Goal: Task Accomplishment & Management: Manage account settings

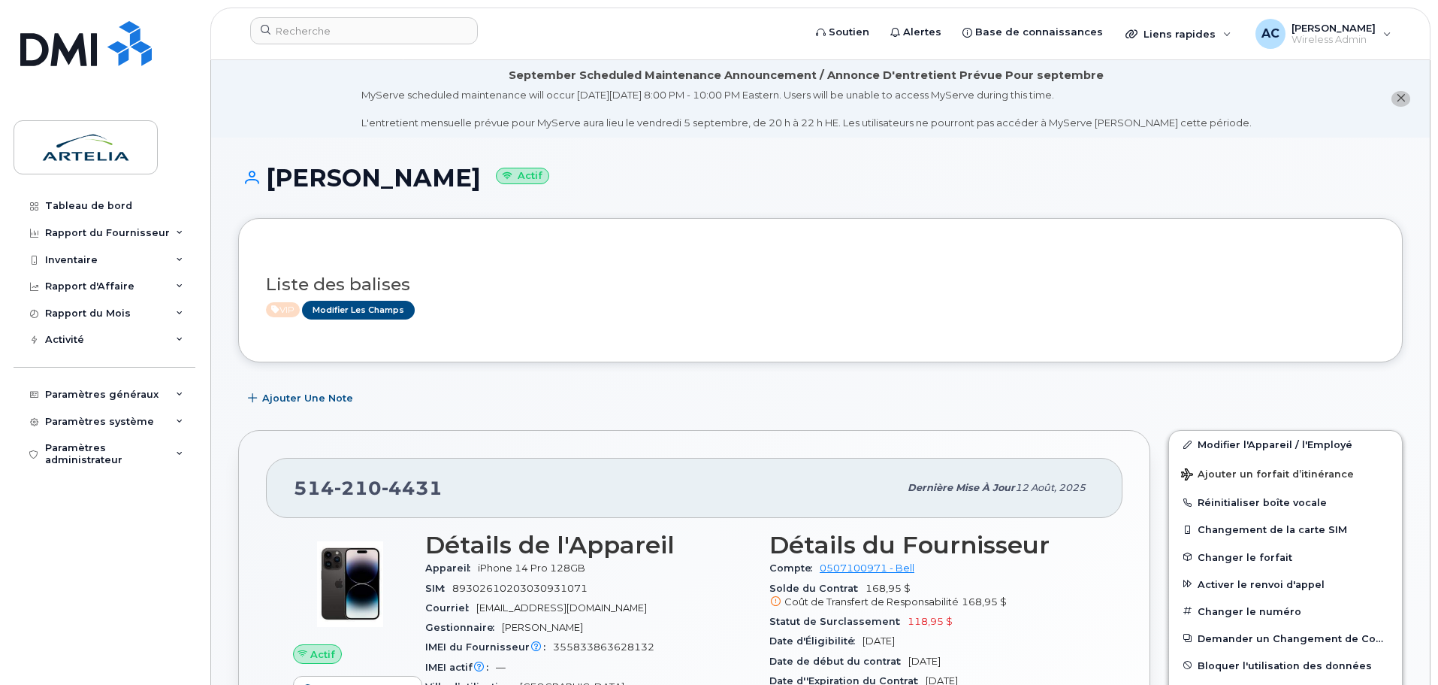
scroll to position [150, 0]
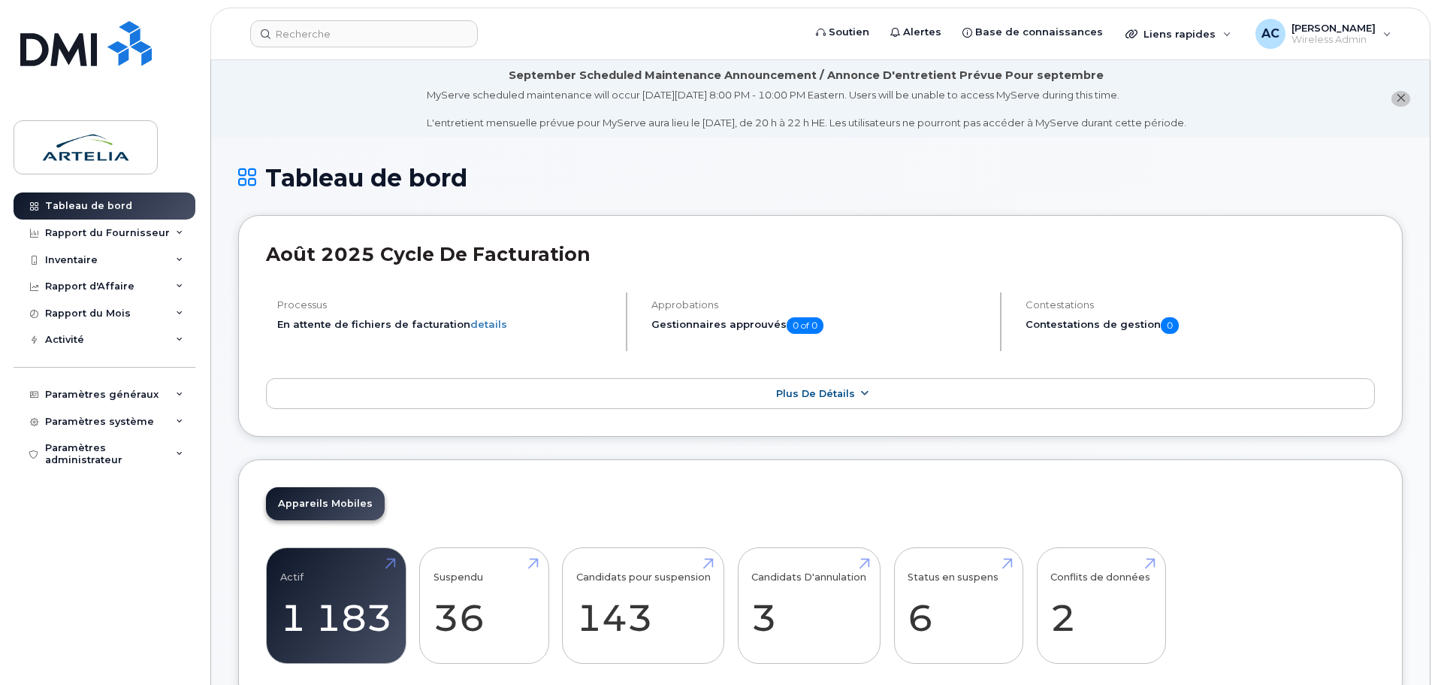
click at [858, 396] on icon at bounding box center [864, 394] width 12 height 10
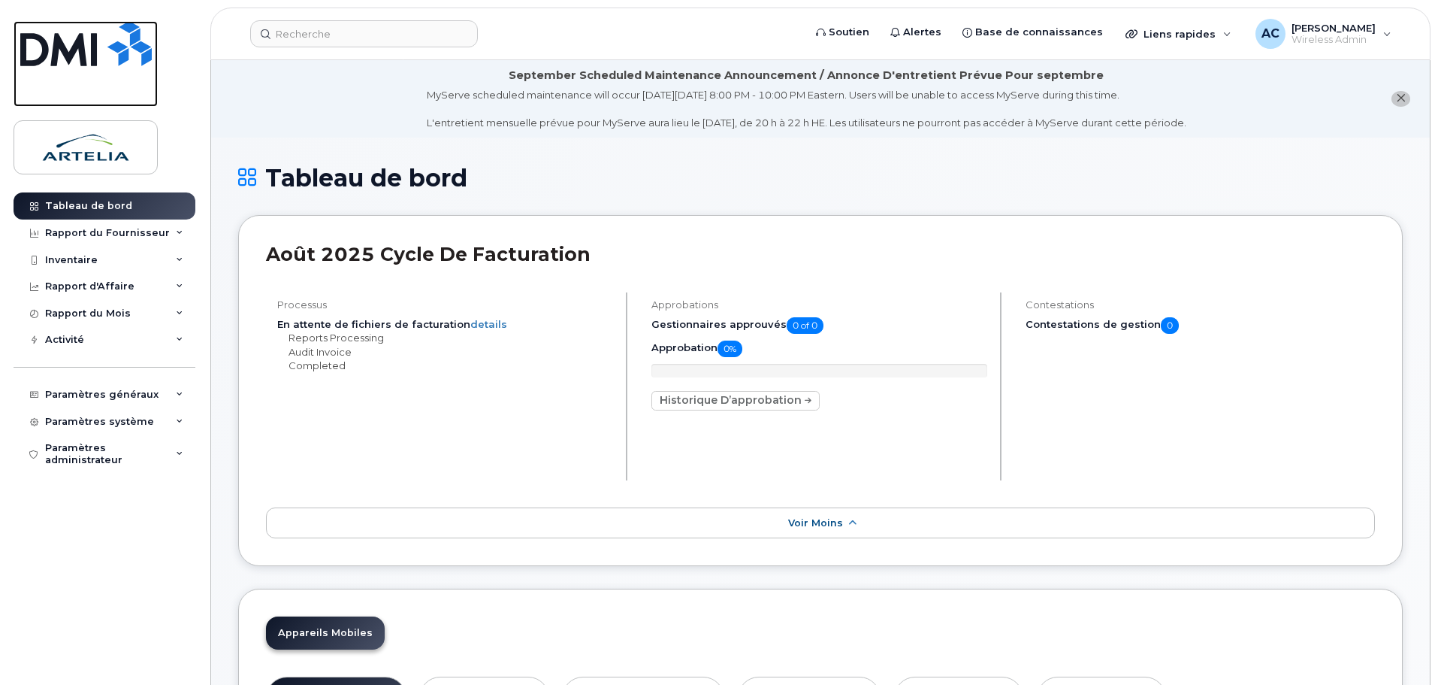
click at [74, 56] on img at bounding box center [86, 43] width 132 height 45
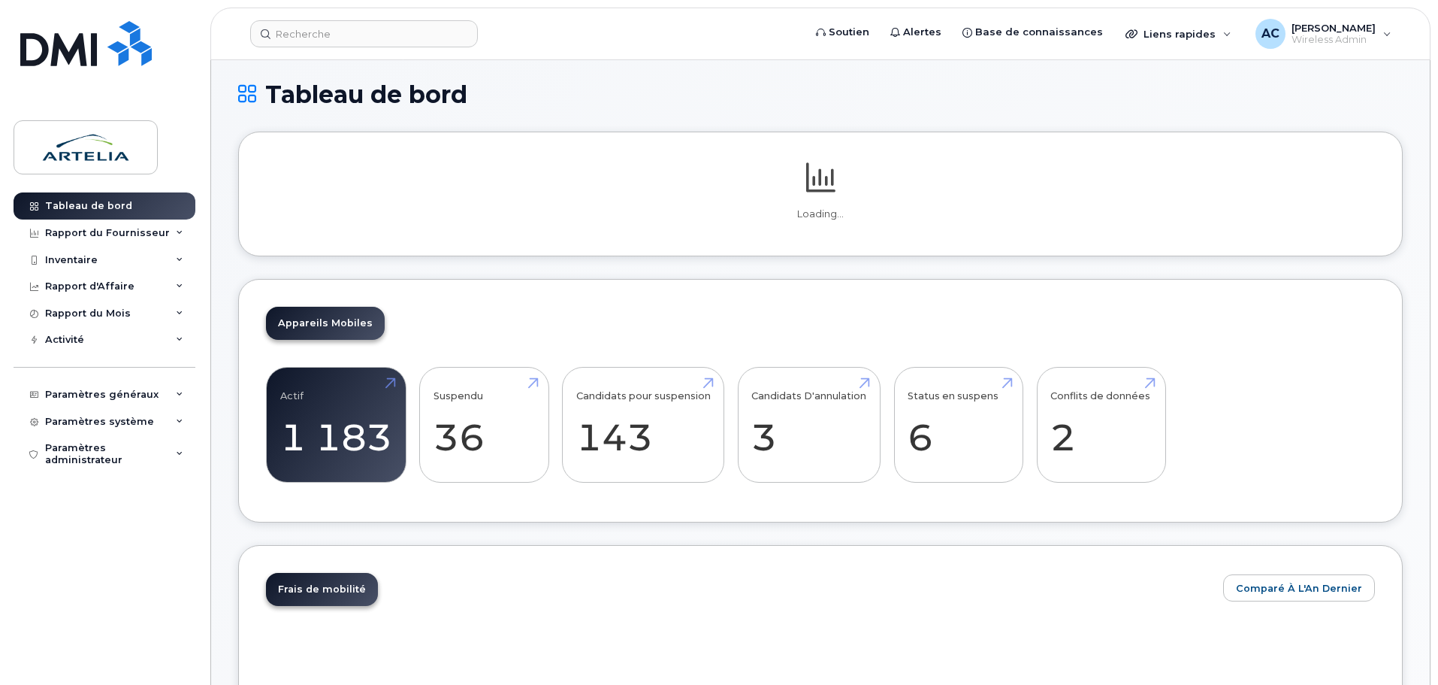
scroll to position [77, 0]
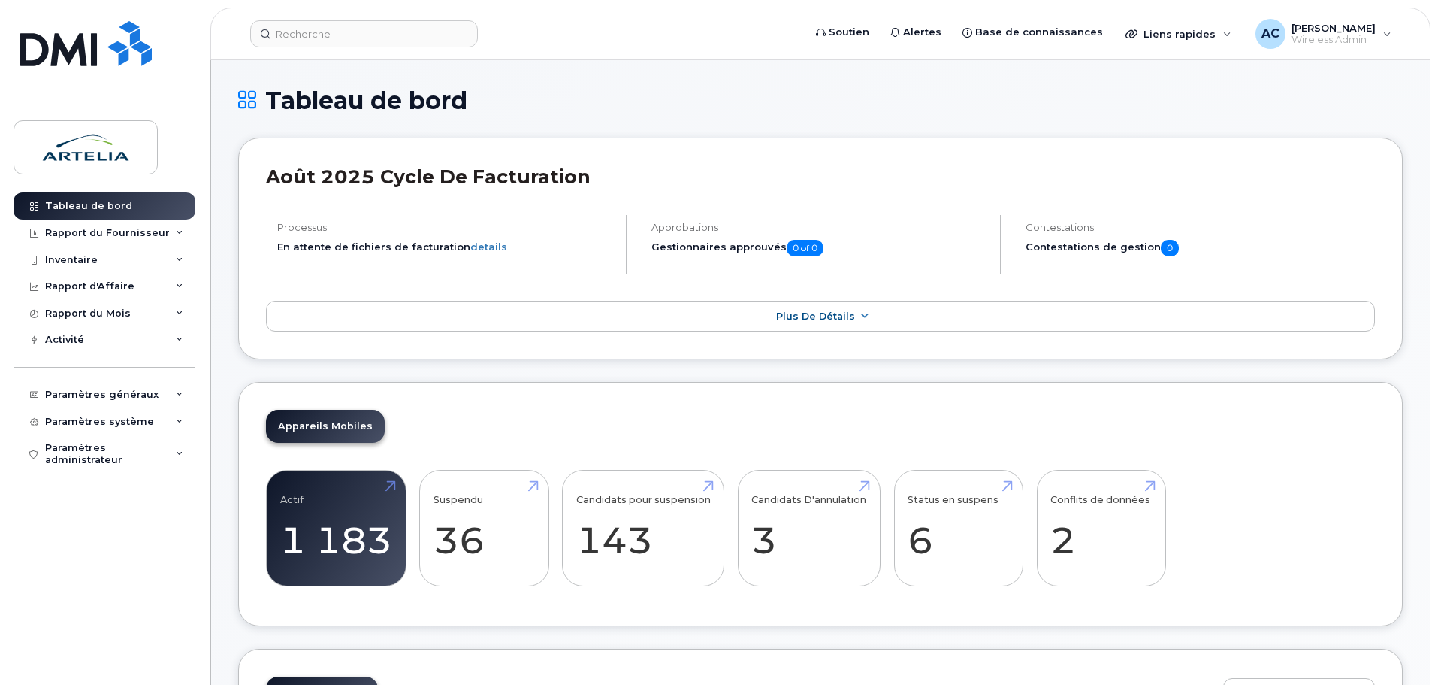
click at [636, 502] on link "Candidats pour suspension 143" at bounding box center [643, 528] width 135 height 99
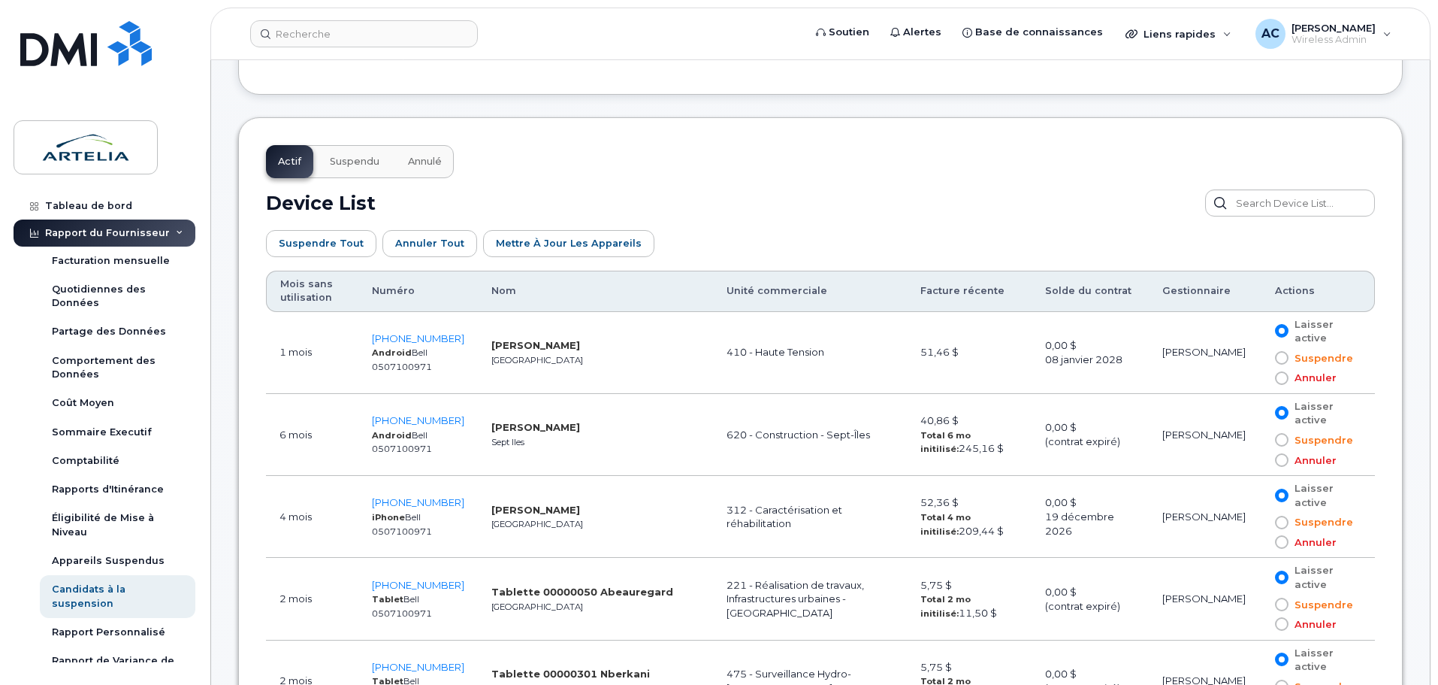
scroll to position [751, 0]
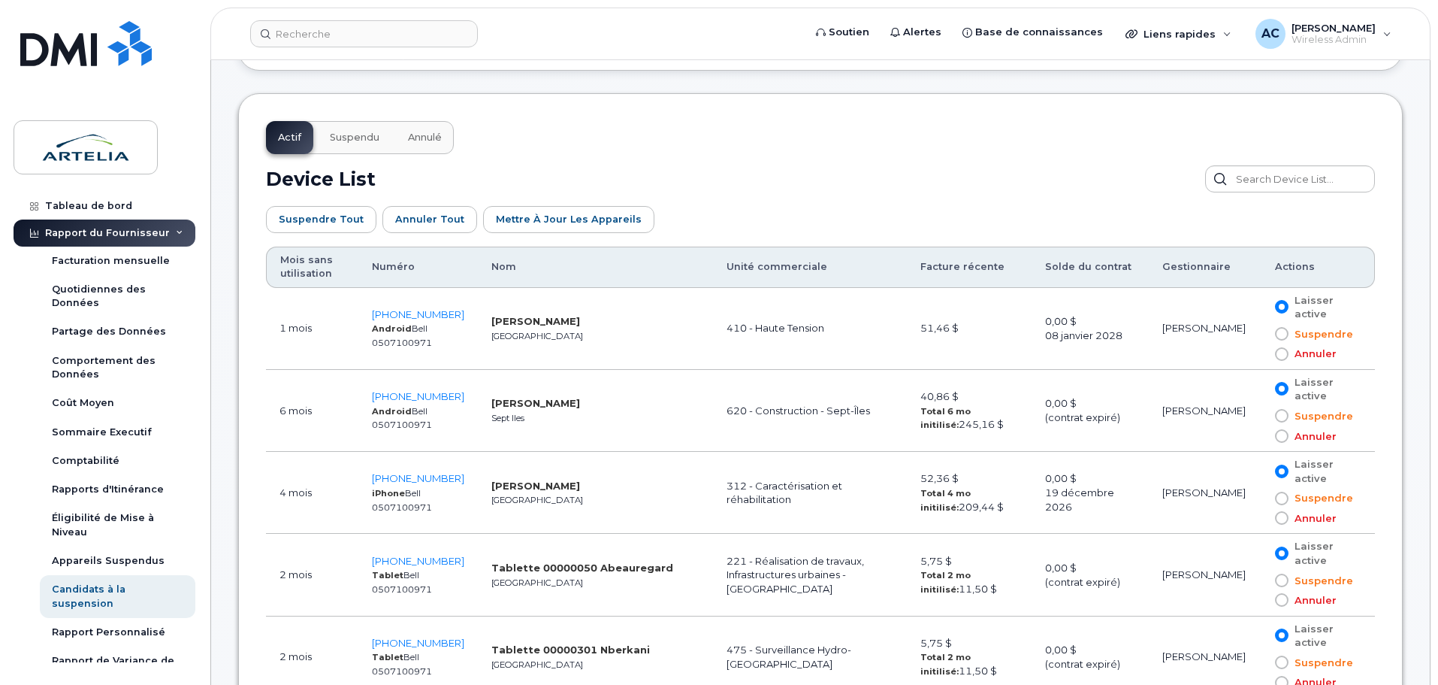
click at [318, 262] on th "Mois sans utilisation" at bounding box center [312, 266] width 92 height 41
click at [304, 263] on th "Mois sans utilisation" at bounding box center [312, 266] width 92 height 41
click at [308, 268] on th "Mois sans utilisation" at bounding box center [312, 266] width 92 height 41
click at [304, 268] on th "Mois sans utilisation" at bounding box center [312, 266] width 92 height 41
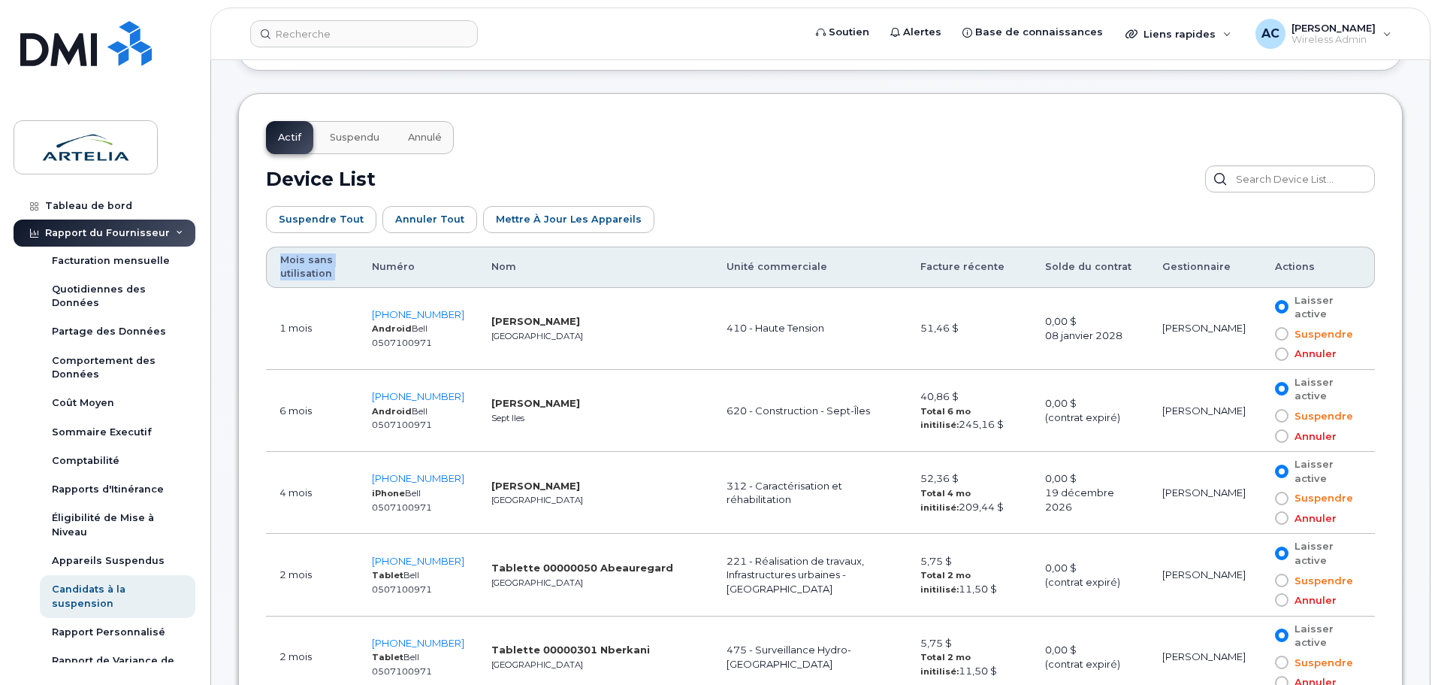
click at [303, 268] on th "Mois sans utilisation" at bounding box center [312, 266] width 92 height 41
click at [293, 265] on th "Mois sans utilisation" at bounding box center [312, 266] width 92 height 41
drag, startPoint x: 280, startPoint y: 327, endPoint x: 323, endPoint y: 327, distance: 42.8
click at [323, 327] on td "1 mois" at bounding box center [312, 329] width 92 height 82
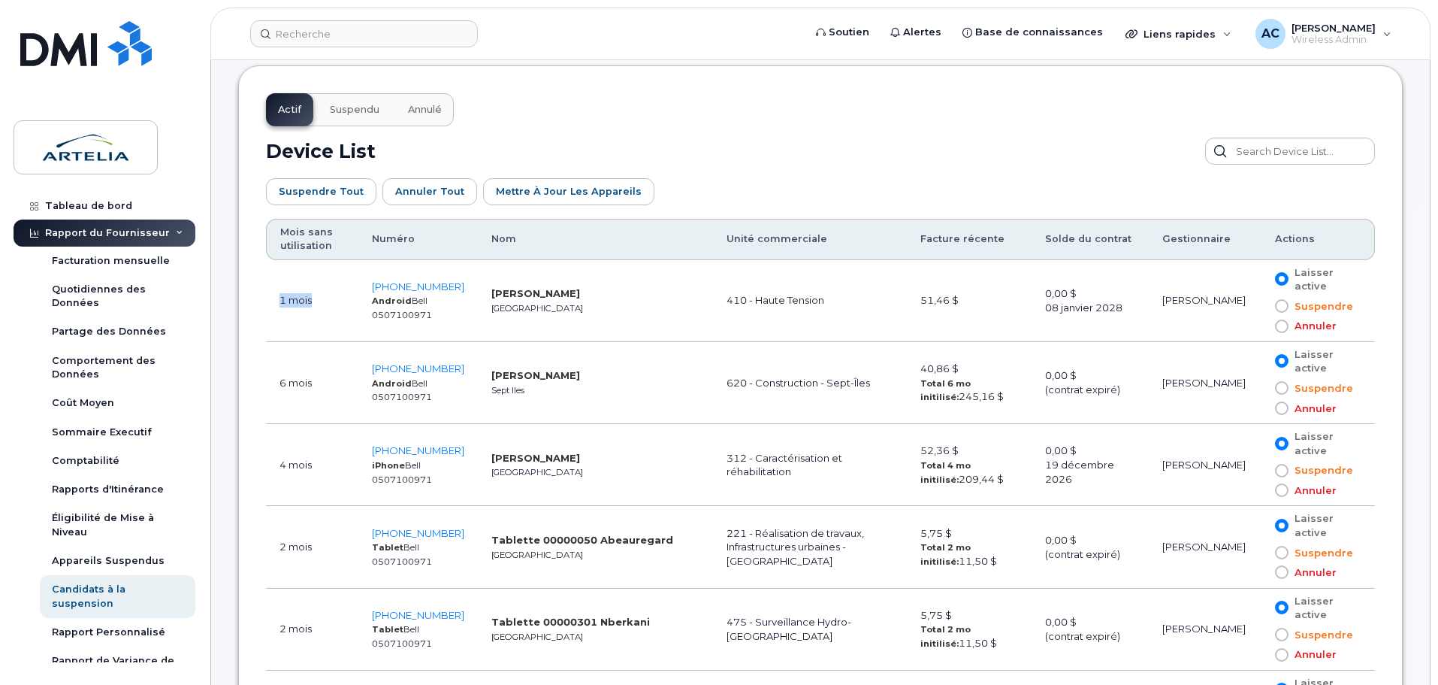
scroll to position [827, 0]
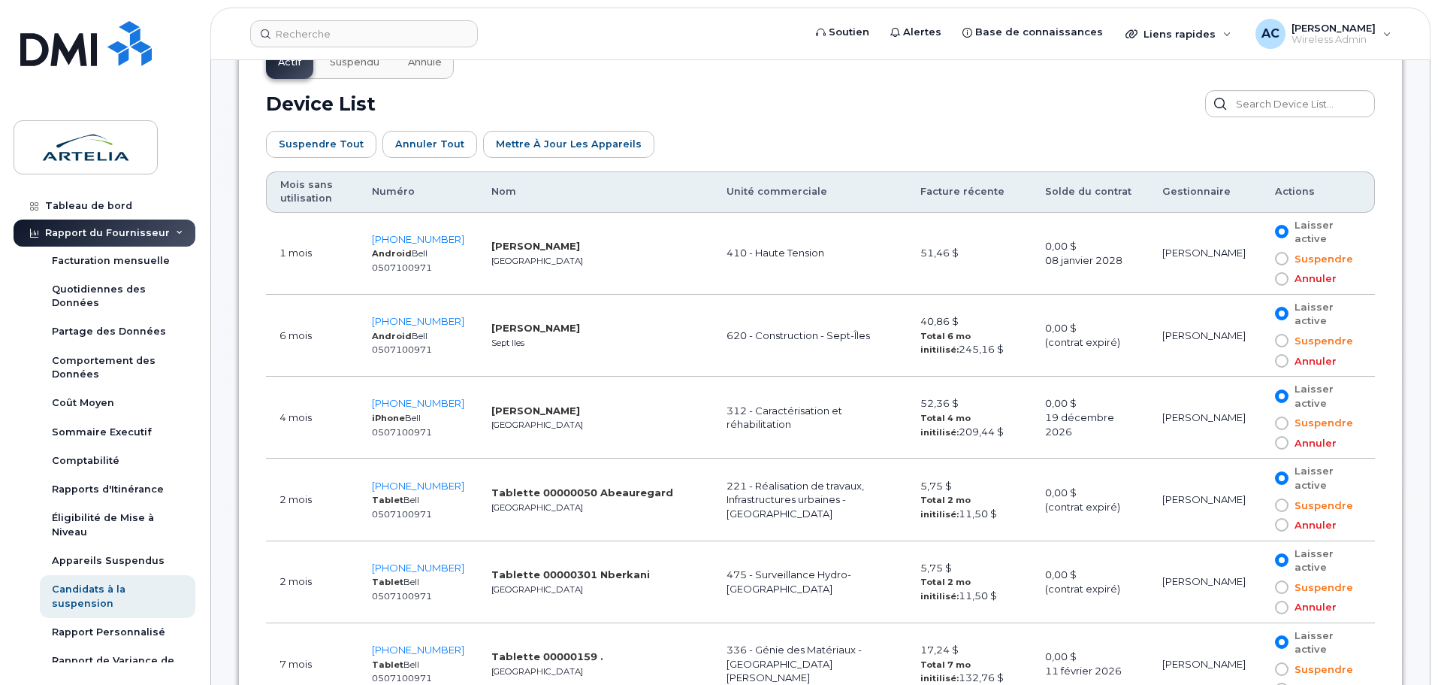
click at [110, 38] on img at bounding box center [86, 43] width 132 height 45
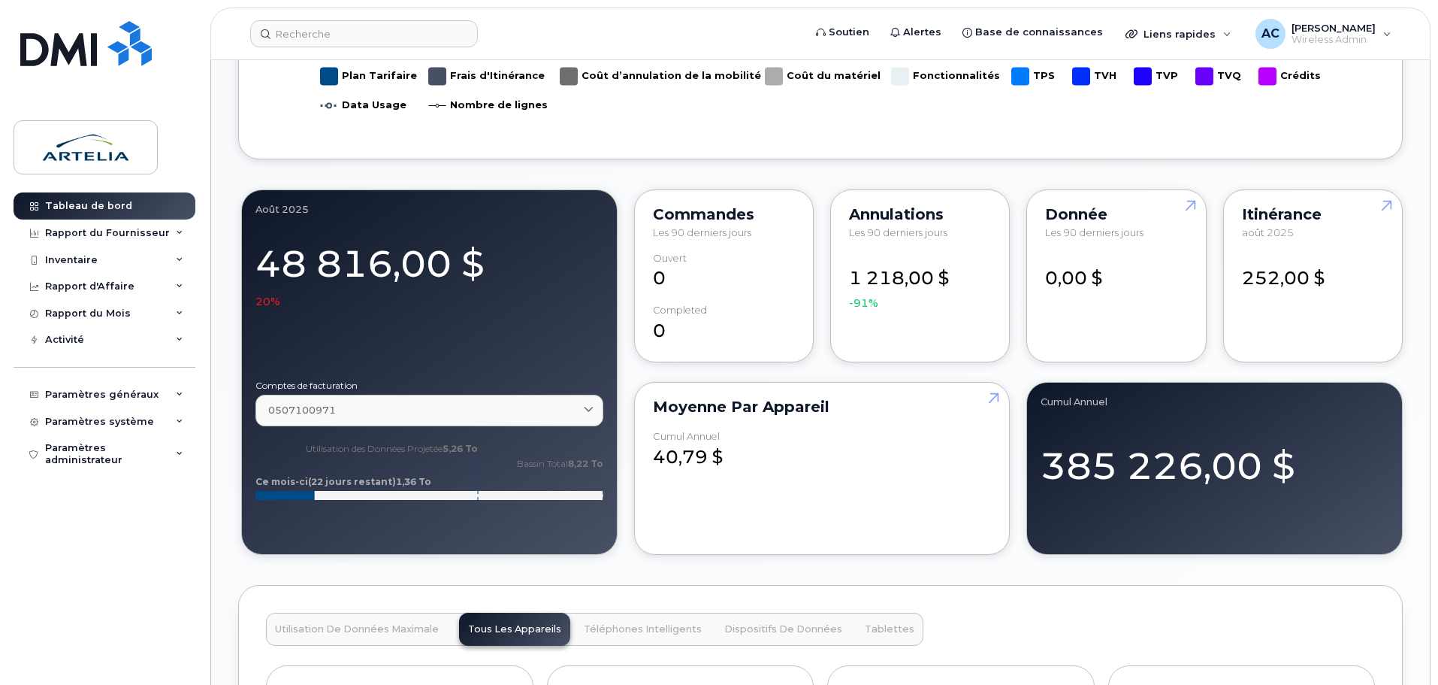
scroll to position [1075, 0]
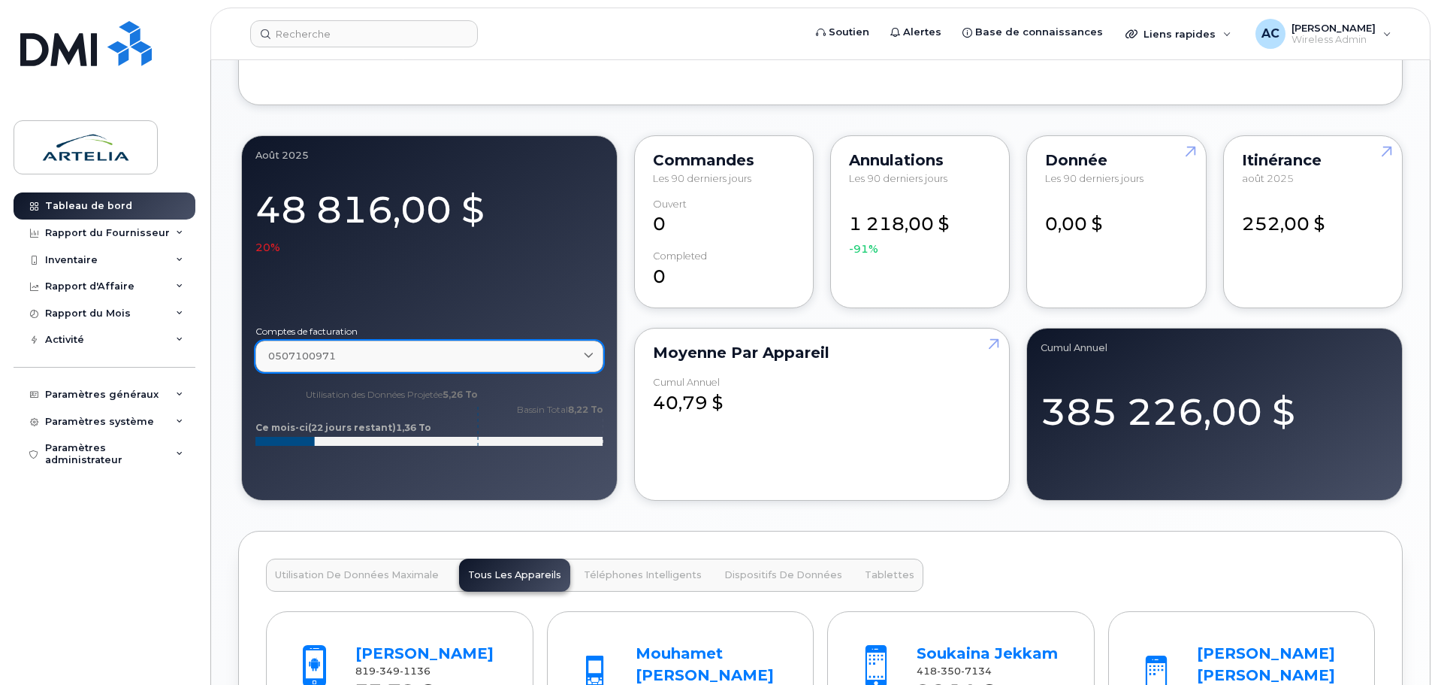
click at [586, 358] on icon at bounding box center [589, 357] width 10 height 10
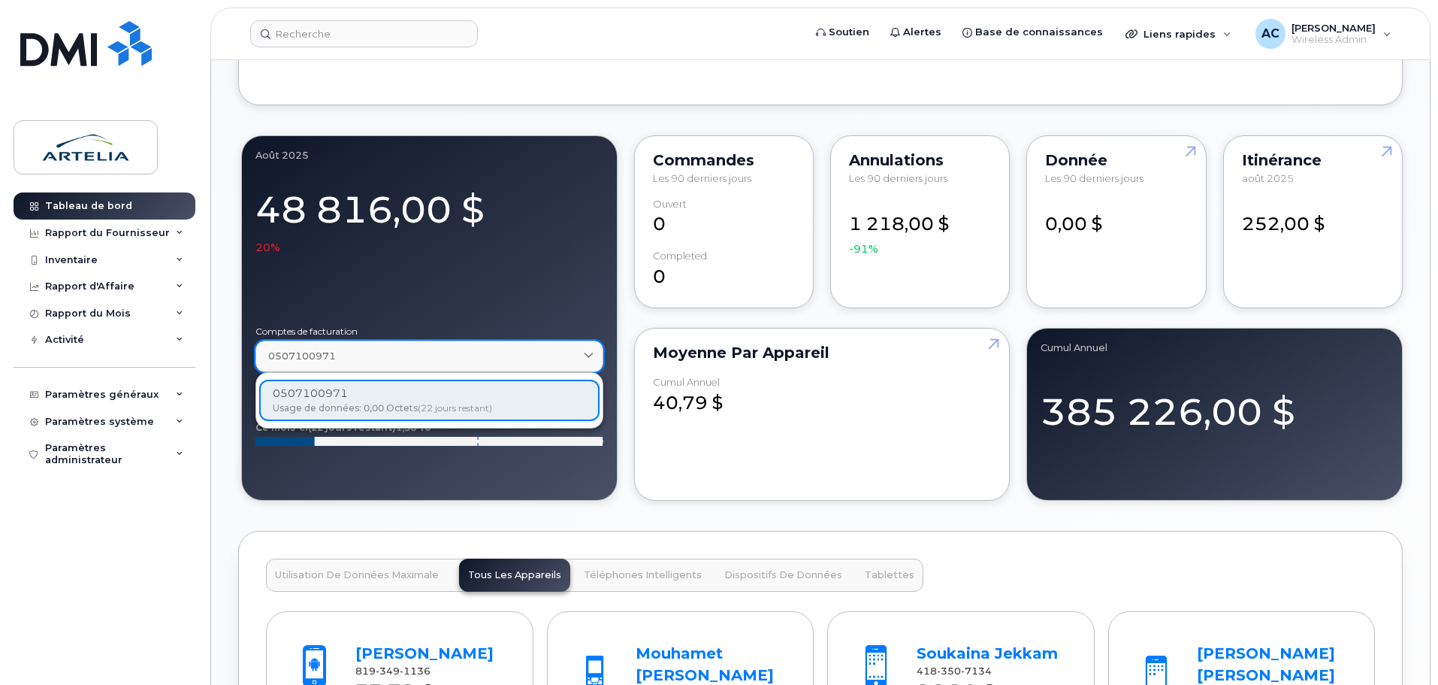
click at [586, 358] on icon at bounding box center [589, 357] width 10 height 10
click at [624, 329] on div "août 2025 48 816,00 $ 20% Comptes de facturation 0507100971 0507100971 Usage de…" at bounding box center [820, 317] width 1165 height 371
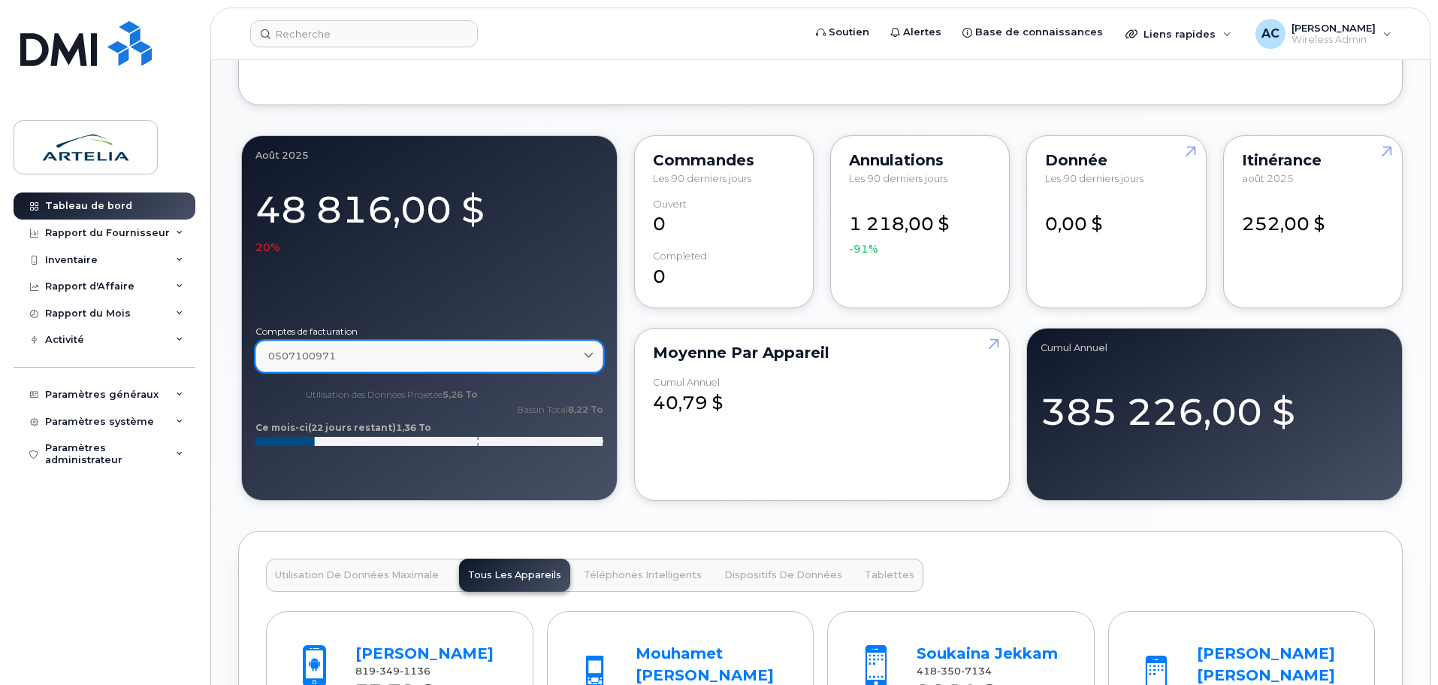
click at [592, 356] on icon at bounding box center [589, 357] width 10 height 10
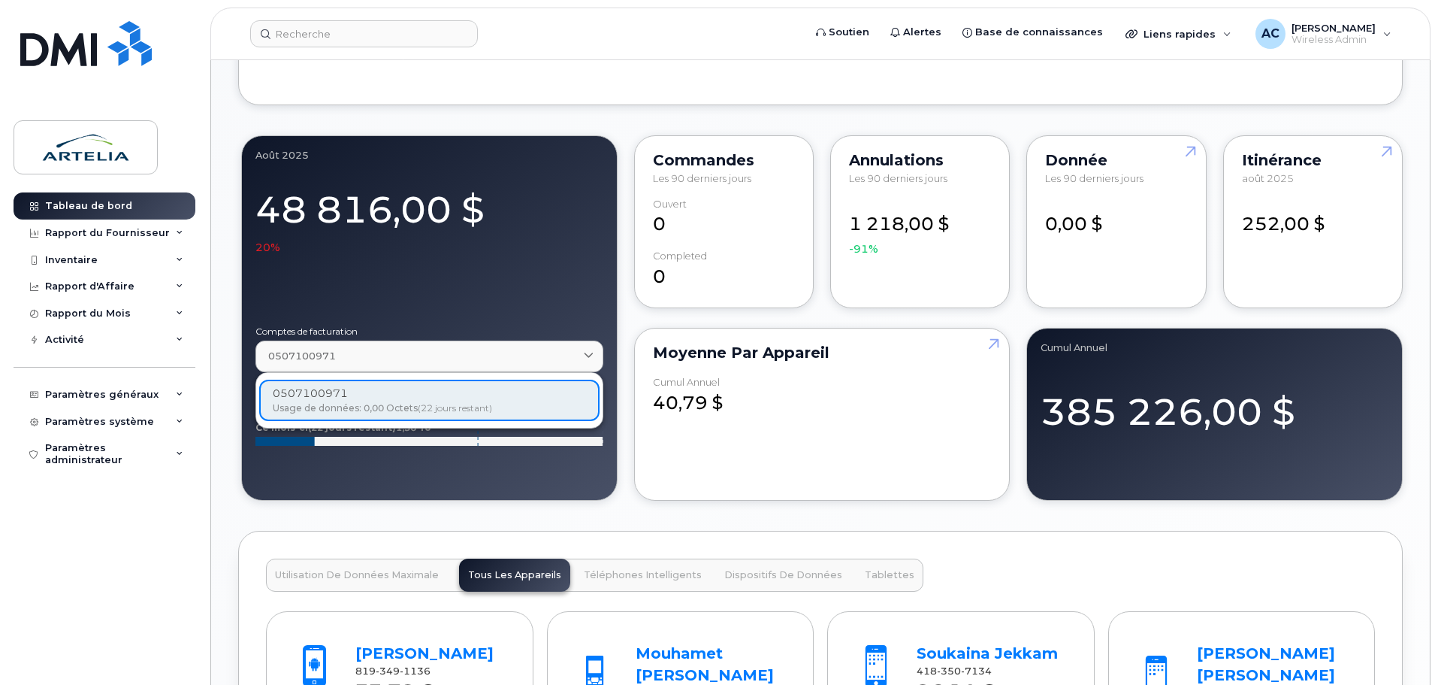
click at [229, 335] on div "Tableau de bord août 2025 Cycle de facturation Processus En attente de fichiers…" at bounding box center [820, 256] width 1219 height 2386
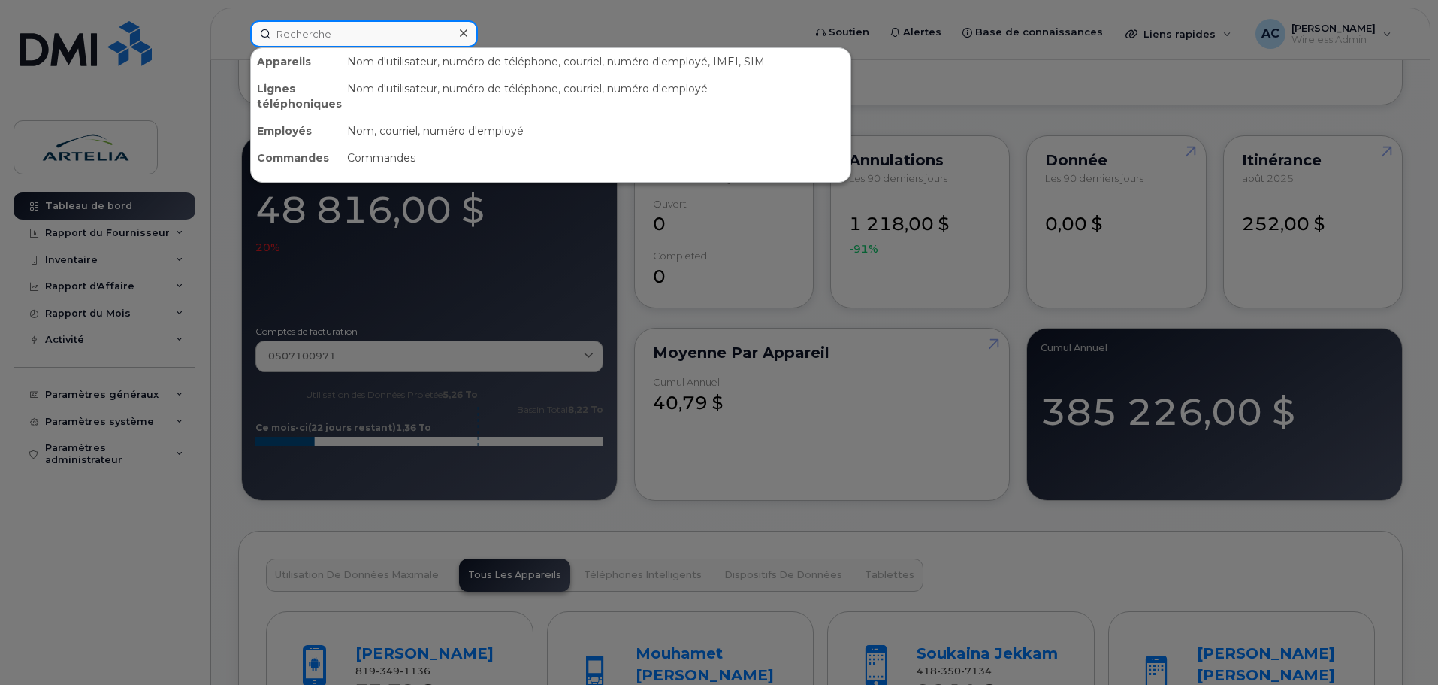
click at [302, 40] on input at bounding box center [364, 33] width 228 height 27
paste input "4385962503"
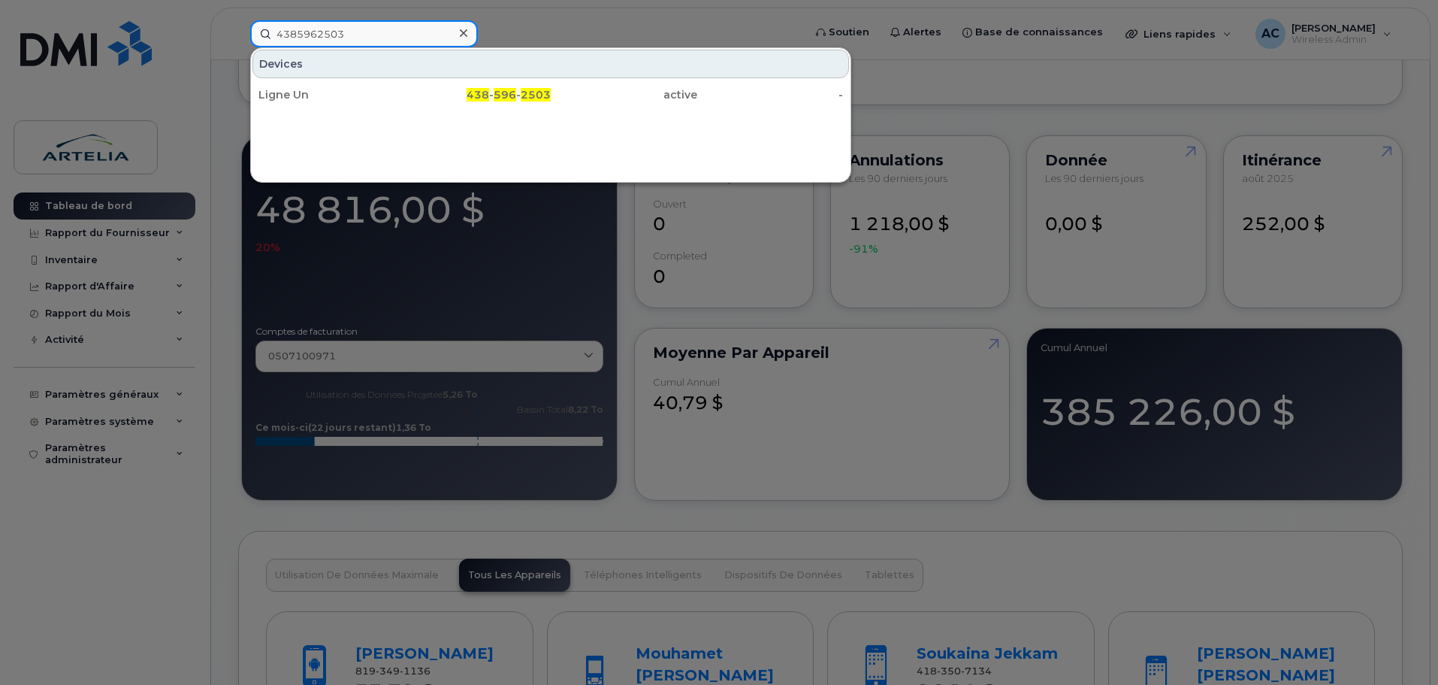
type input "4385962503"
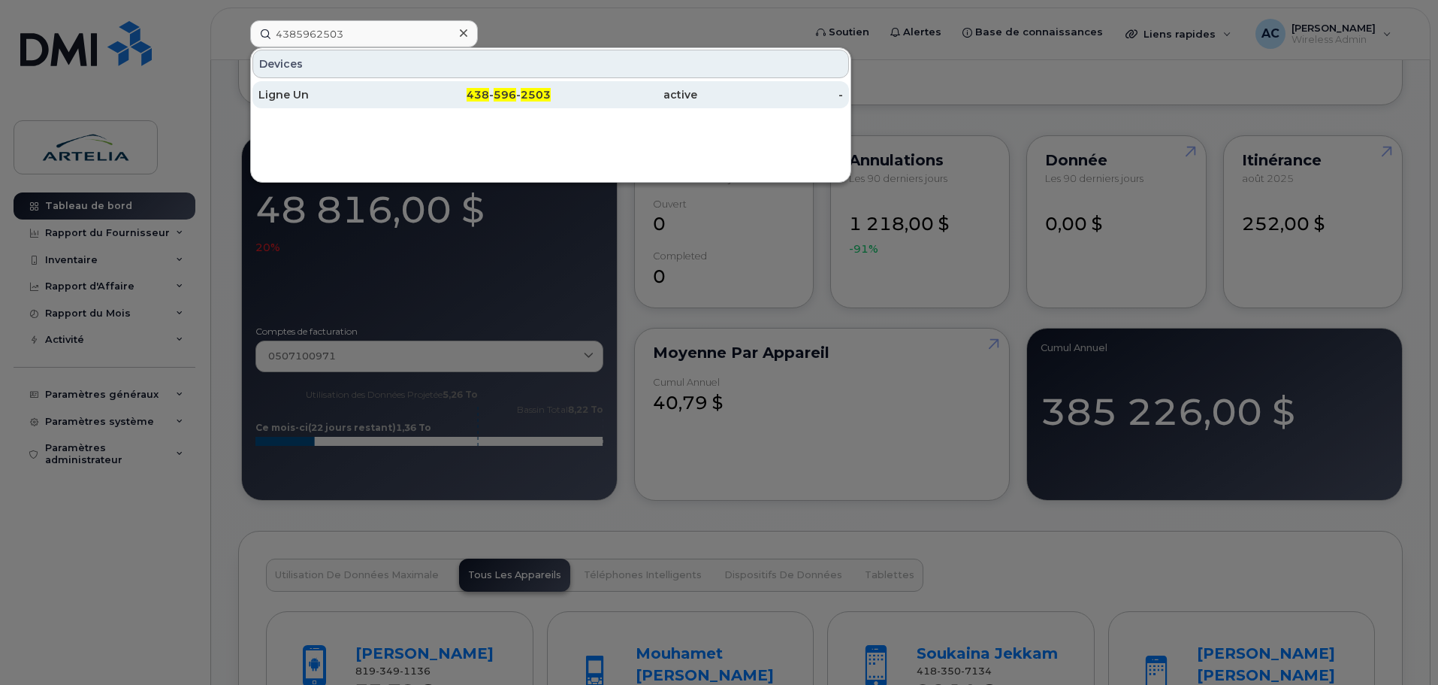
click div "Ligne Un"
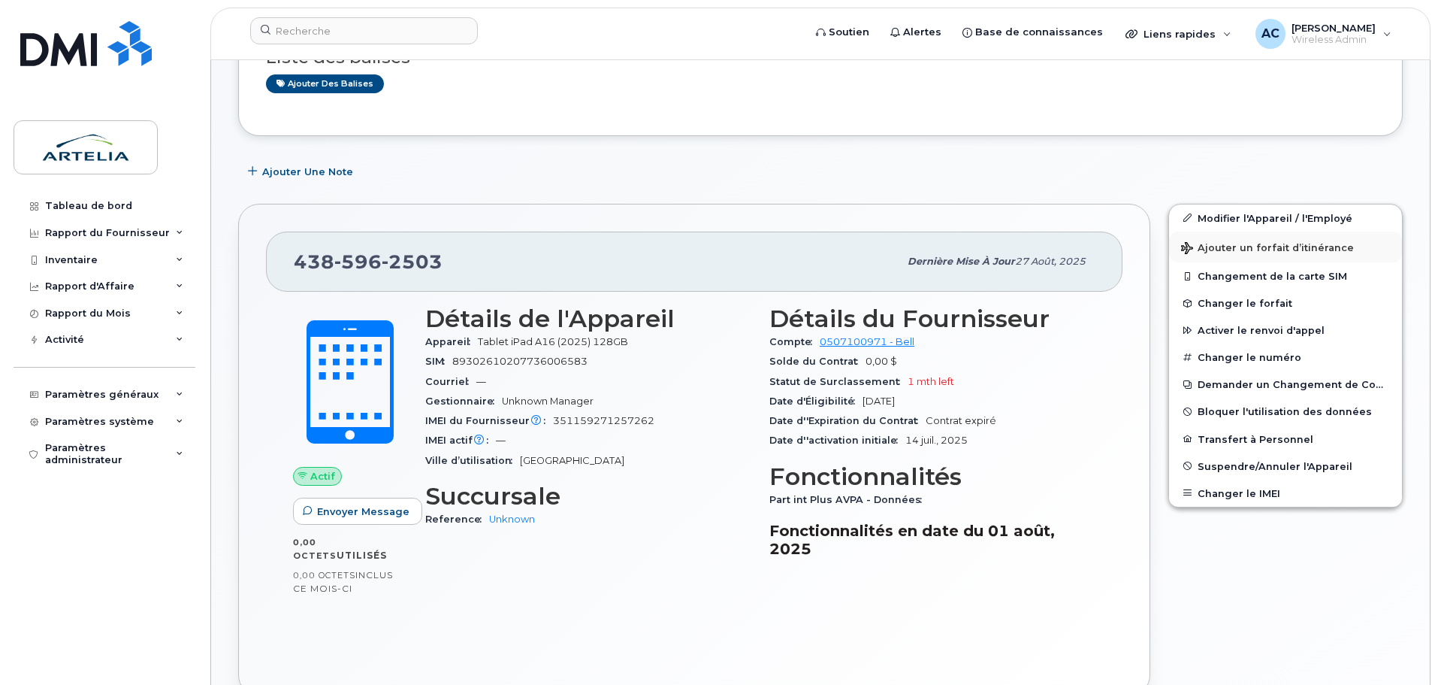
scroll to position [301, 0]
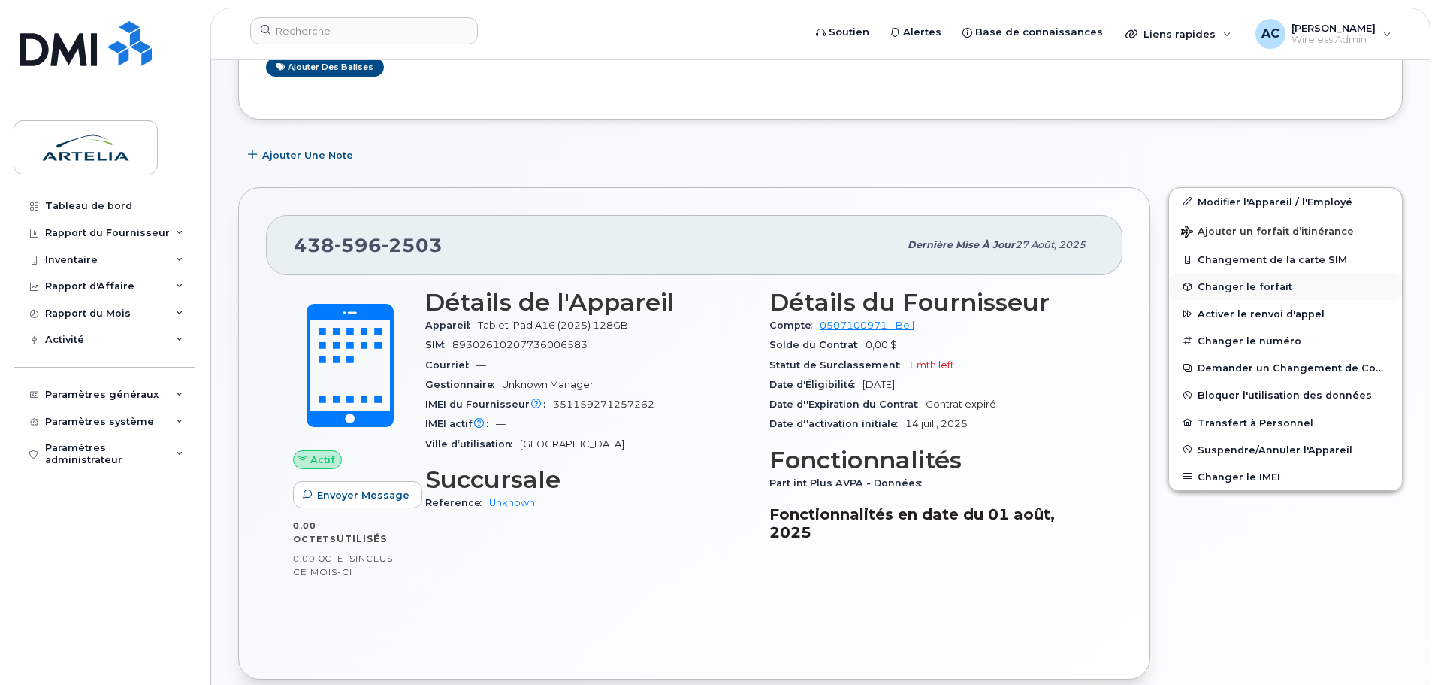
click at [1245, 284] on span "Changer le forfait" at bounding box center [1245, 286] width 95 height 11
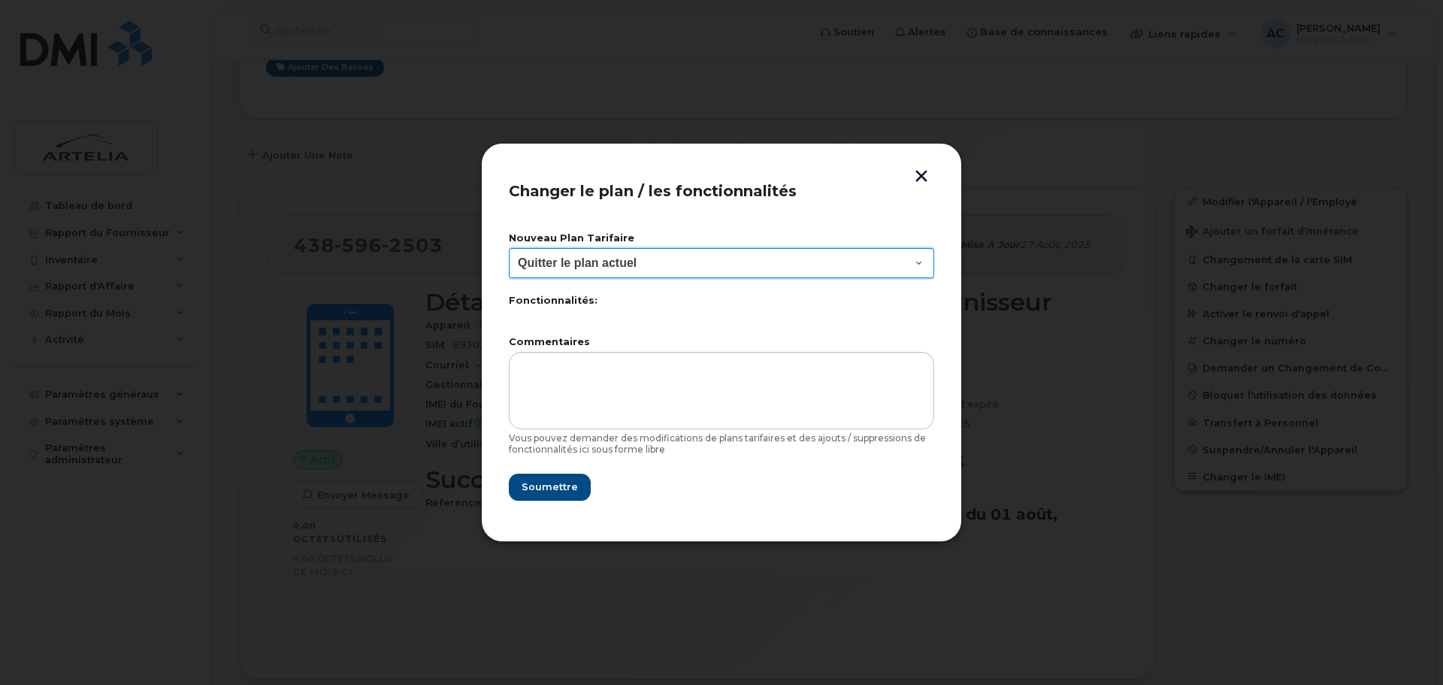
click at [741, 262] on select "Quitter le plan actuel" at bounding box center [721, 263] width 425 height 30
drag, startPoint x: 665, startPoint y: 325, endPoint x: 854, endPoint y: 274, distance: 195.4
click at [665, 325] on form "Nouveau Plan Tarifaire Quitter le plan actuel Fonctionnalités: Commentaires Vou…" at bounding box center [721, 367] width 425 height 267
click at [921, 174] on button "button" at bounding box center [921, 178] width 23 height 16
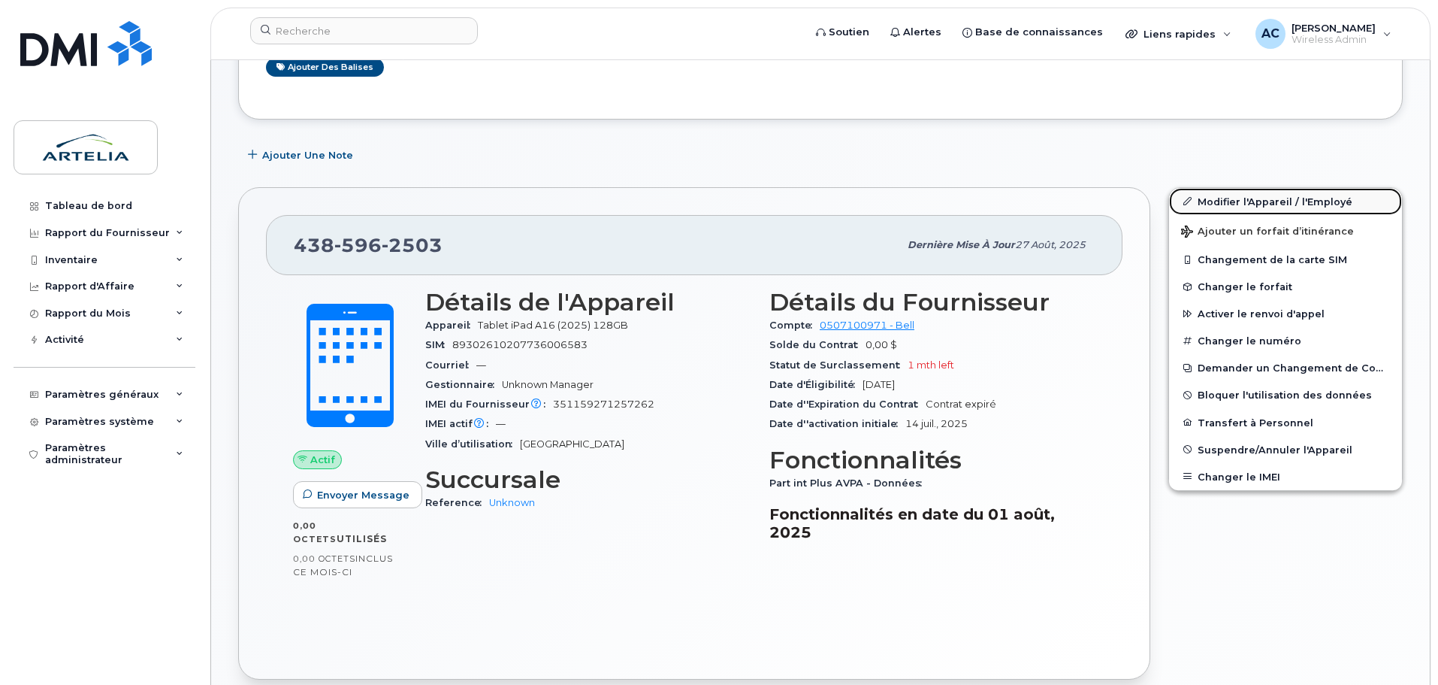
click at [1238, 198] on link "Modifier l'Appareil / l'Employé" at bounding box center [1285, 201] width 233 height 27
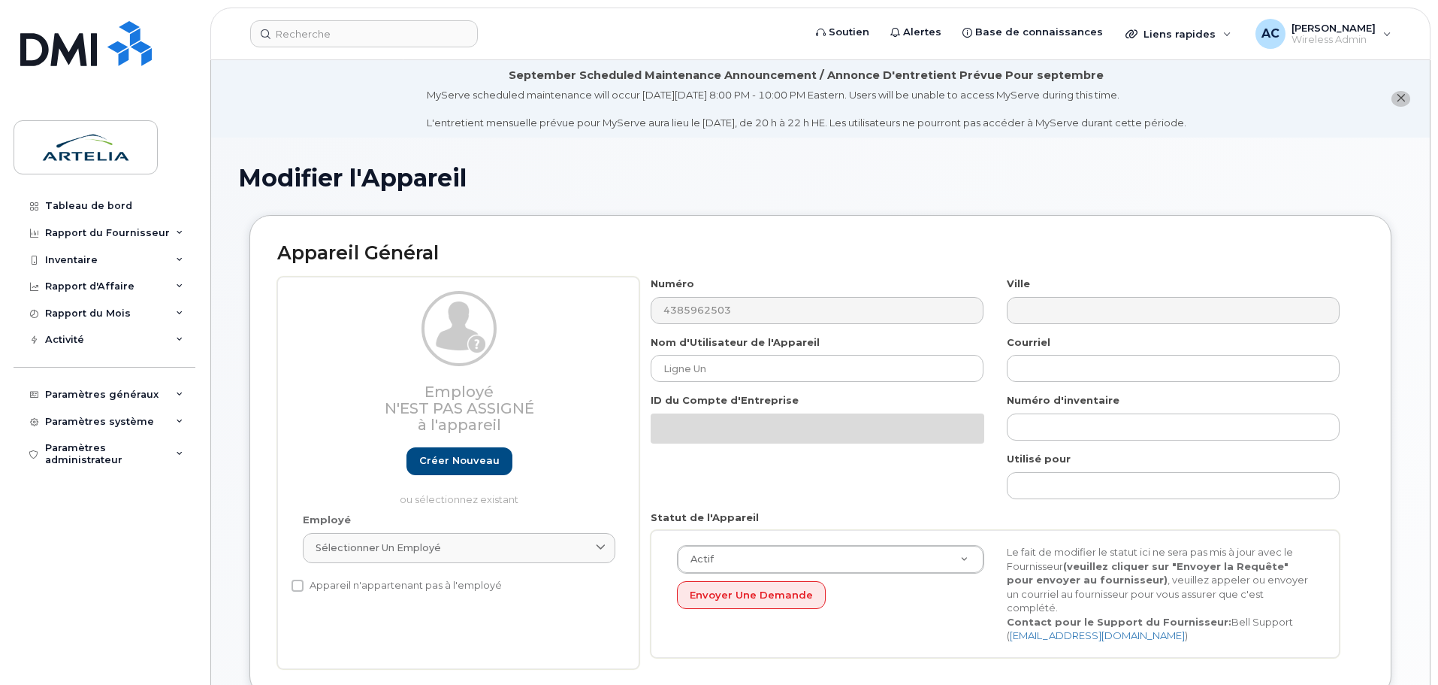
select select "29521959"
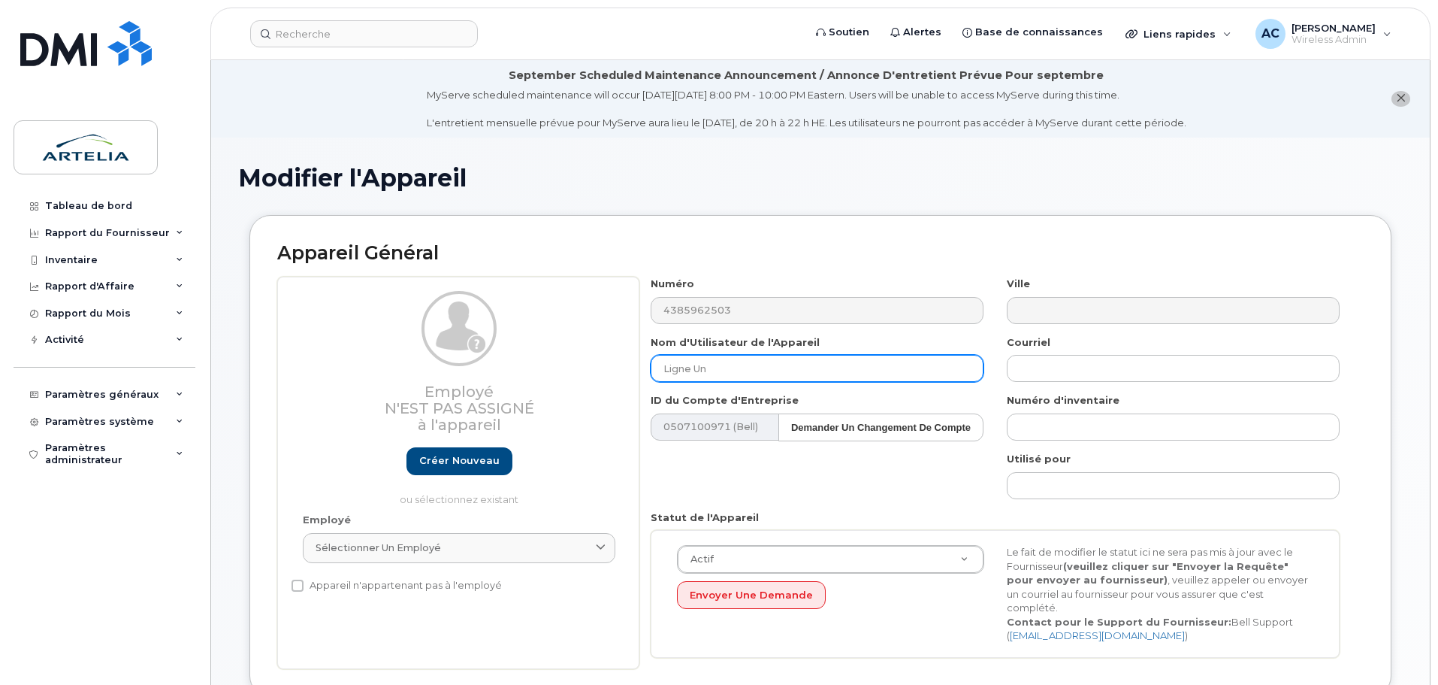
drag, startPoint x: 537, startPoint y: 371, endPoint x: 481, endPoint y: 371, distance: 56.4
click at [481, 371] on div "Employé N'est pas assigné à l'appareil Créer nouveau ou sélectionnez existant E…" at bounding box center [820, 473] width 1087 height 392
paste input "TABLETTE-00000345"
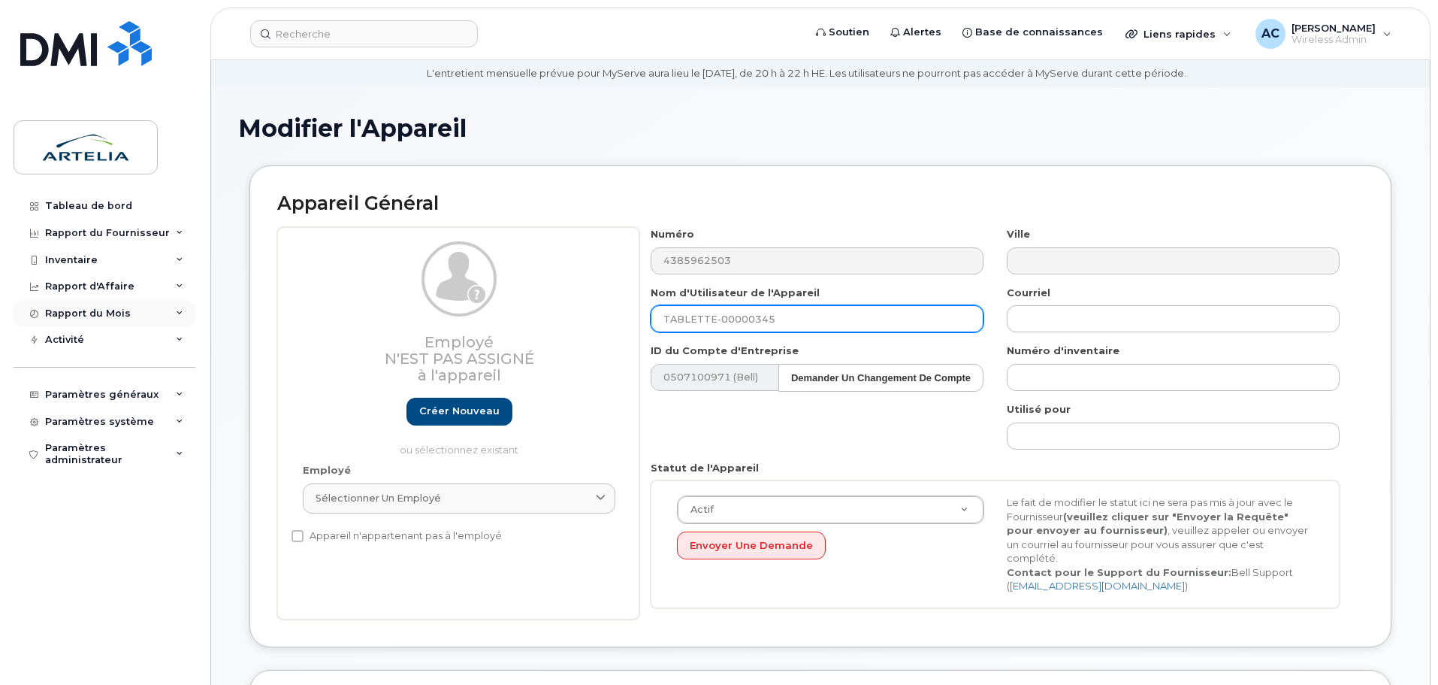
scroll to position [150, 0]
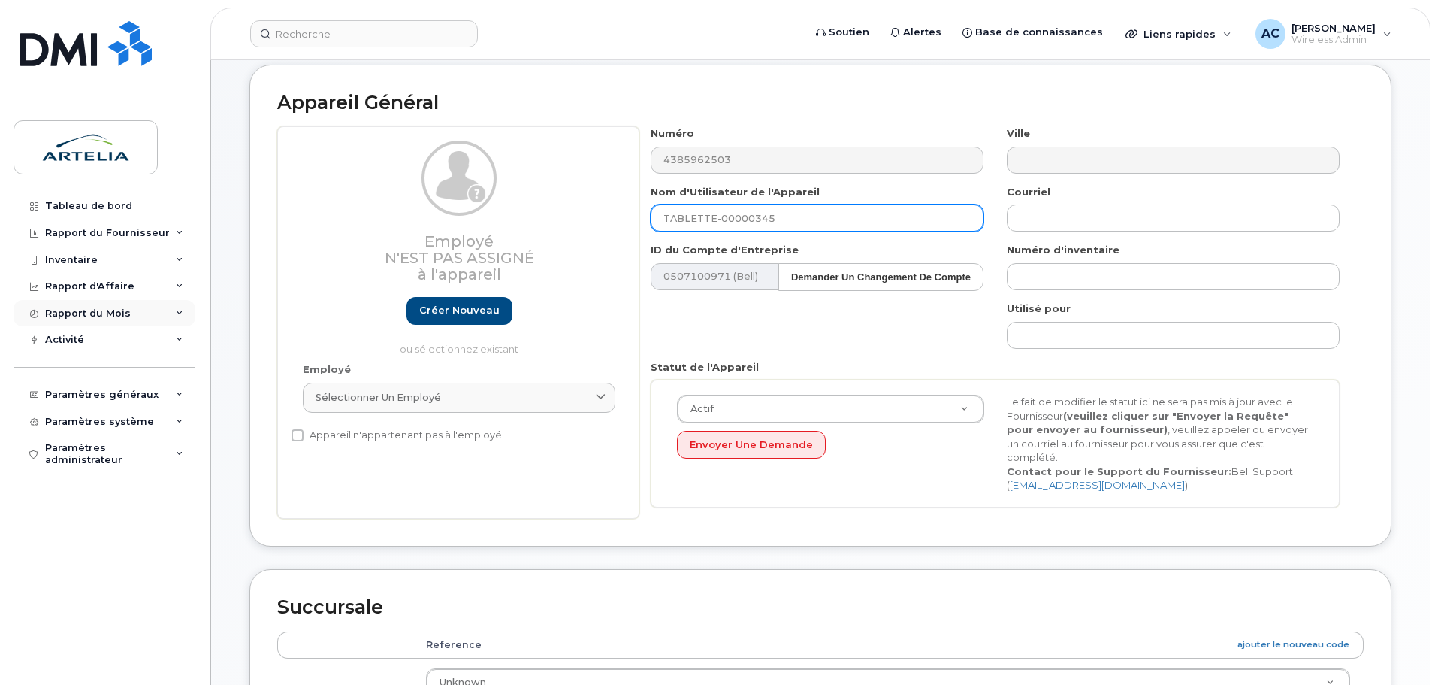
type input "TABLETTE-00000345"
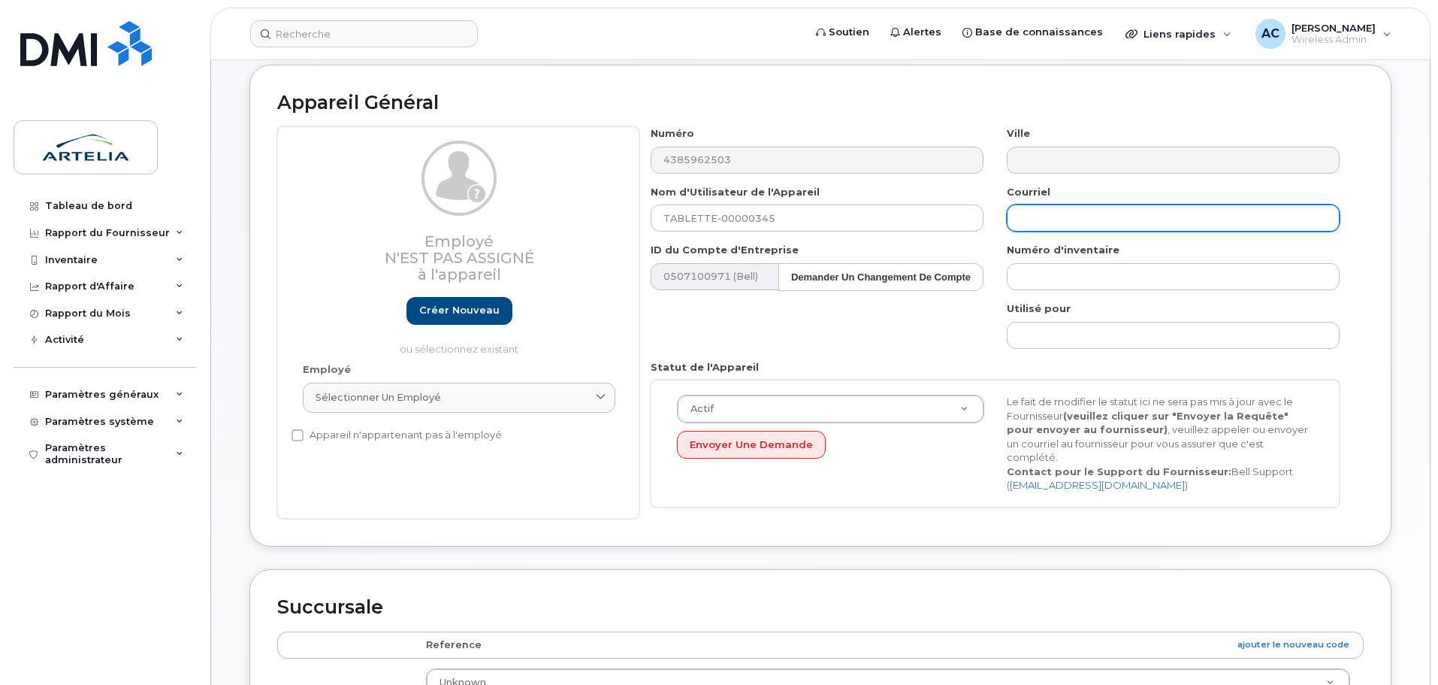
click at [1081, 219] on input "text" at bounding box center [1173, 217] width 333 height 27
paste input "[EMAIL_ADDRESS][DOMAIN_NAME]"
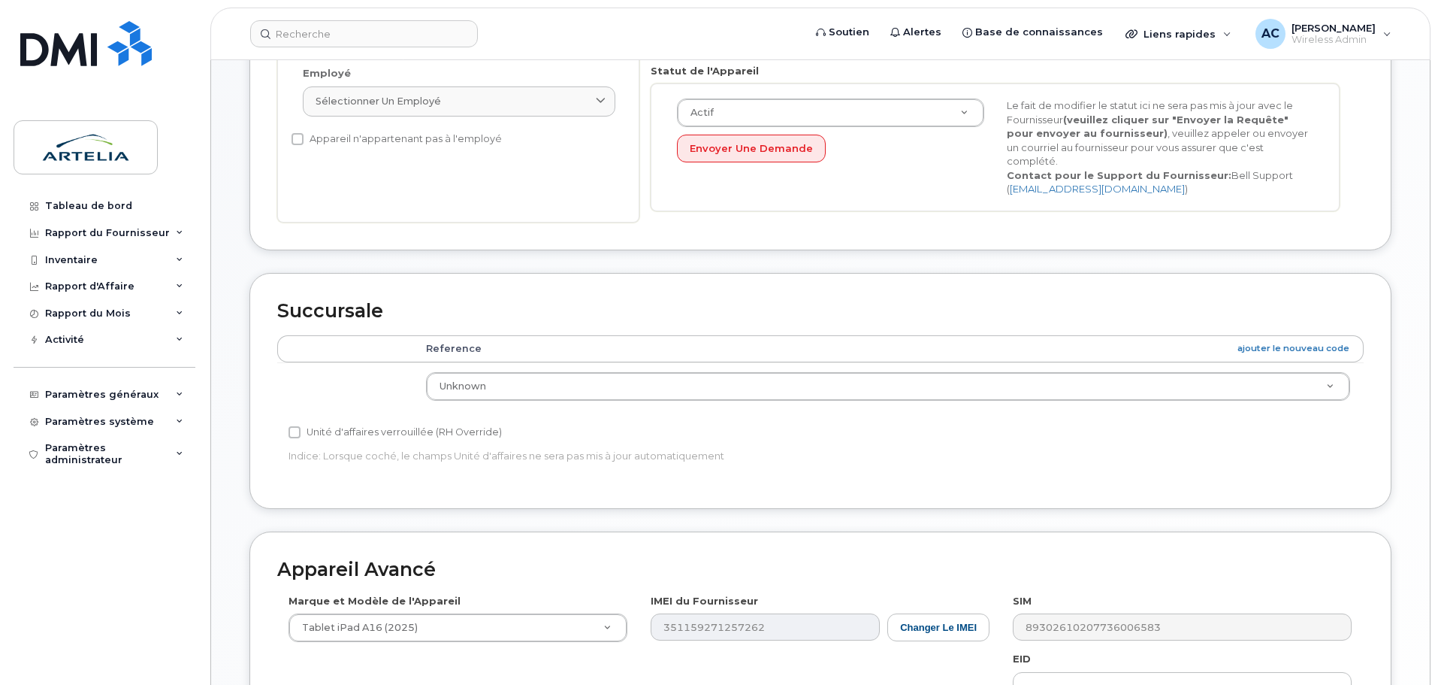
scroll to position [451, 0]
type input "[EMAIL_ADDRESS][DOMAIN_NAME]"
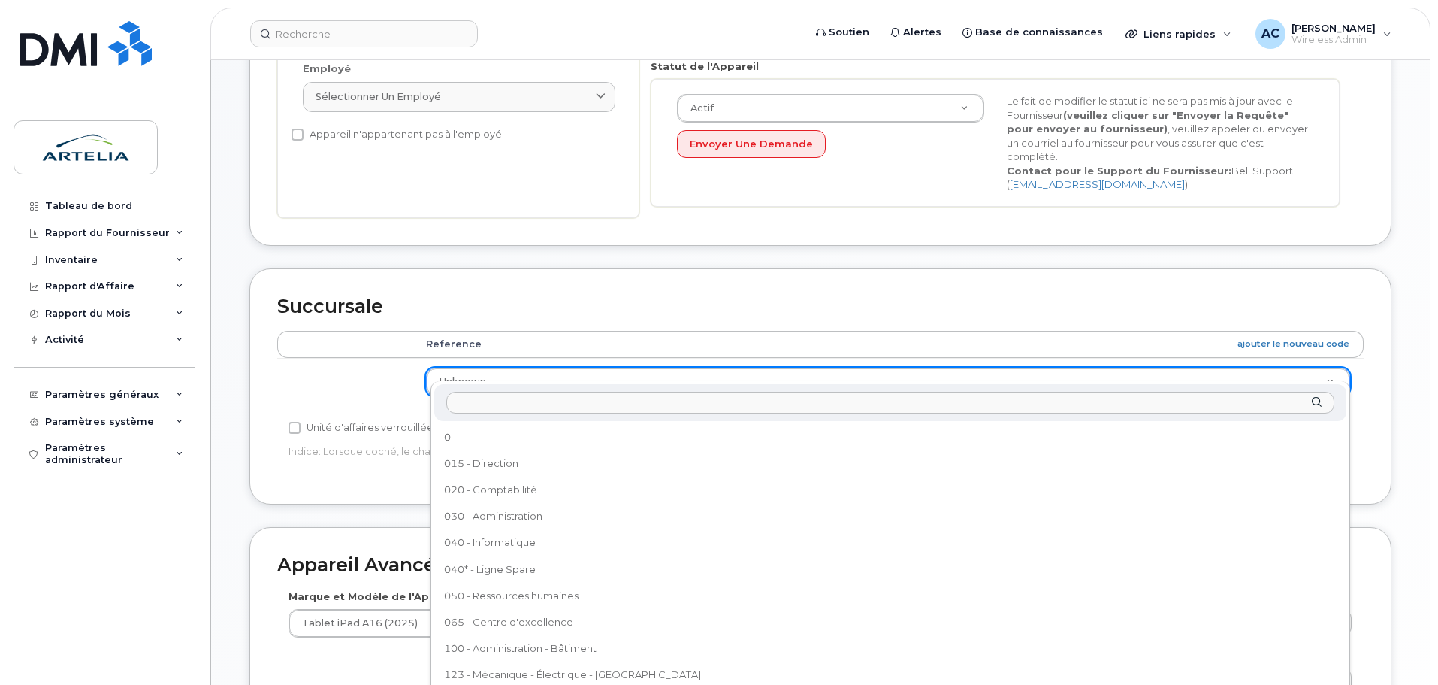
scroll to position [1151, 0]
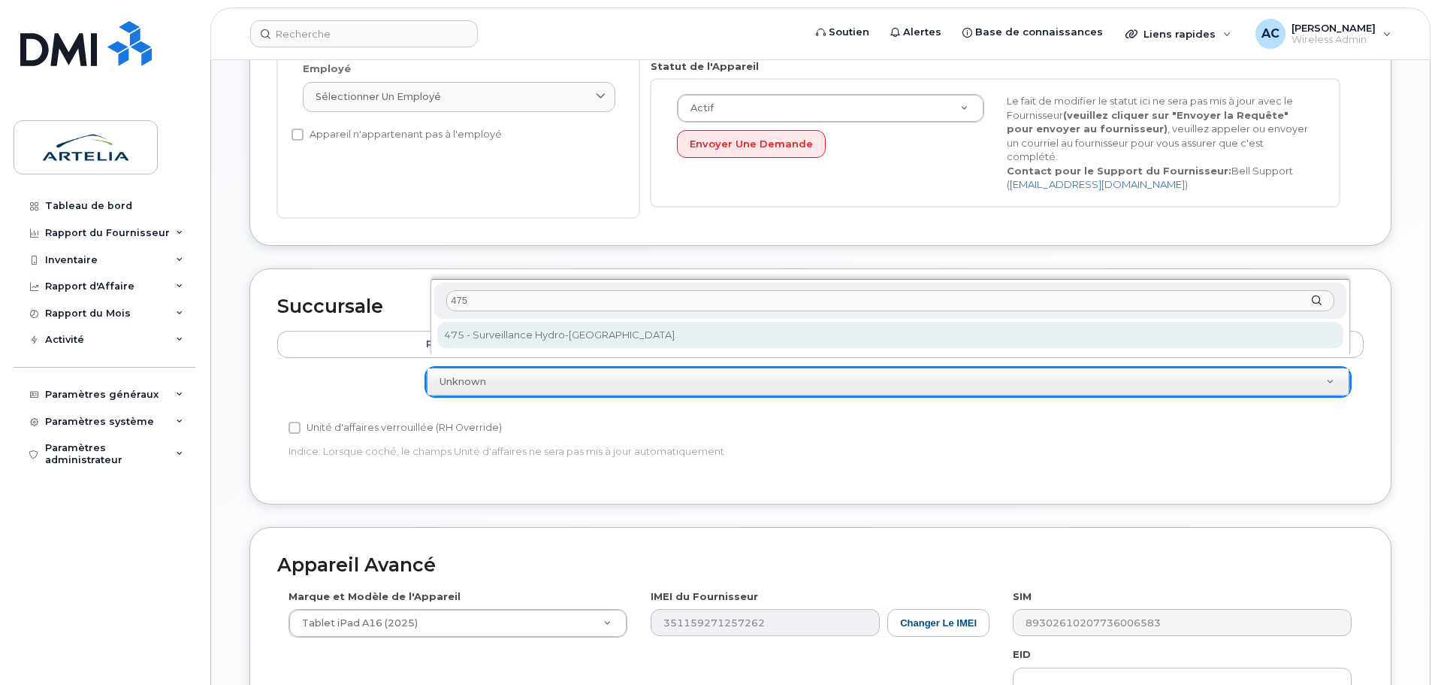
type input "475"
select select "29522010"
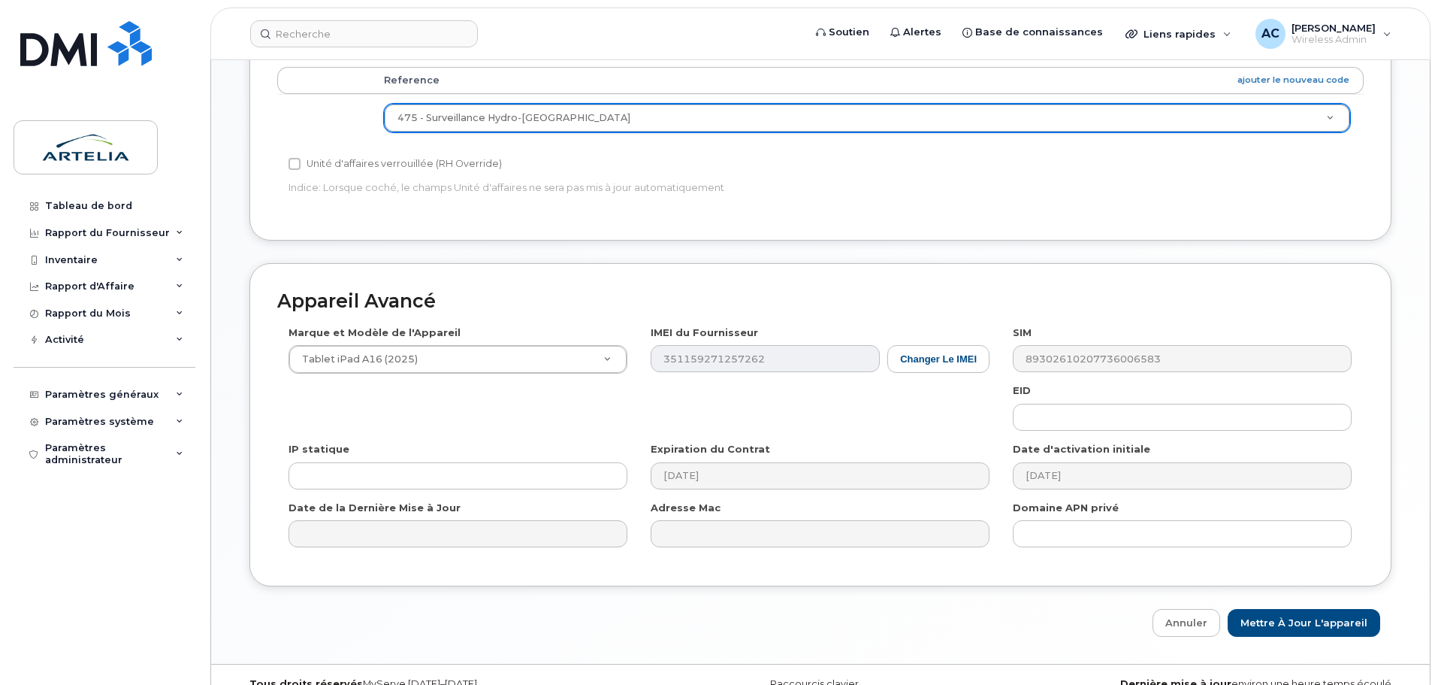
scroll to position [727, 0]
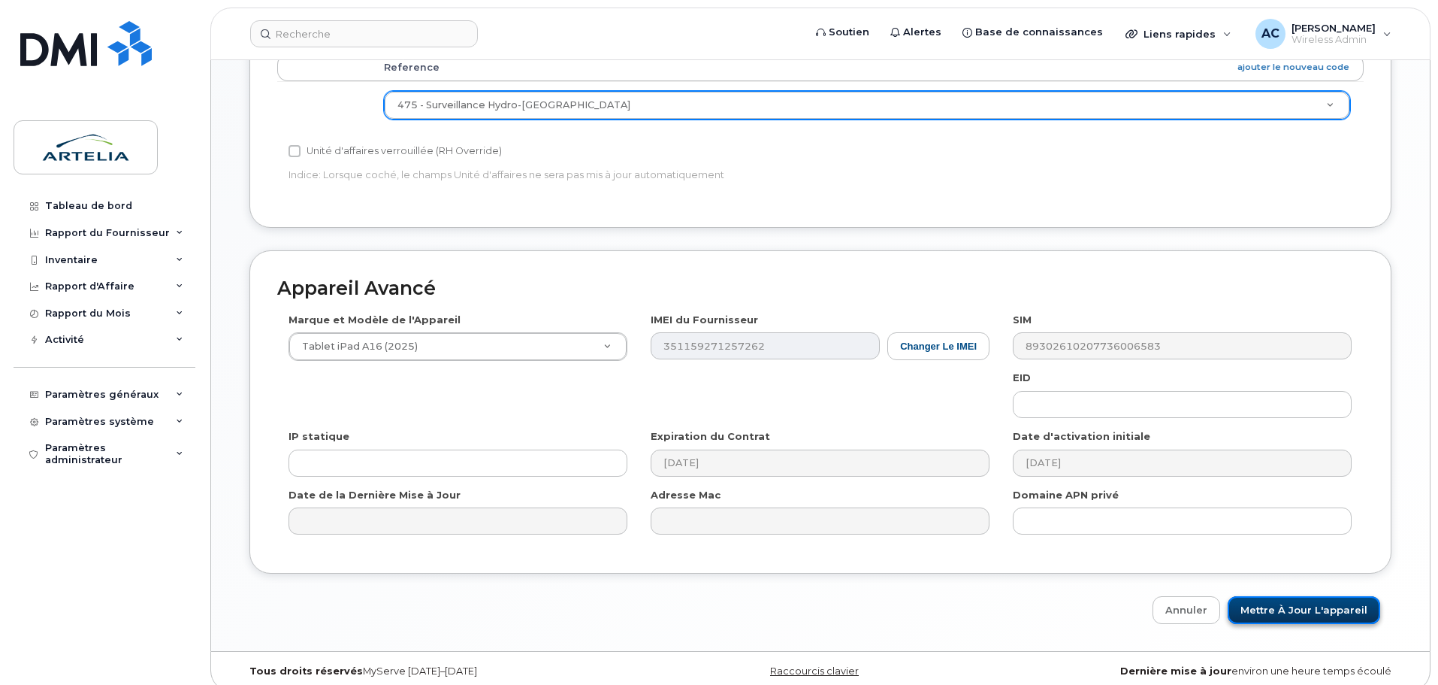
click at [1330, 596] on input "Mettre à jour l'appareil" at bounding box center [1304, 610] width 153 height 28
type input "Sauvegarde..."
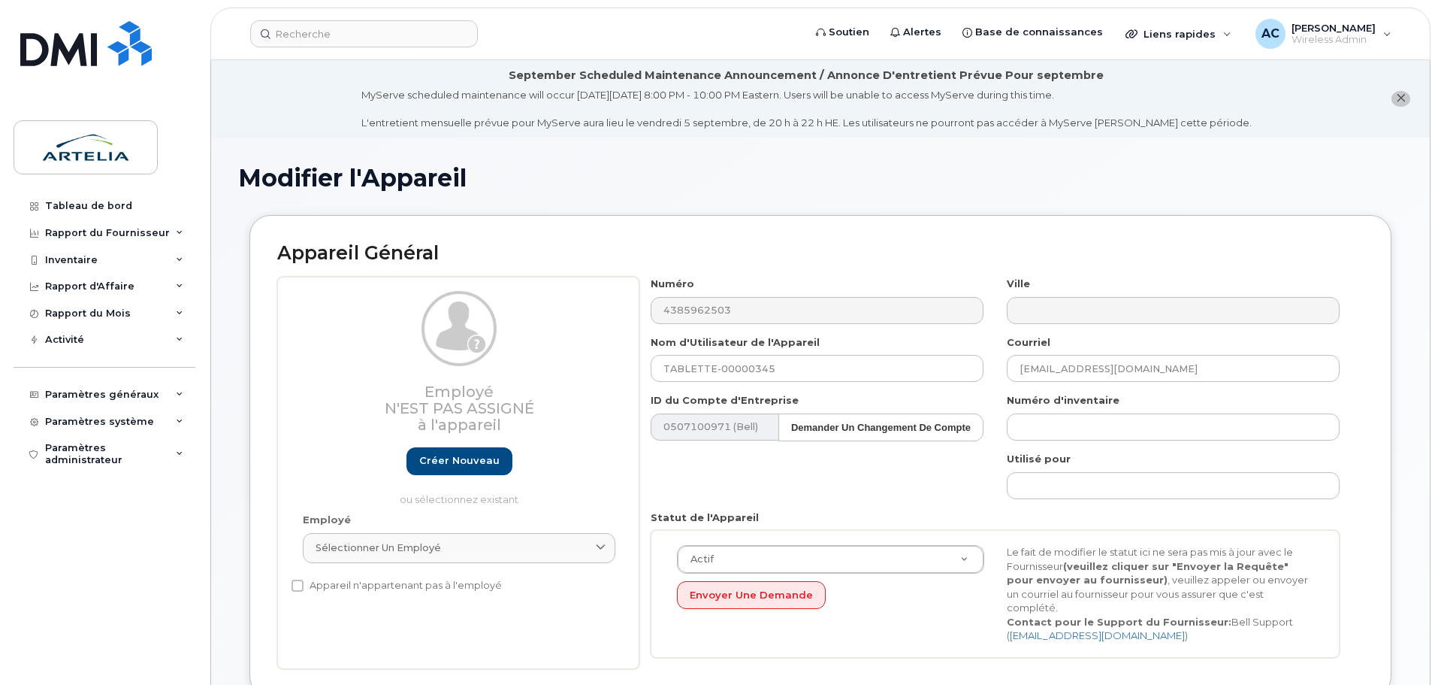
select select "29521959"
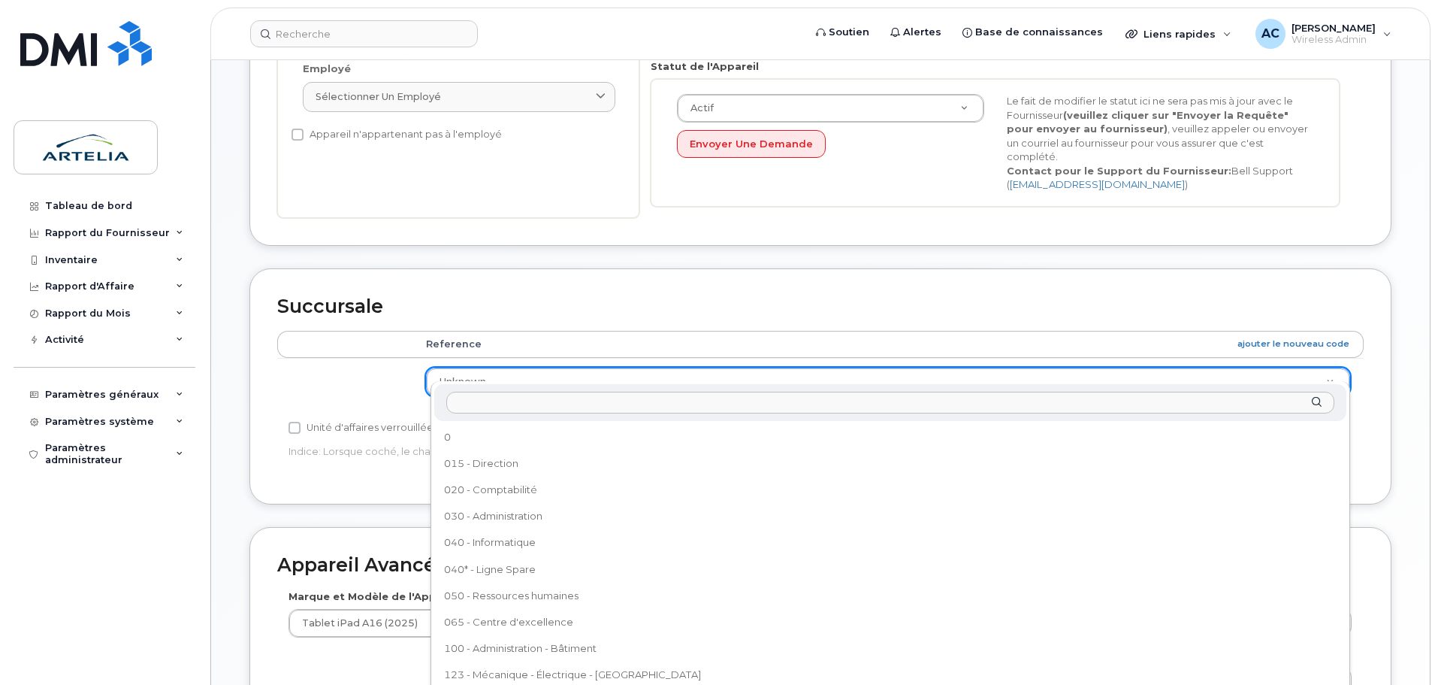
scroll to position [1151, 0]
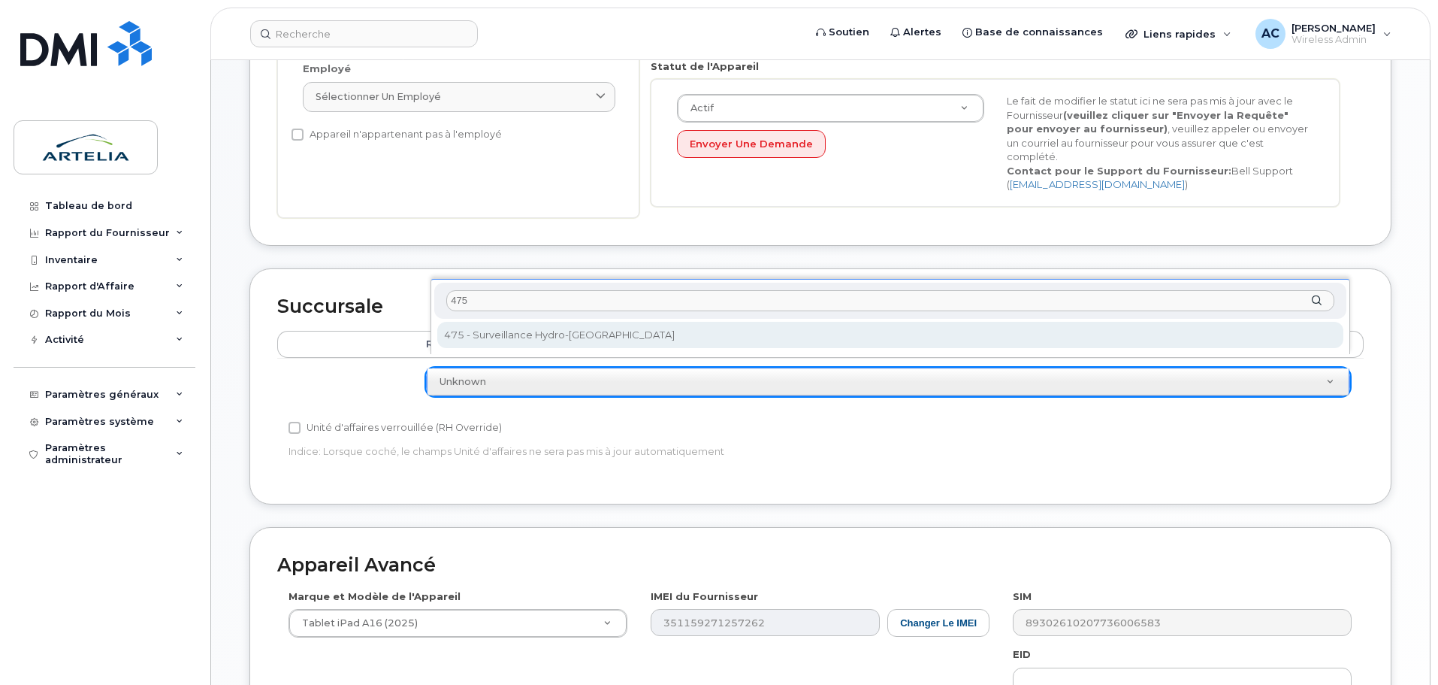
type input "475"
select select "29522010"
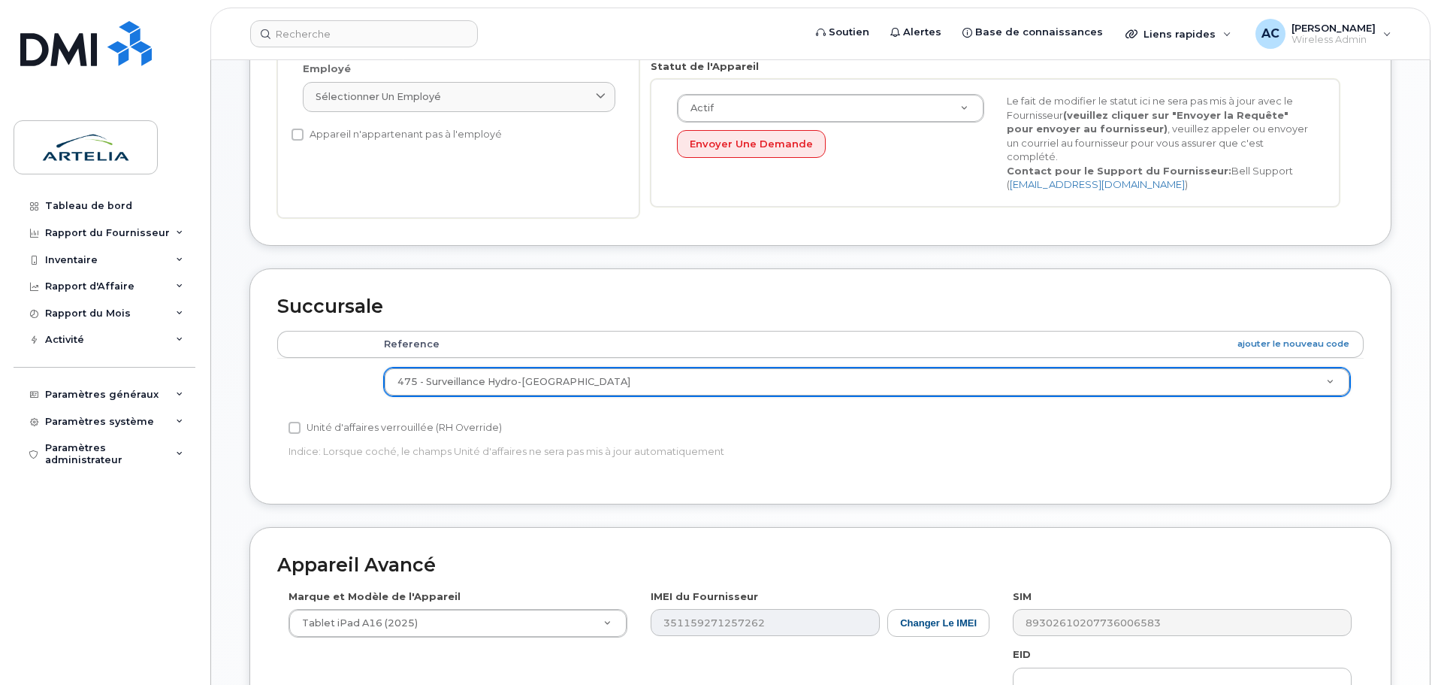
scroll to position [727, 0]
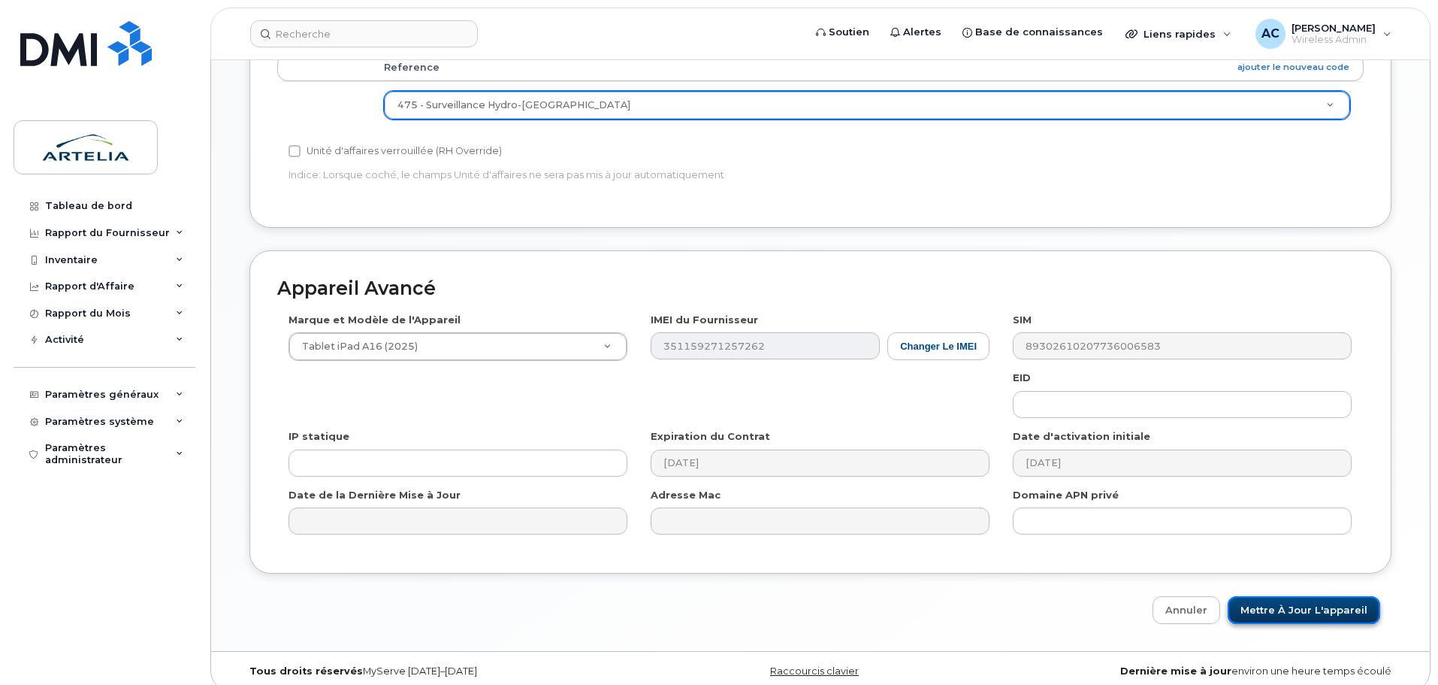
click at [1309, 598] on input "Mettre à jour l'appareil" at bounding box center [1304, 610] width 153 height 28
type input "Sauvegarde..."
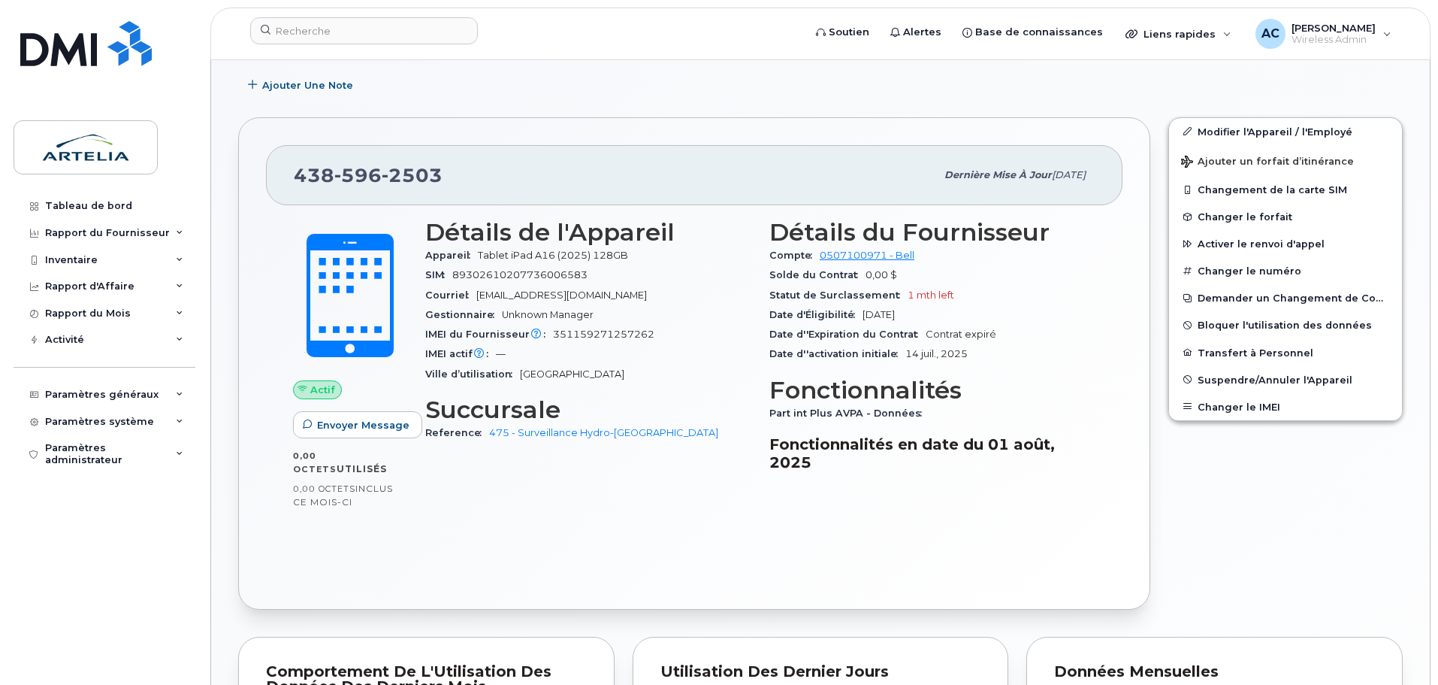
scroll to position [376, 0]
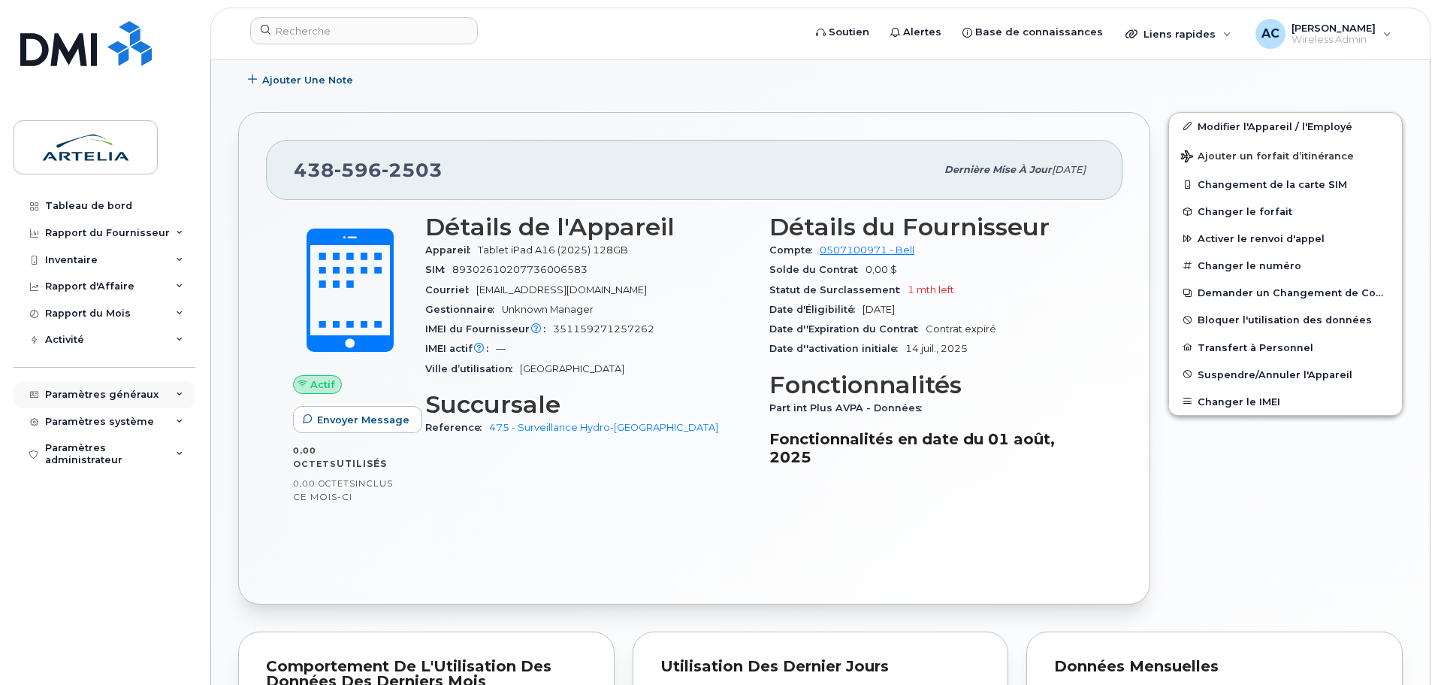
click at [186, 394] on div "Paramètres généraux" at bounding box center [105, 394] width 182 height 27
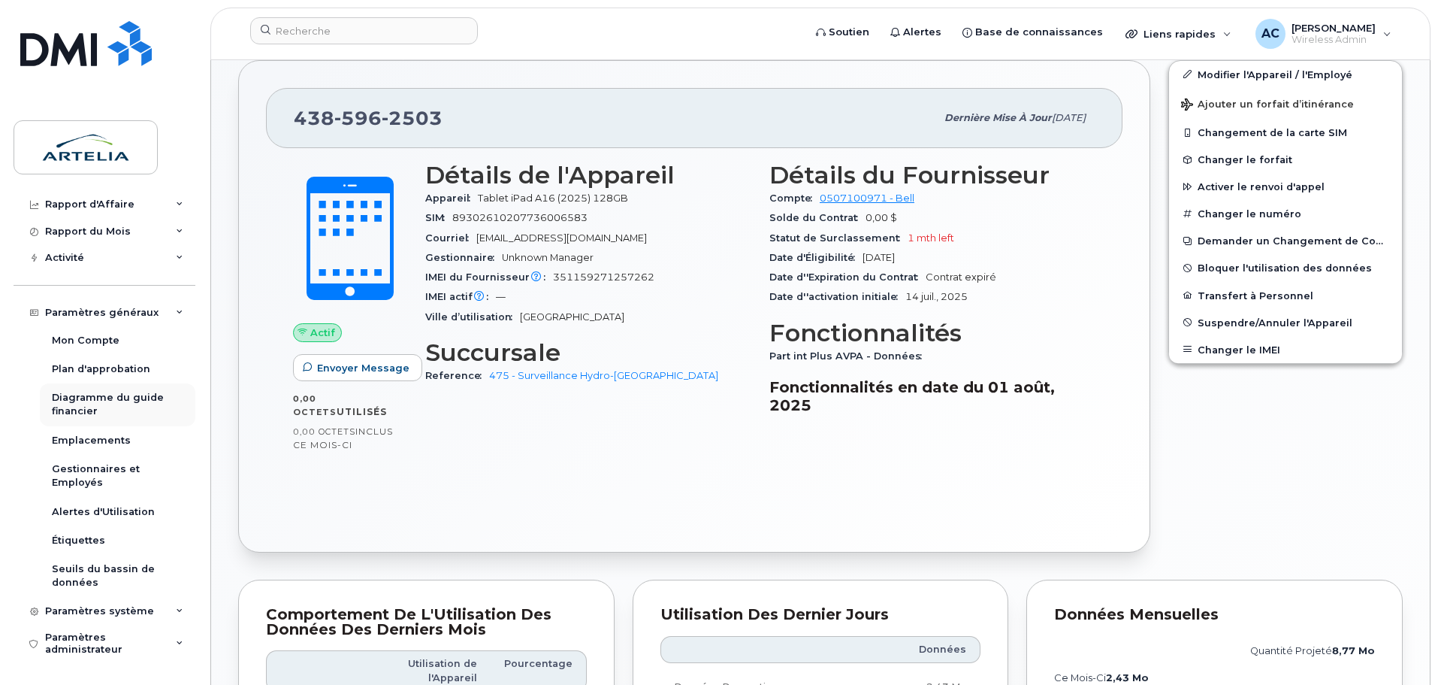
scroll to position [451, 0]
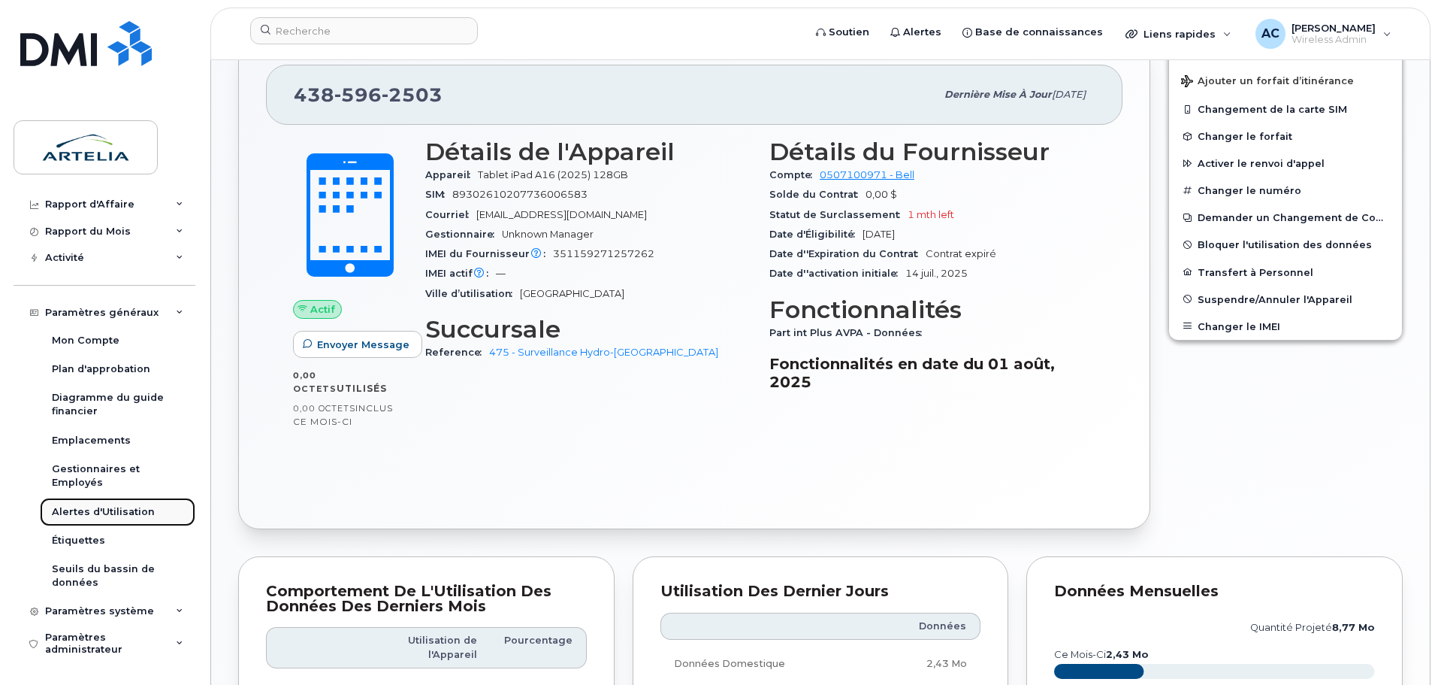
click at [133, 513] on div "Alertes d'Utilisation" at bounding box center [103, 512] width 103 height 14
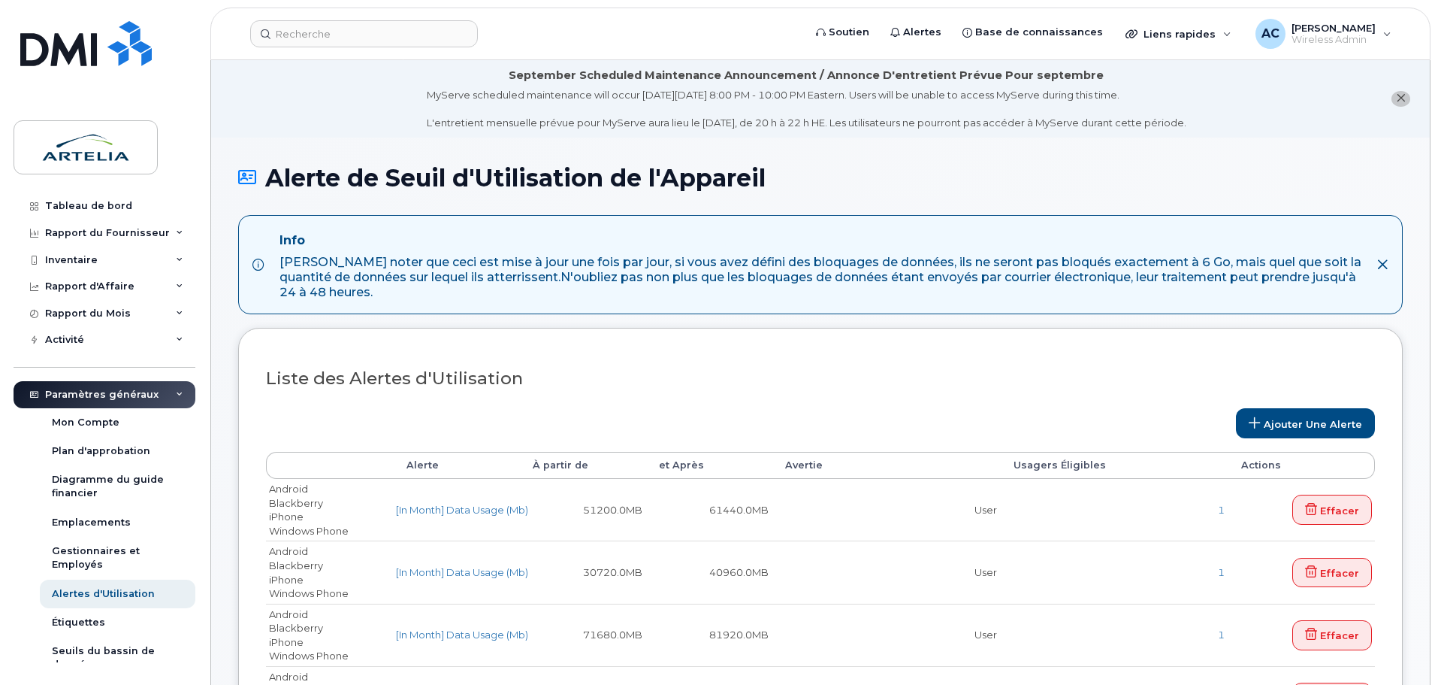
select select
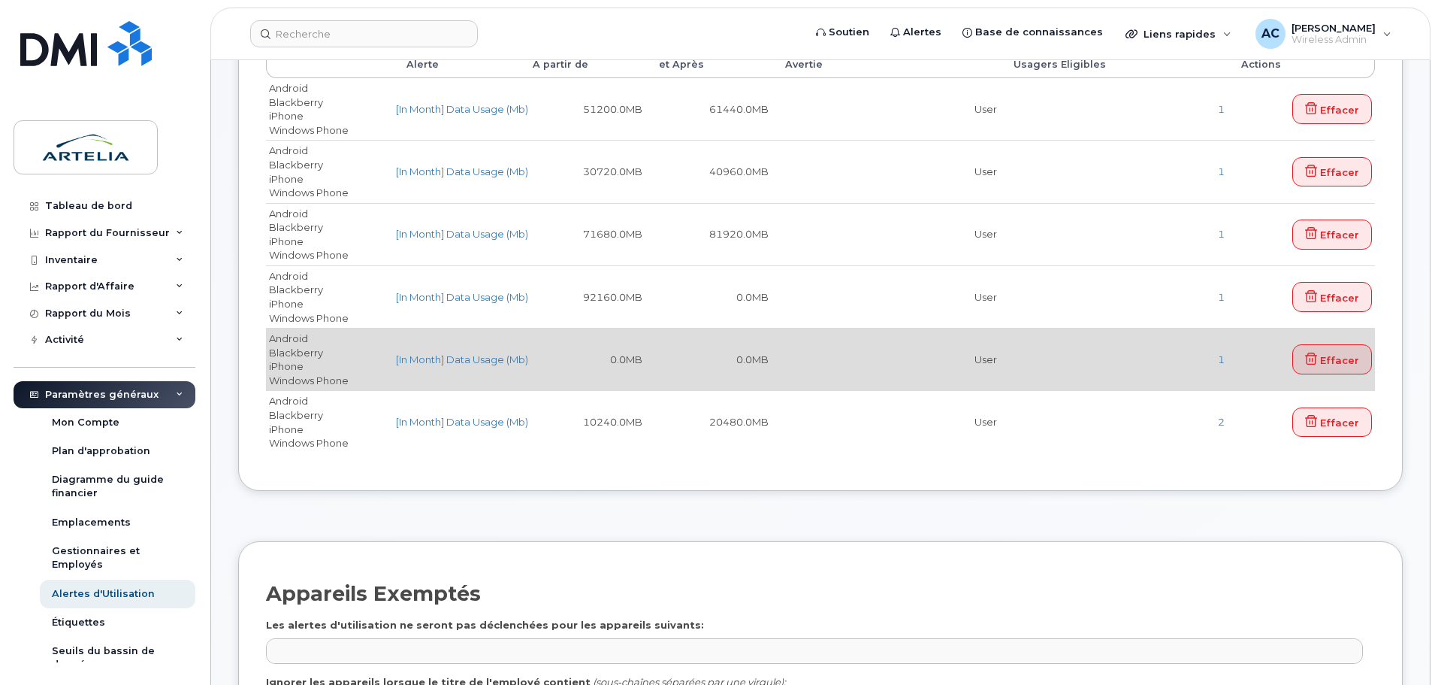
scroll to position [376, 0]
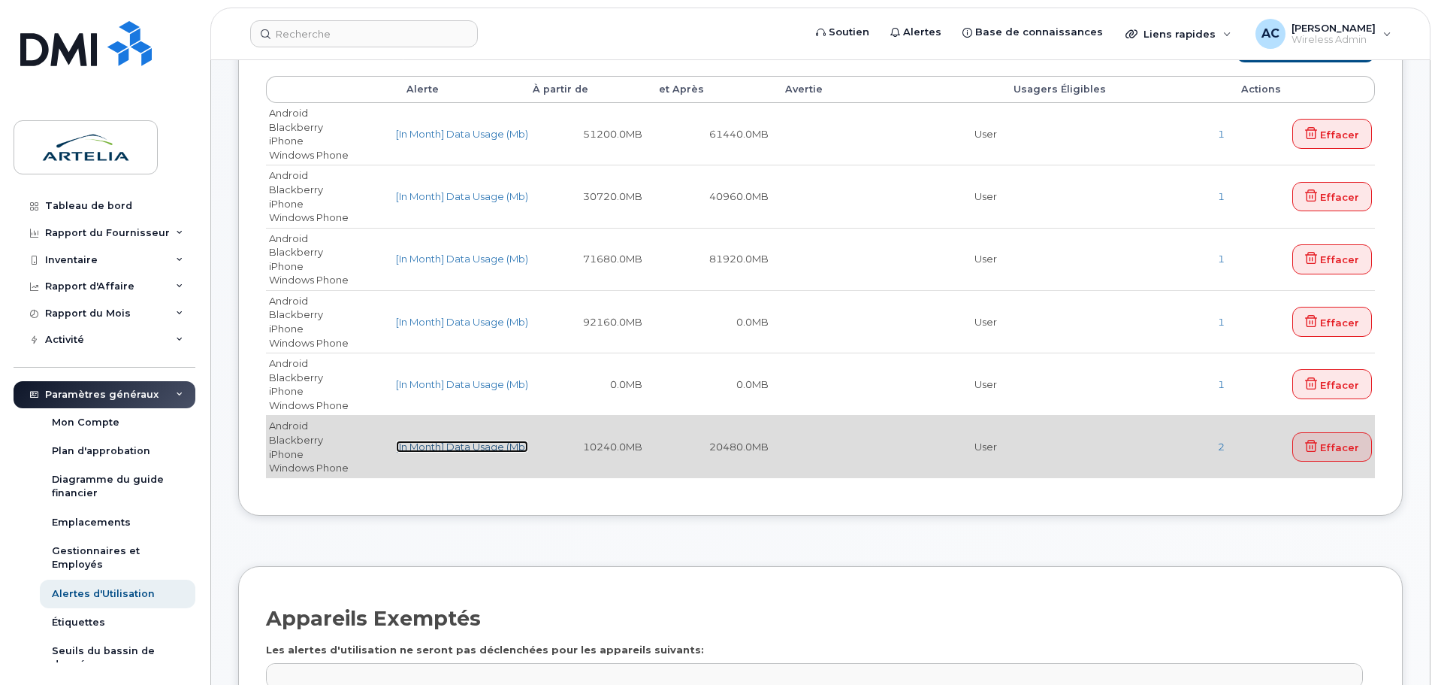
click at [424, 443] on link "[In Month] Data Usage (Mb)" at bounding box center [462, 446] width 132 height 12
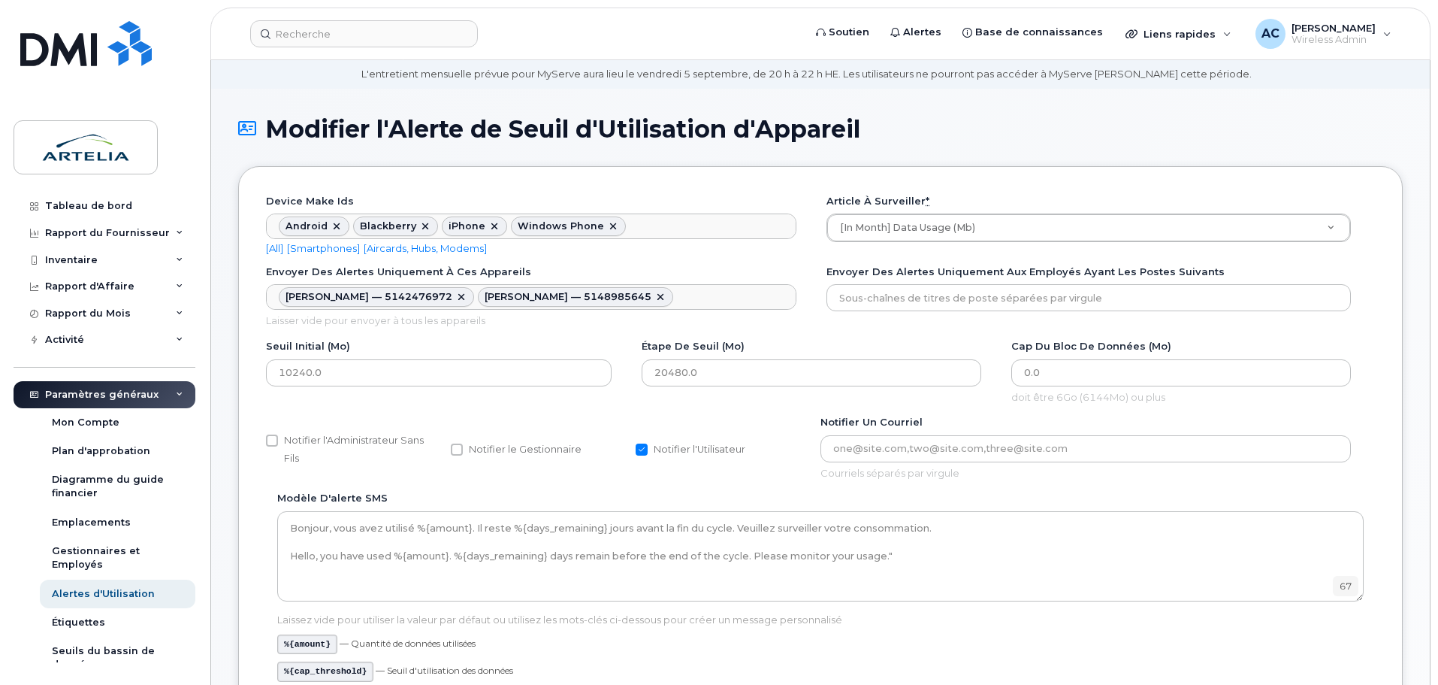
scroll to position [75, 0]
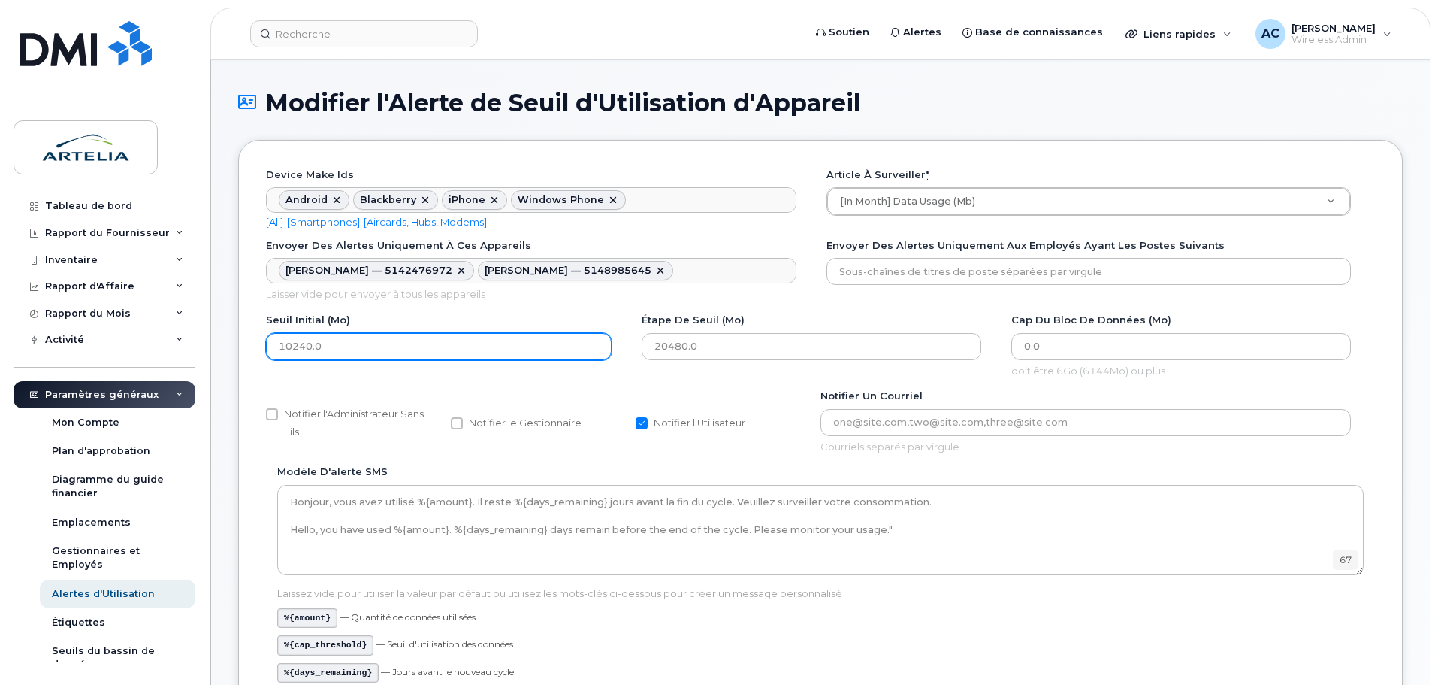
drag, startPoint x: 322, startPoint y: 347, endPoint x: 249, endPoint y: 347, distance: 72.1
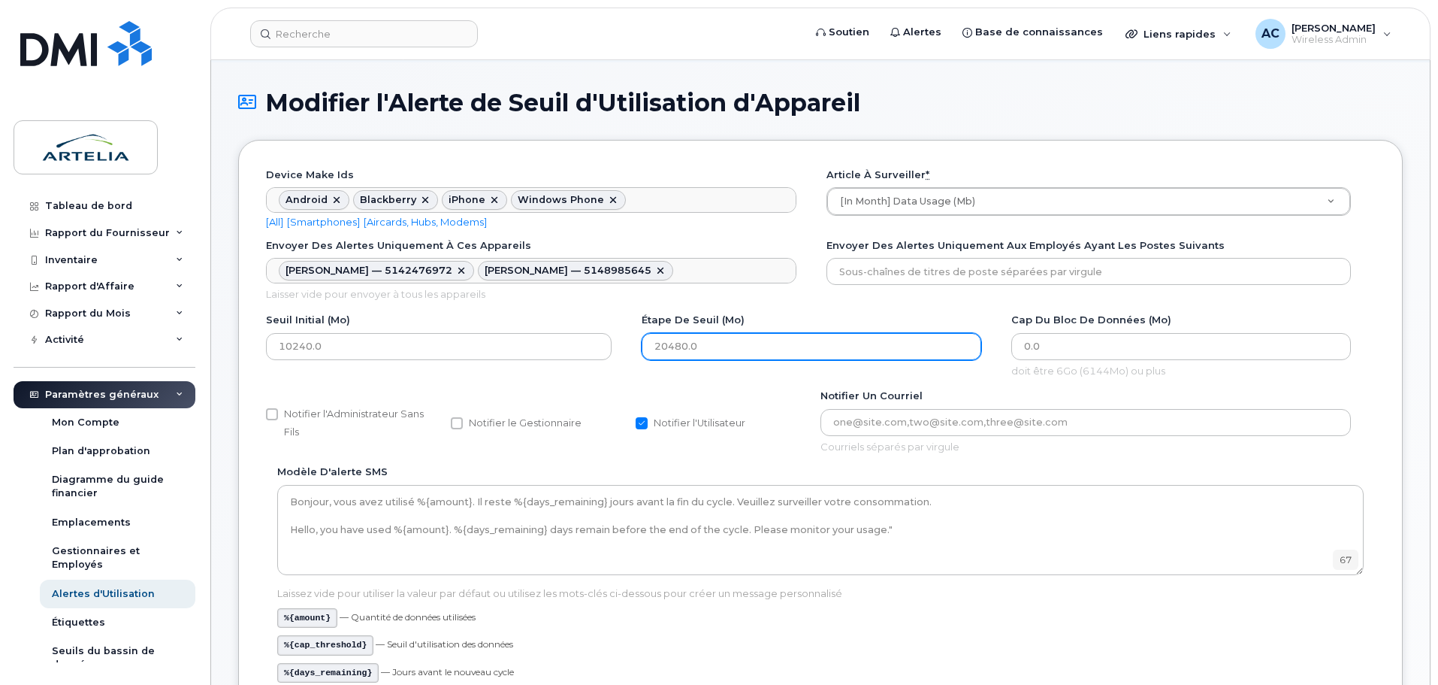
drag, startPoint x: 742, startPoint y: 343, endPoint x: 635, endPoint y: 337, distance: 106.8
click at [627, 341] on div "Seuil Initial (Mo) 10240.0 Étape de Seuil (Mo) 20480.0 Cap du bloc de données (…" at bounding box center [820, 351] width 1109 height 76
click at [628, 316] on div "Seuil Initial (Mo) 10240.0" at bounding box center [451, 342] width 370 height 59
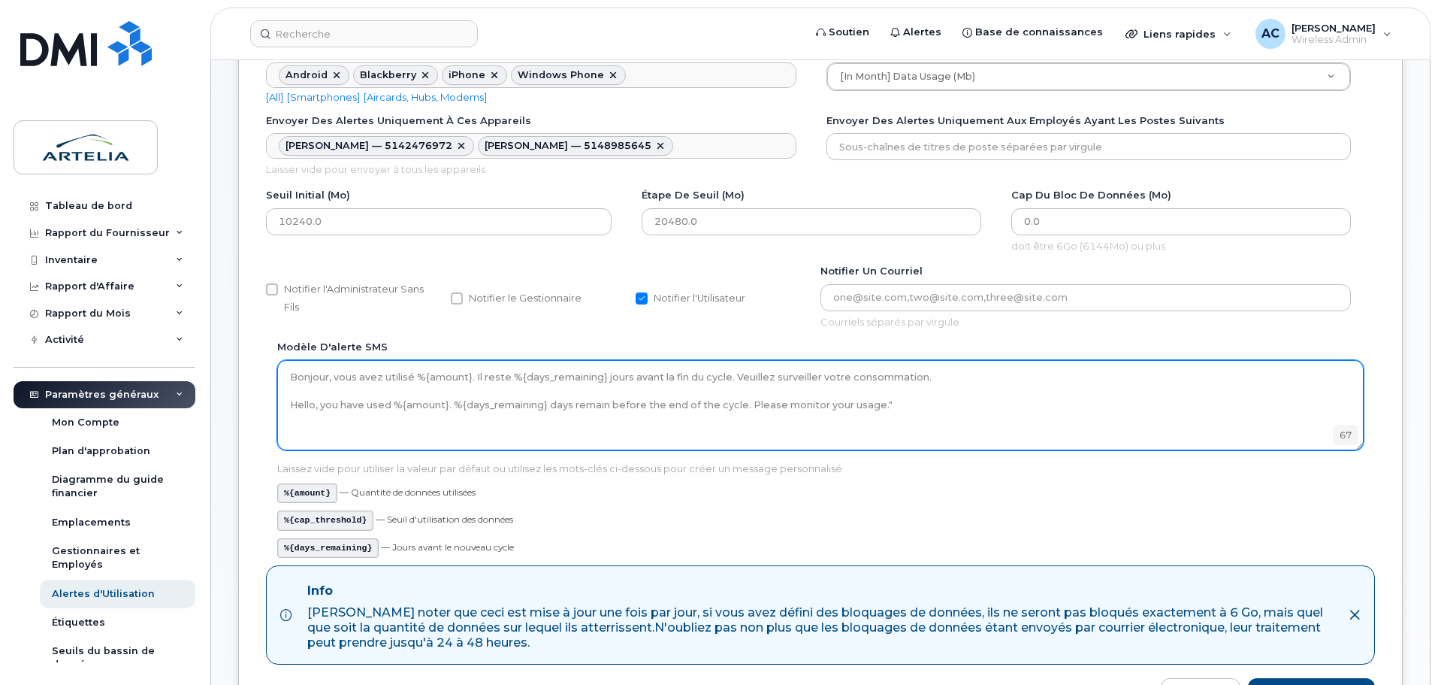
scroll to position [225, 0]
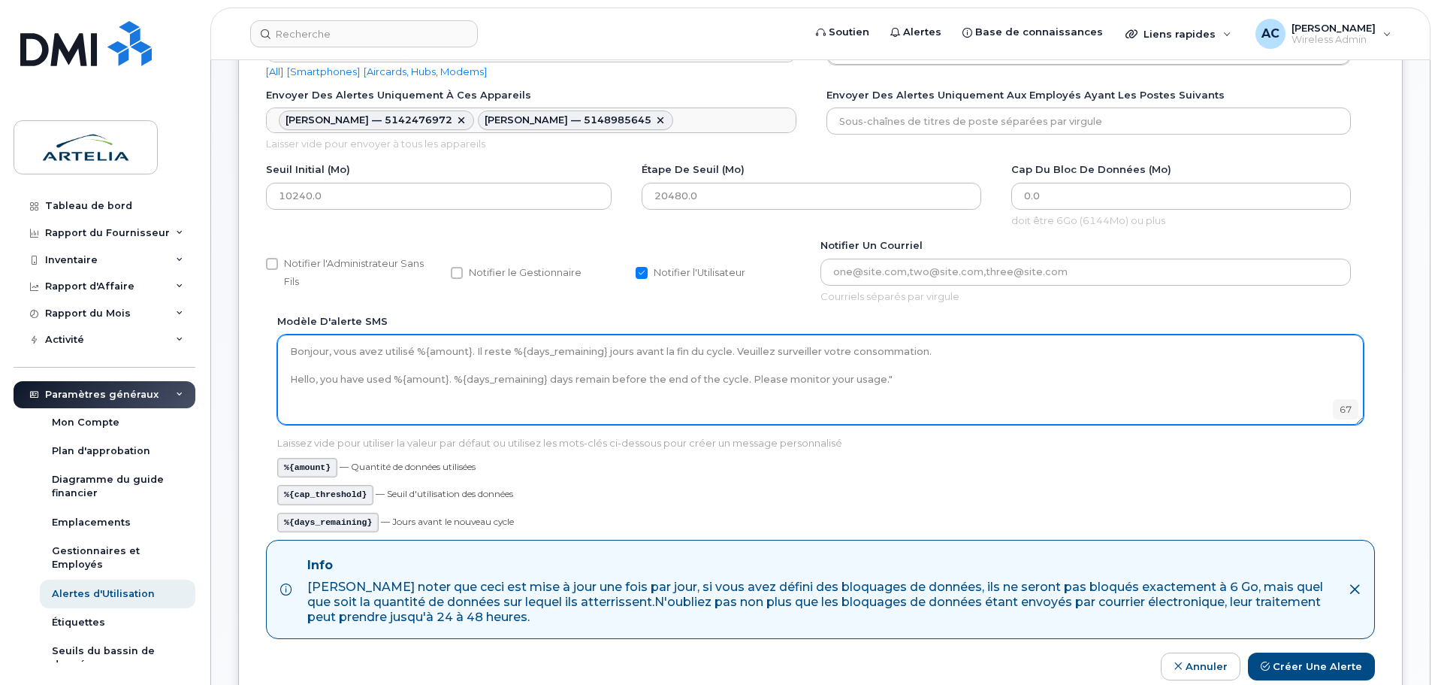
drag, startPoint x: 900, startPoint y: 378, endPoint x: 227, endPoint y: 332, distance: 674.1
click at [910, 384] on textarea "Bonjour, vous avez utilisé %{amount}. Il reste %{days_remaining} jours avant la…" at bounding box center [820, 379] width 1087 height 90
click at [890, 378] on textarea "Bonjour, vous avez utilisé %{amount}. Il reste %{days_remaining} jours avant la…" at bounding box center [820, 379] width 1087 height 90
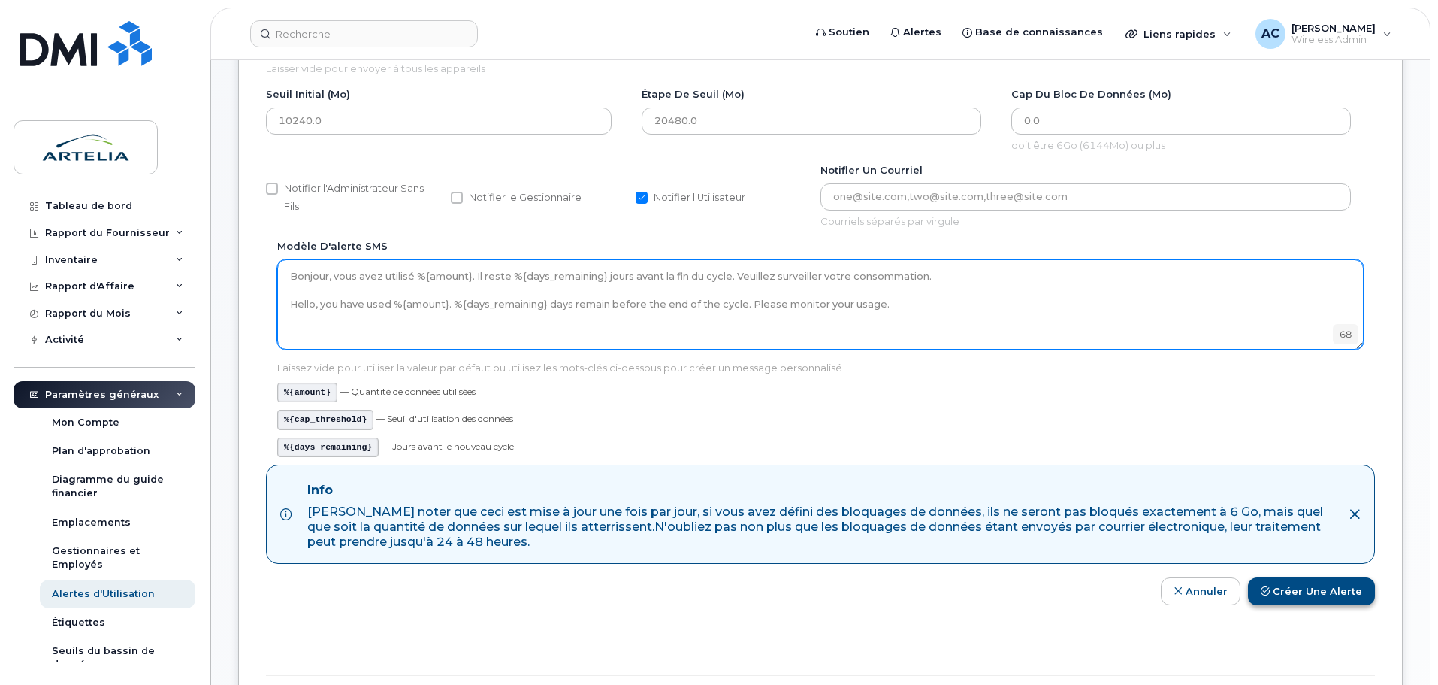
type textarea "Bonjour, vous avez utilisé %{amount}. Il reste %{days_remaining} jours avant la…"
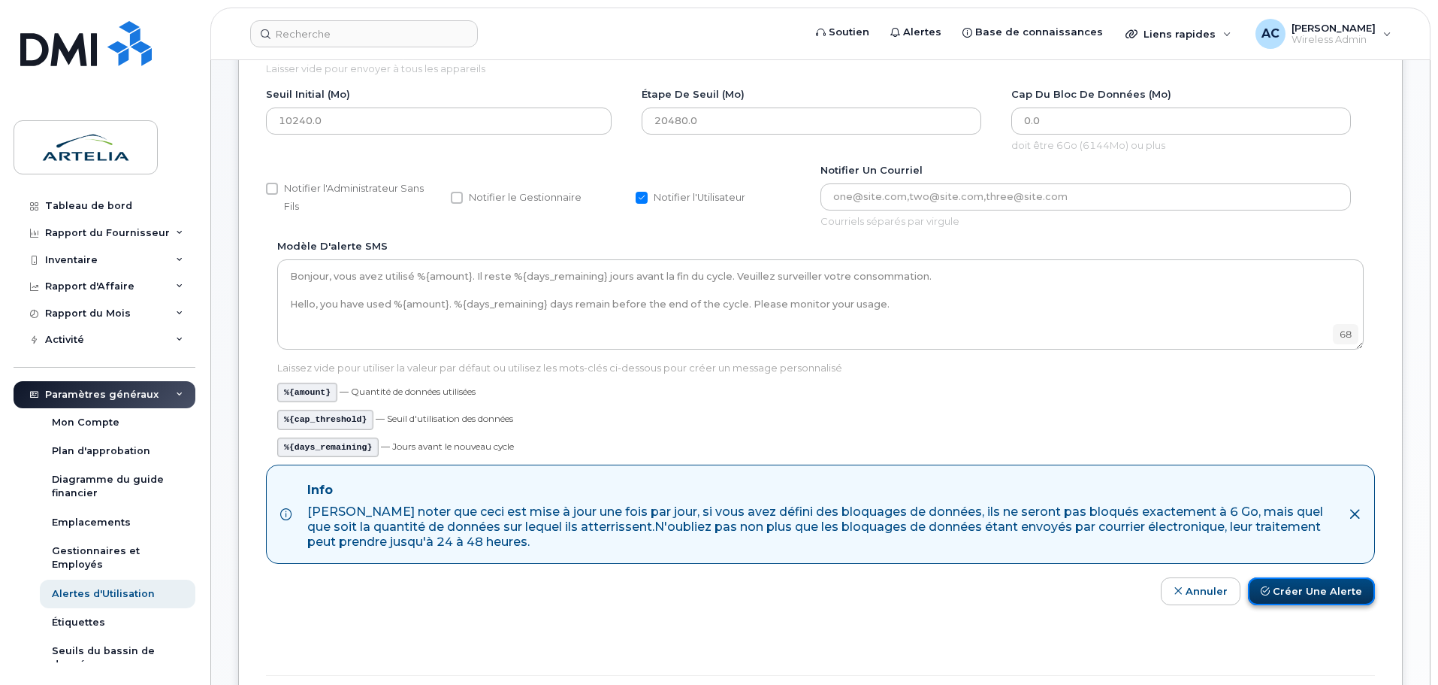
click at [1305, 594] on button "Créer une alerte" at bounding box center [1311, 591] width 127 height 28
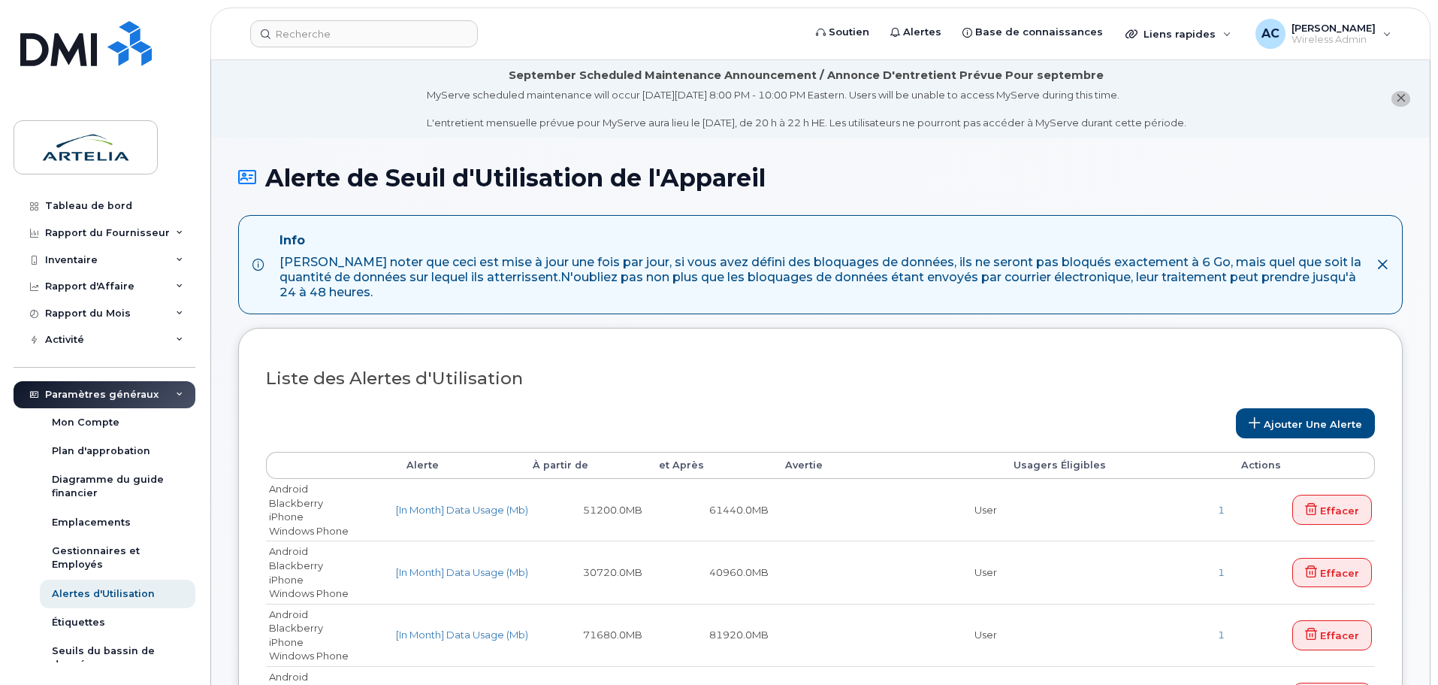
select select
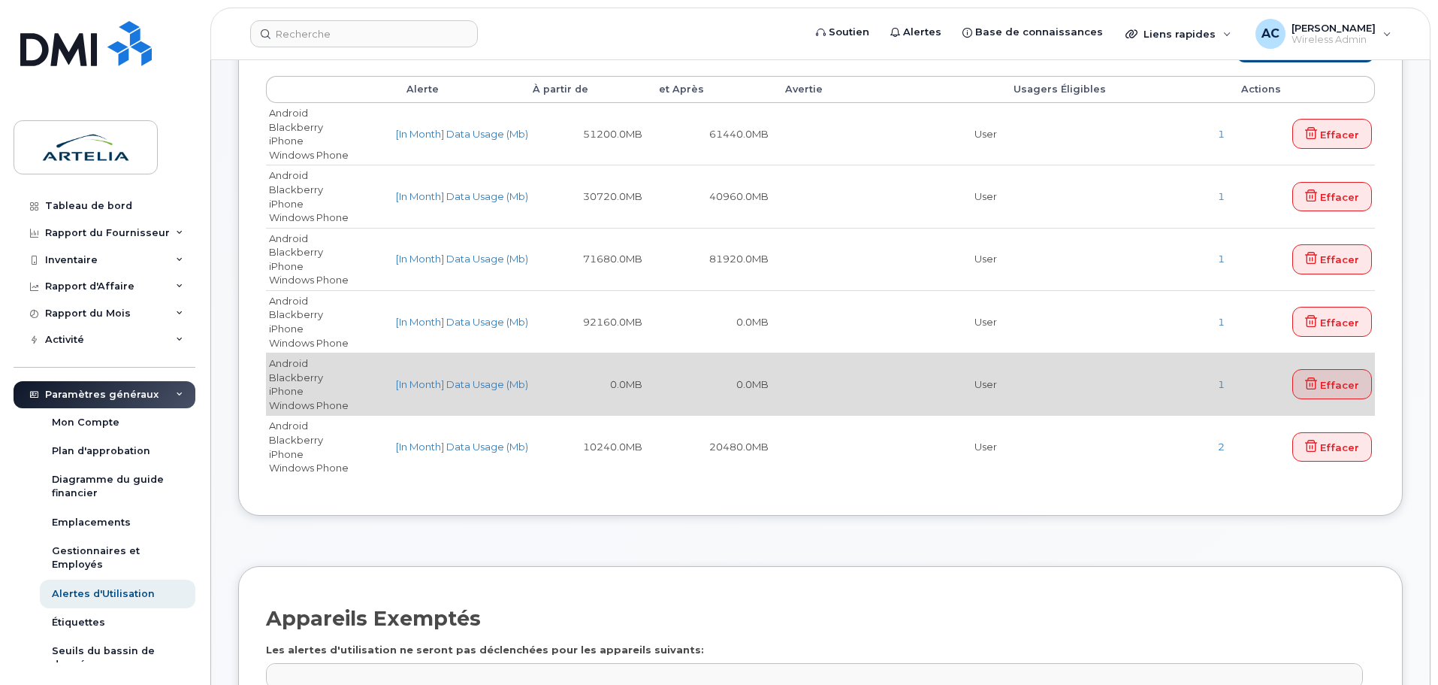
scroll to position [225, 0]
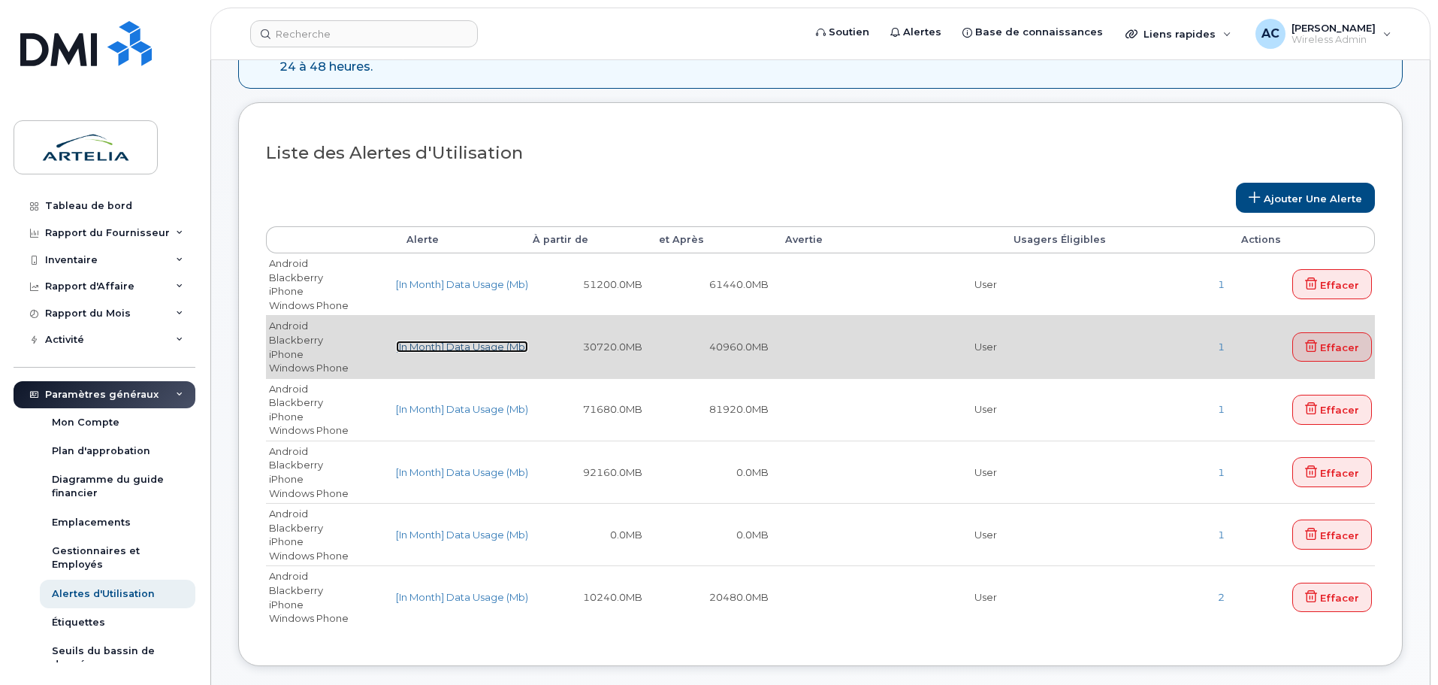
click link "[In Month] Data Usage (Mb)"
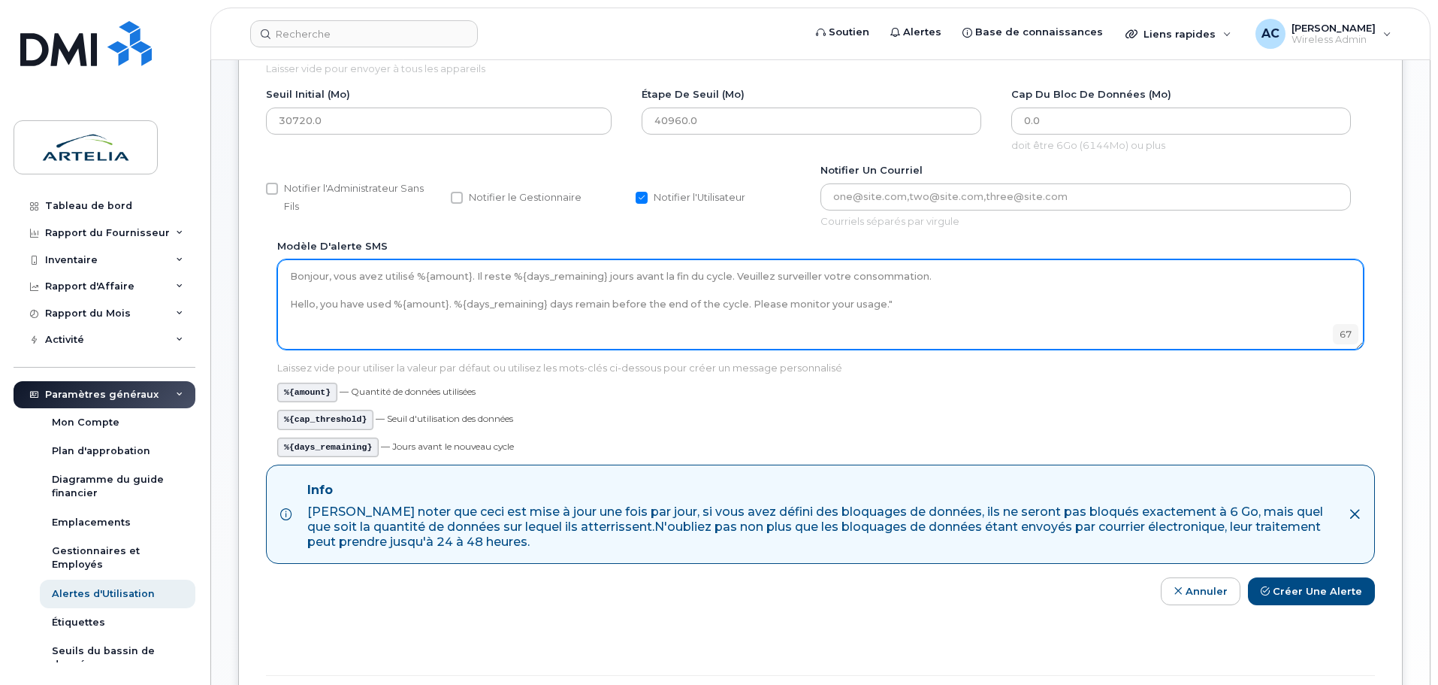
scroll to position [150, 0]
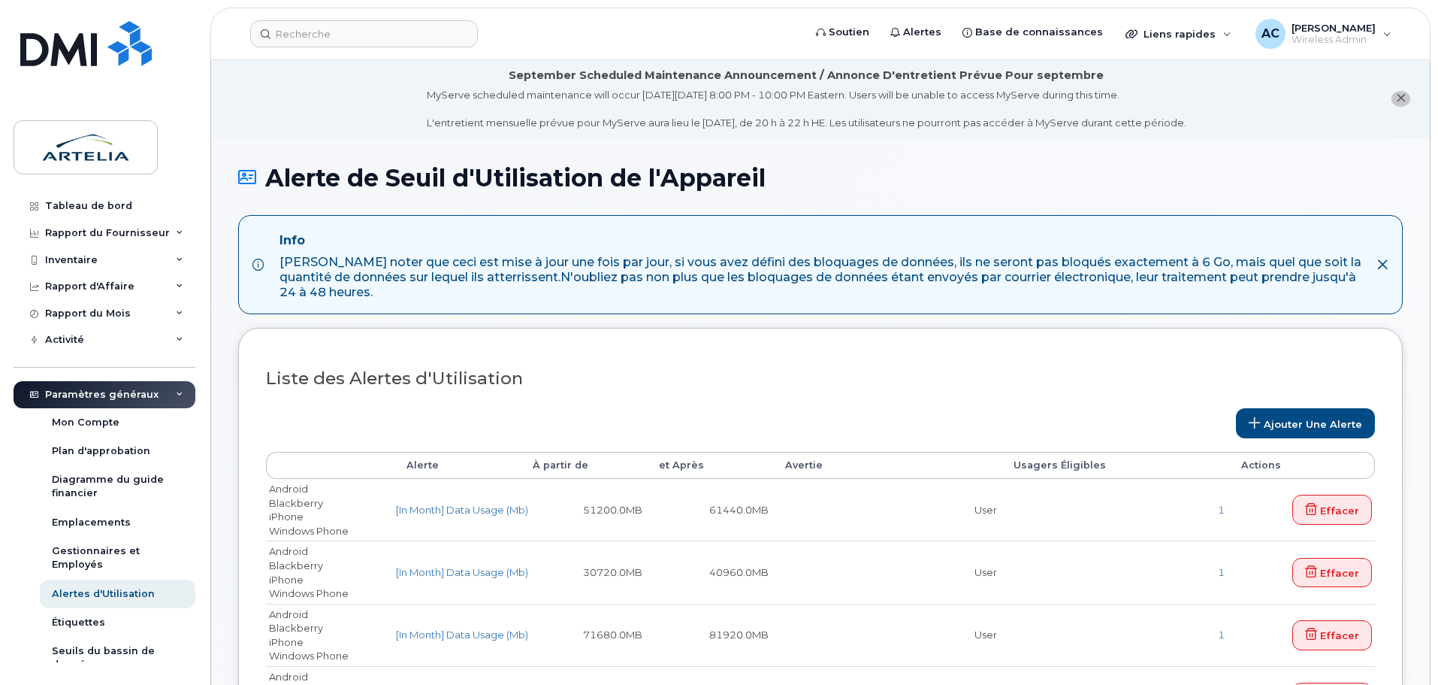
select select
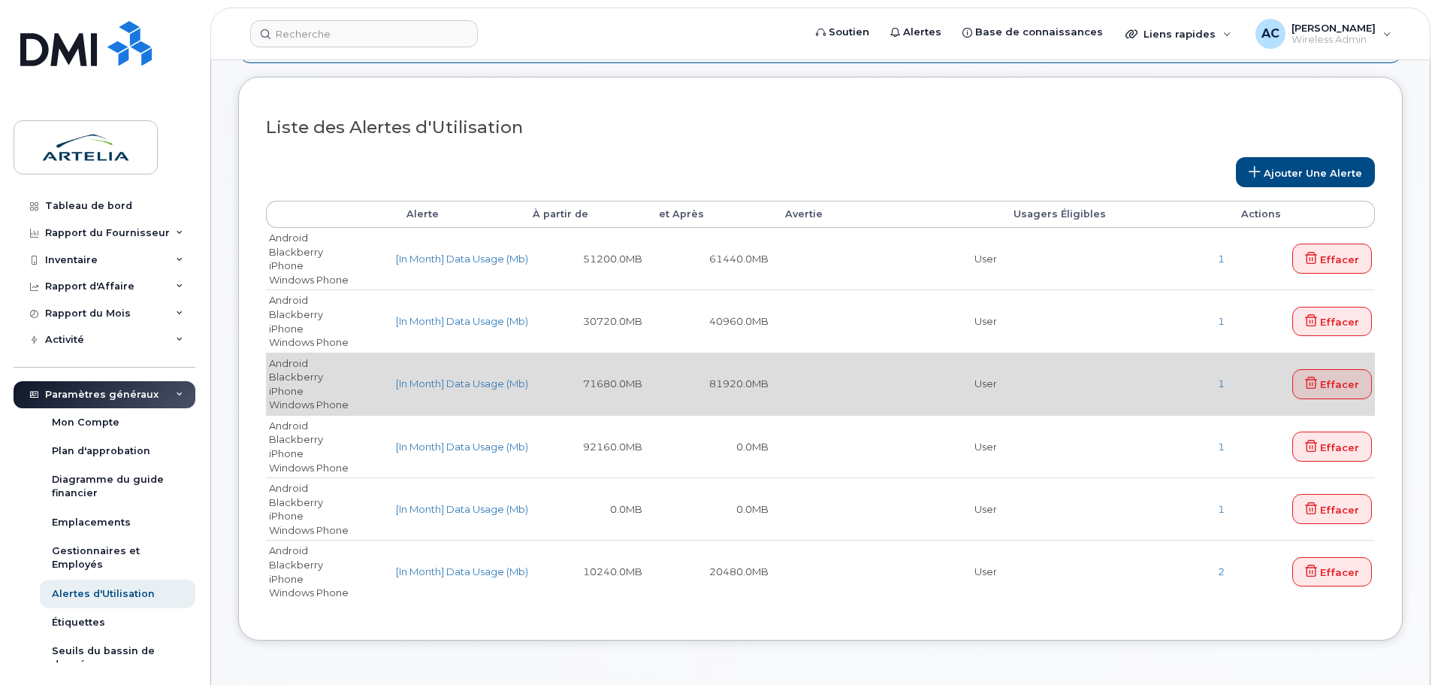
scroll to position [225, 0]
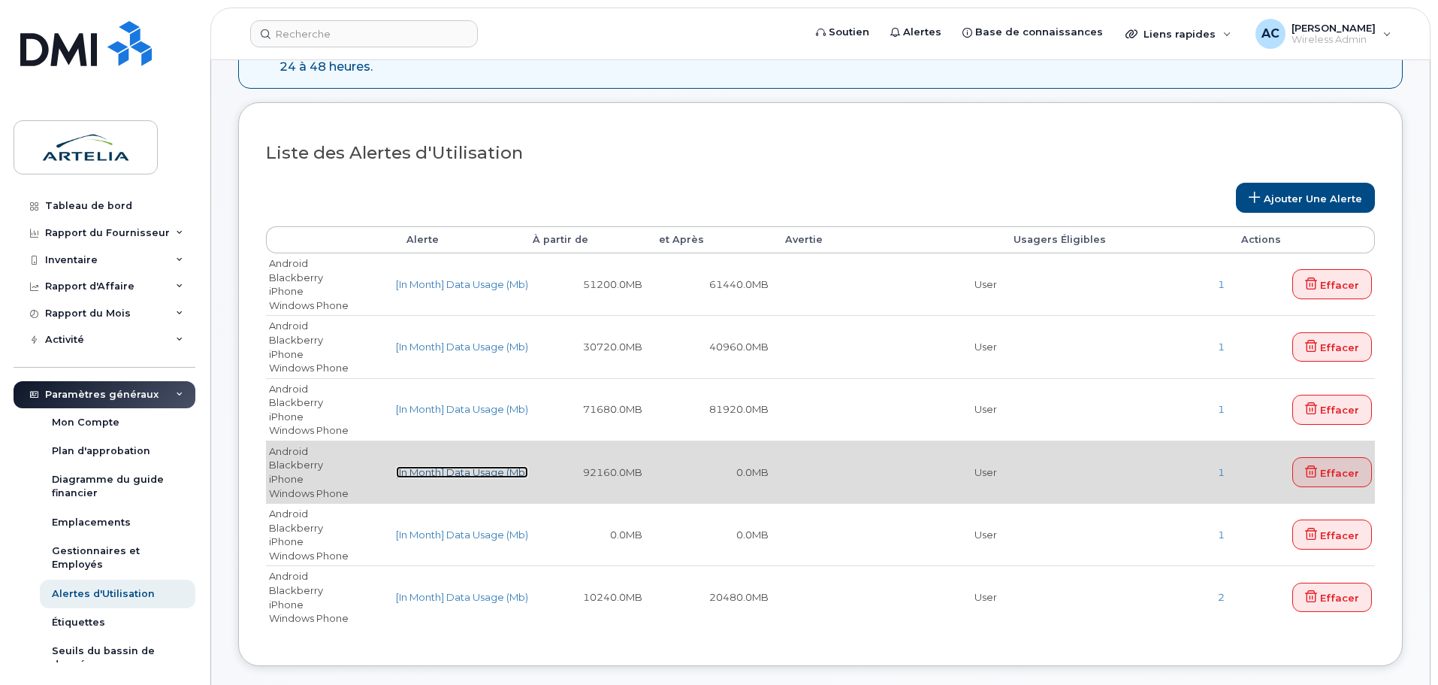
click at [487, 470] on link "[In Month] Data Usage (Mb)" at bounding box center [462, 472] width 132 height 12
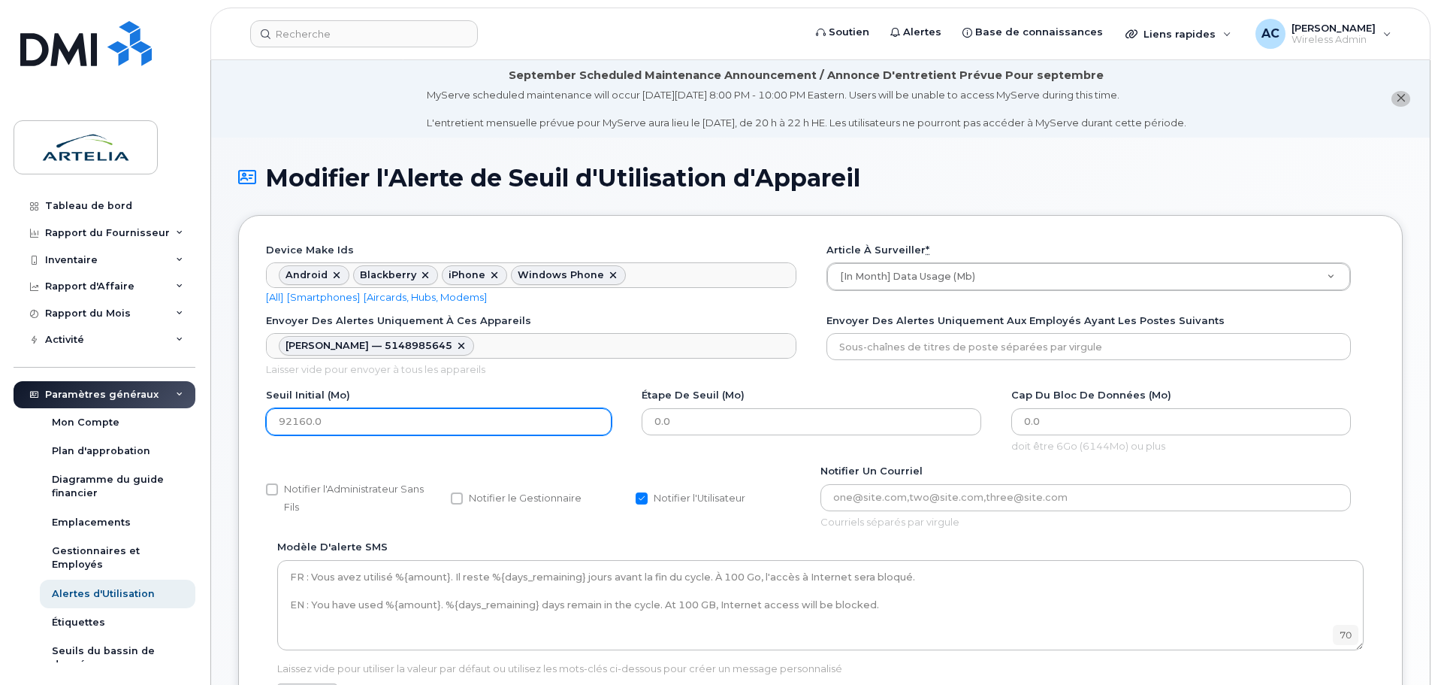
drag, startPoint x: 328, startPoint y: 420, endPoint x: 344, endPoint y: 422, distance: 15.9
click at [256, 417] on div "Device make ids Android Blackberry iPhone Windows Phone Device make ids Aucun r…" at bounding box center [820, 662] width 1165 height 895
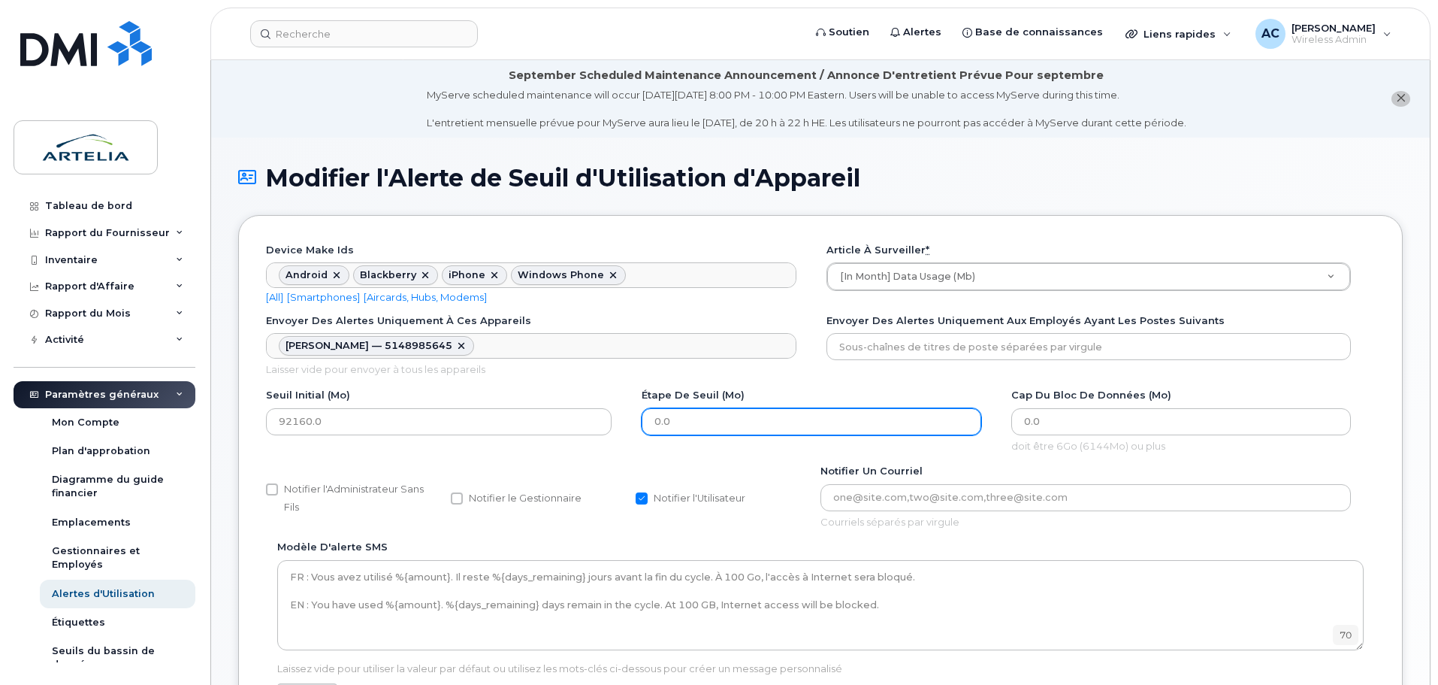
click at [745, 424] on input "0.0" at bounding box center [812, 421] width 340 height 27
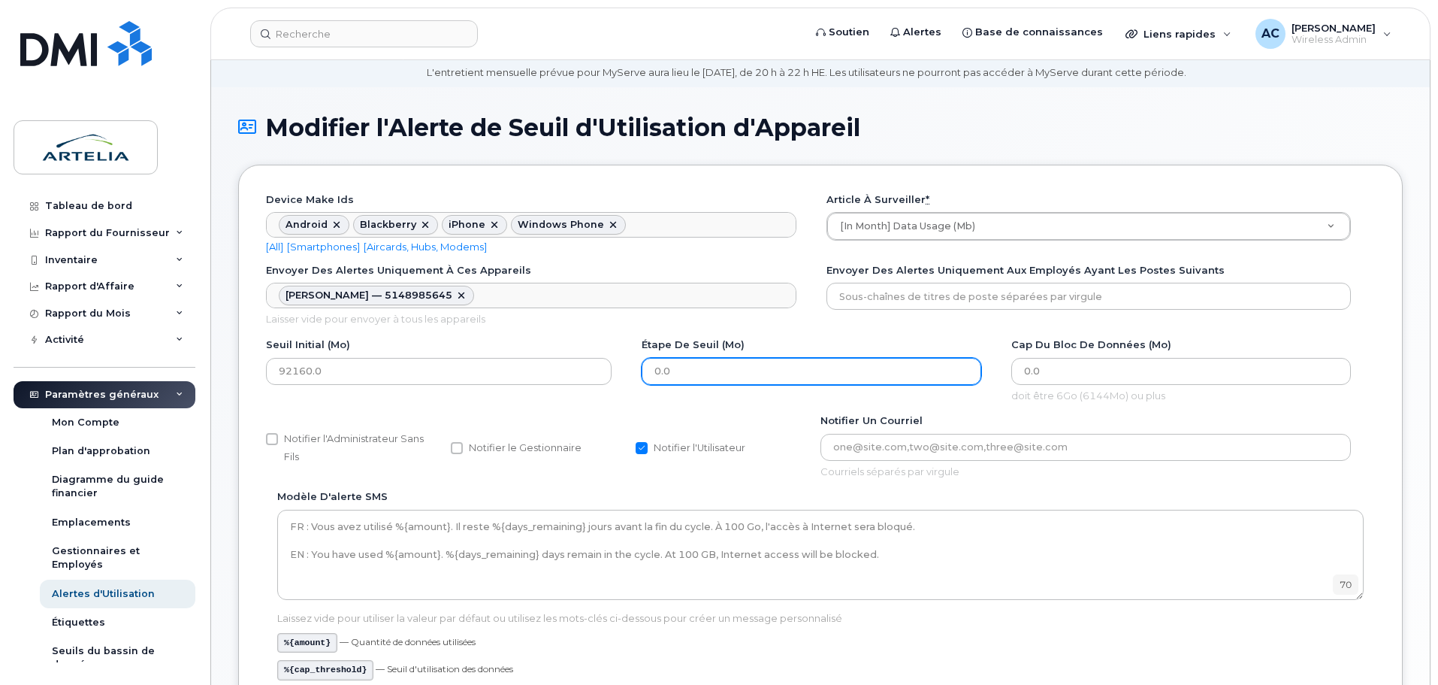
scroll to position [75, 0]
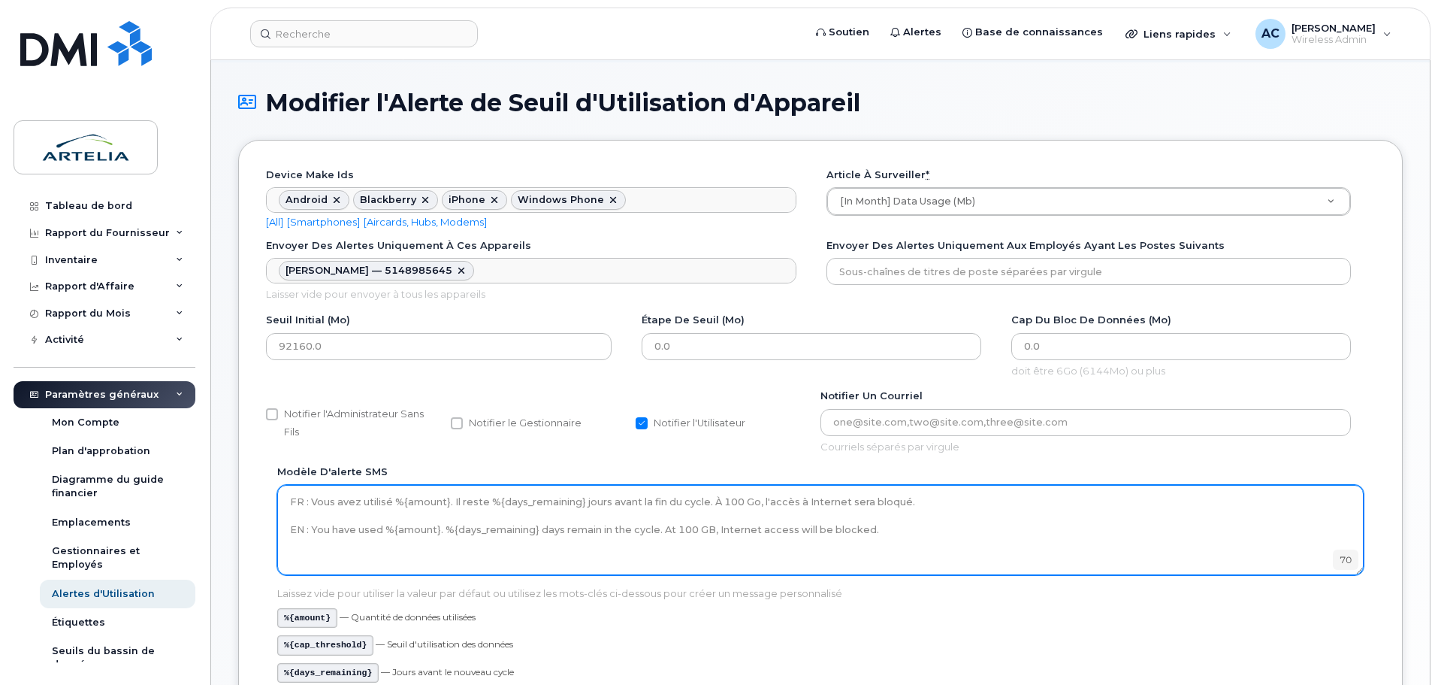
drag, startPoint x: 714, startPoint y: 500, endPoint x: 926, endPoint y: 497, distance: 211.9
click at [926, 497] on textarea "FR : Vous avez utilisé %{amount}. Il reste %{days_remaining} jours avant la fin…" at bounding box center [820, 530] width 1087 height 90
click at [311, 501] on textarea "FR : Vous avez utilisé %{amount}. Il reste %{days_remaining} jours avant la fin…" at bounding box center [820, 530] width 1087 height 90
click at [313, 528] on textarea "FR : Vous avez utilisé %{amount}. Il reste %{days_remaining} jours avant la fin…" at bounding box center [820, 530] width 1087 height 90
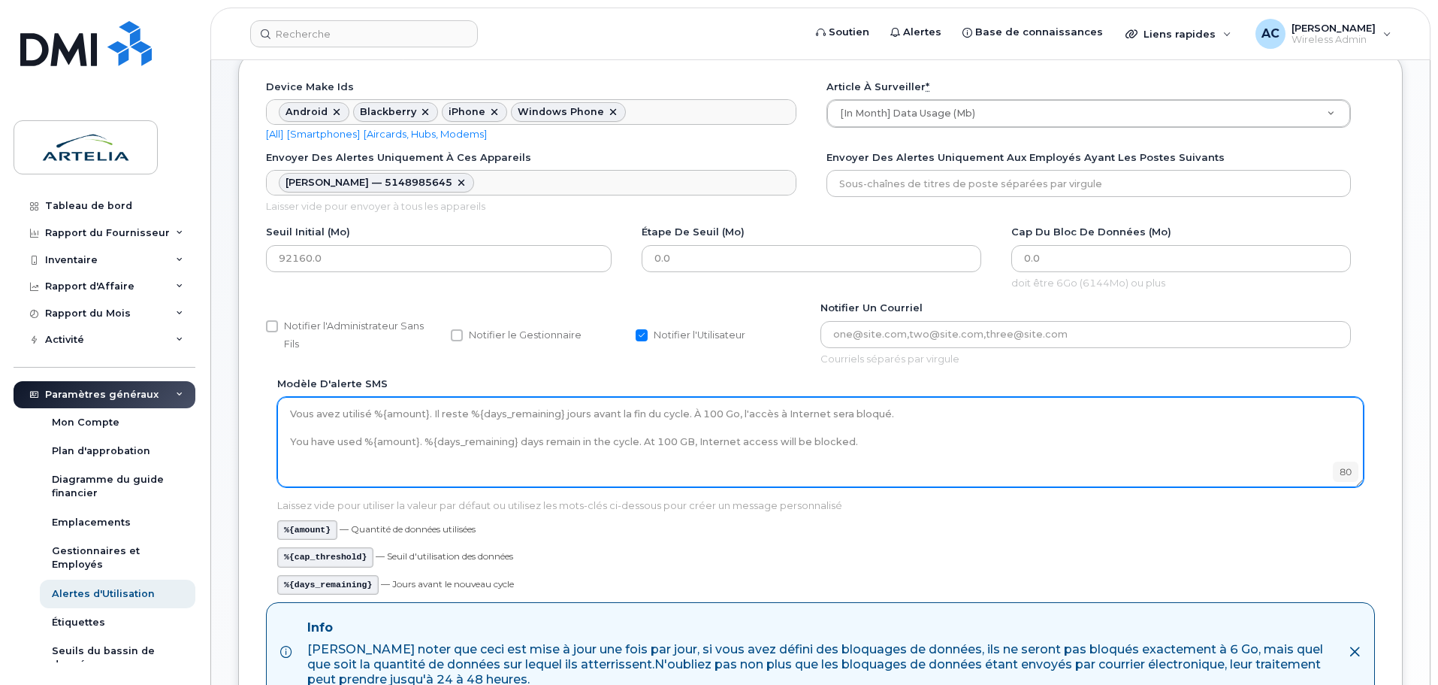
scroll to position [301, 0]
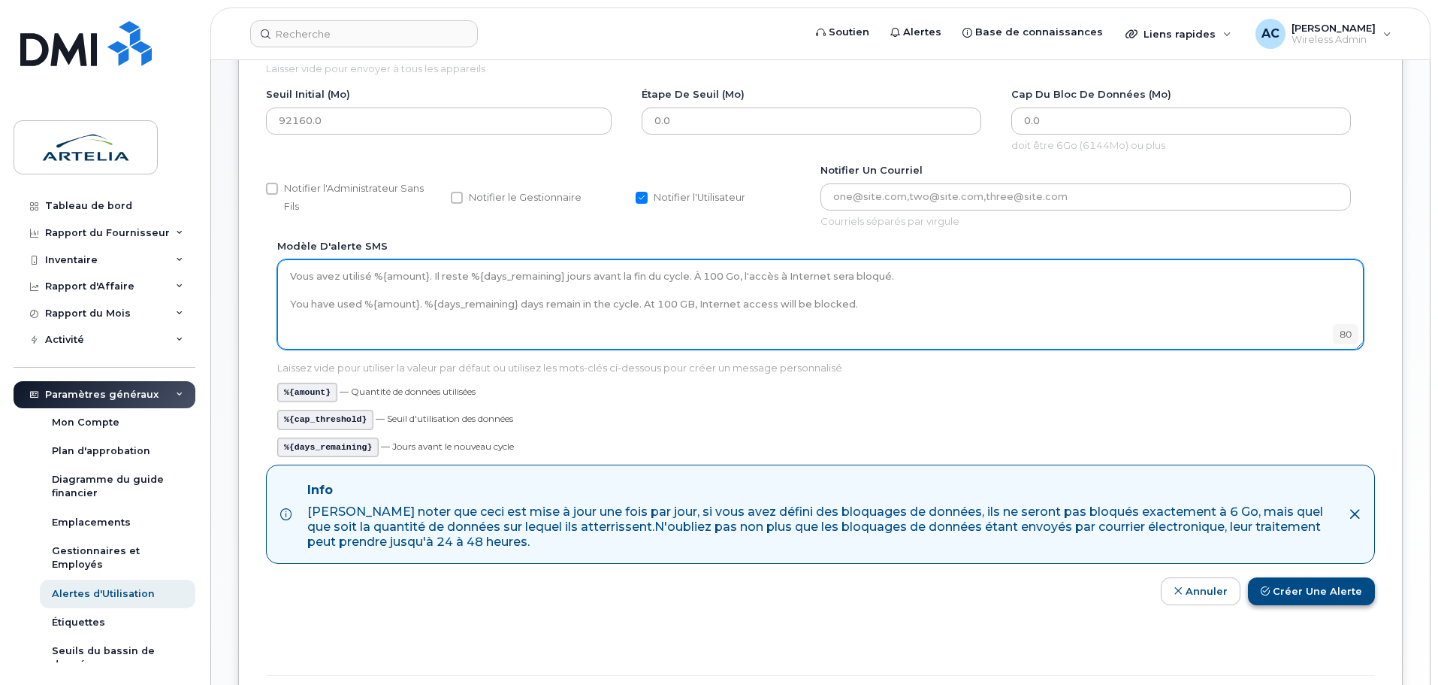
type textarea "Vous avez utilisé %{amount}. Il reste %{days_remaining} jours avant la fin du c…"
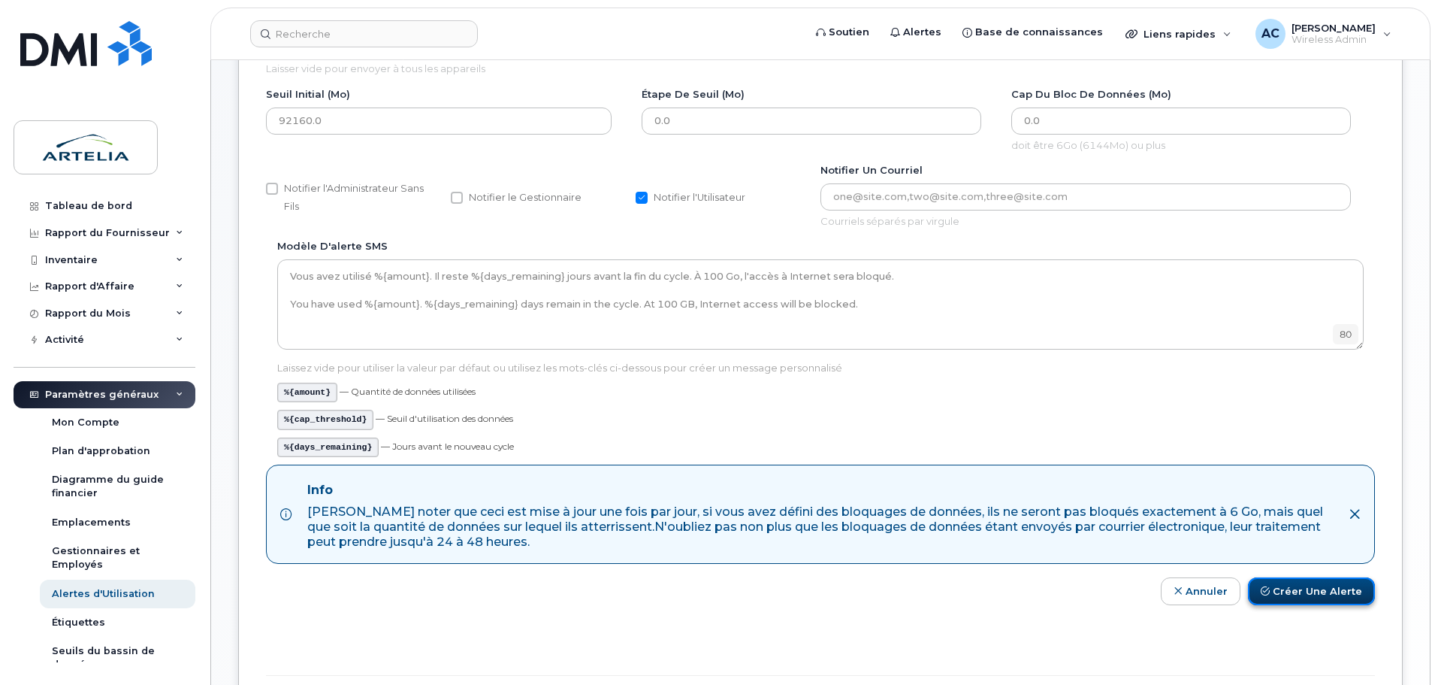
click at [1320, 597] on button "Créer une alerte" at bounding box center [1311, 591] width 127 height 28
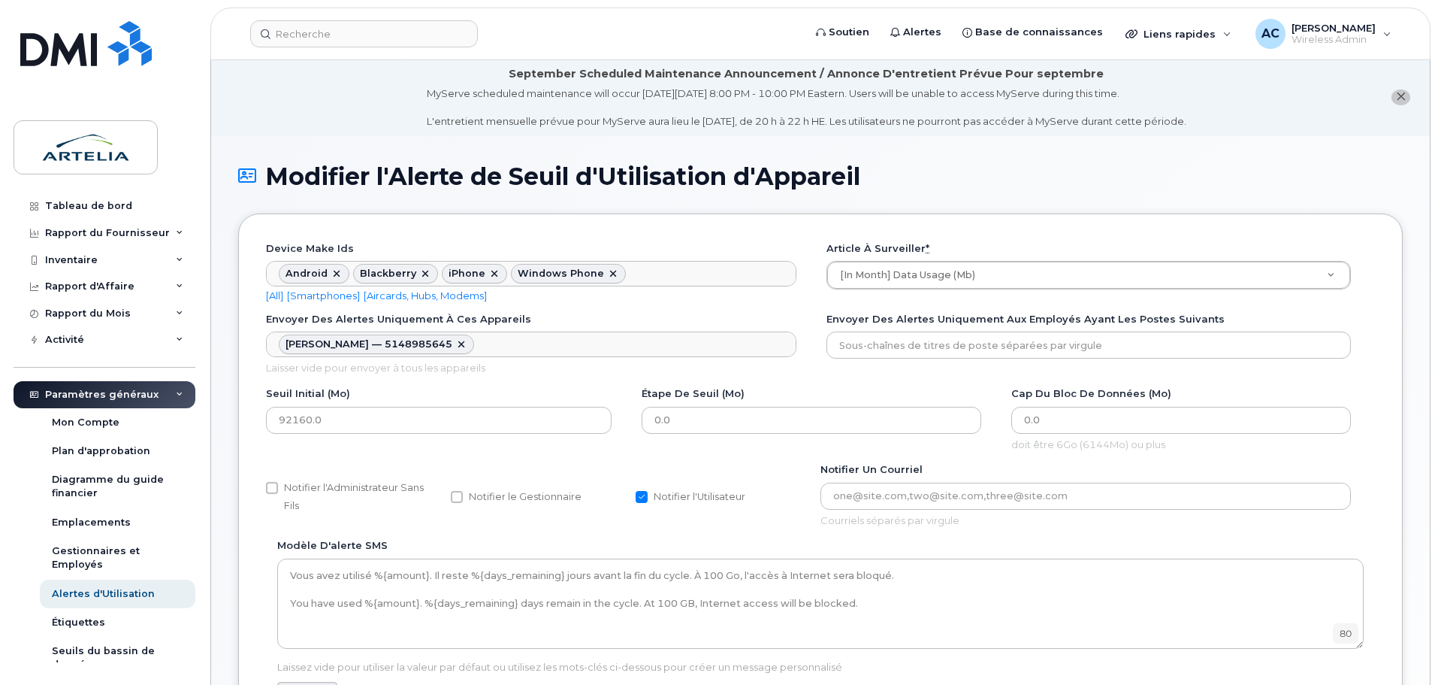
scroll to position [0, 0]
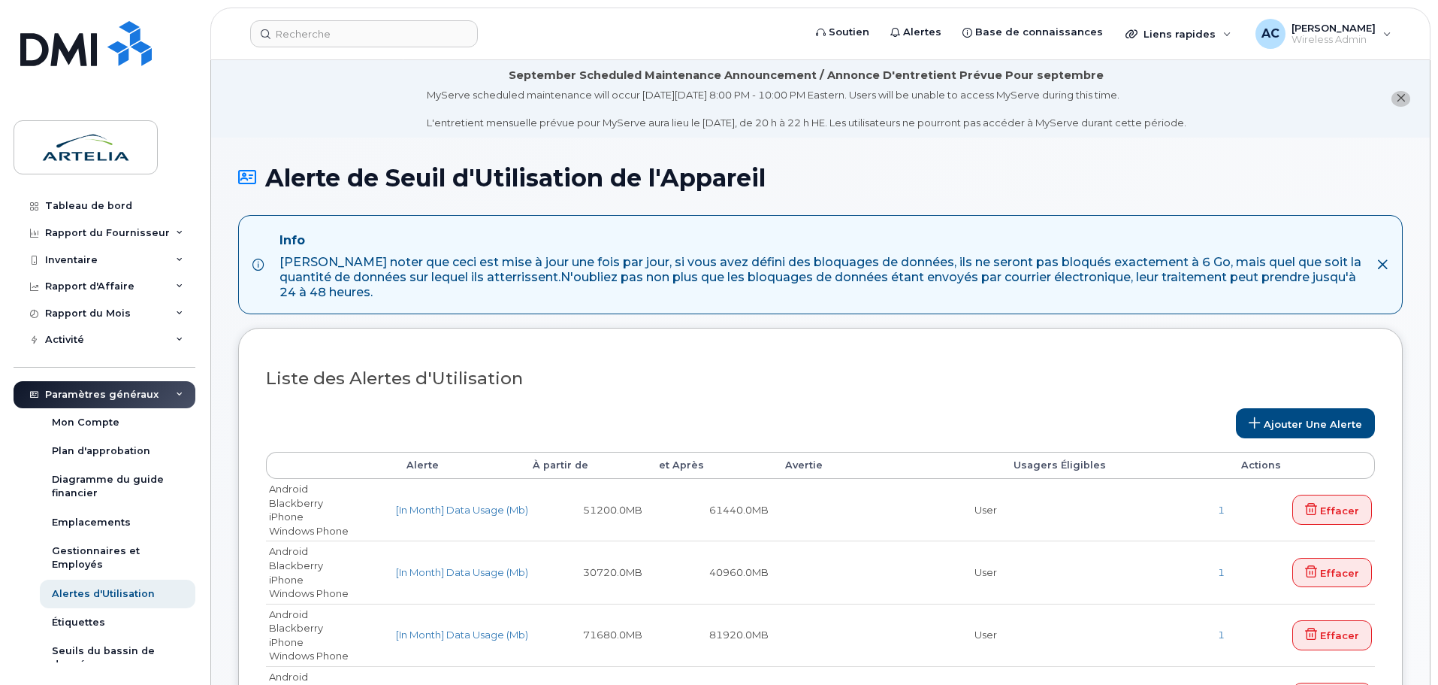
select select
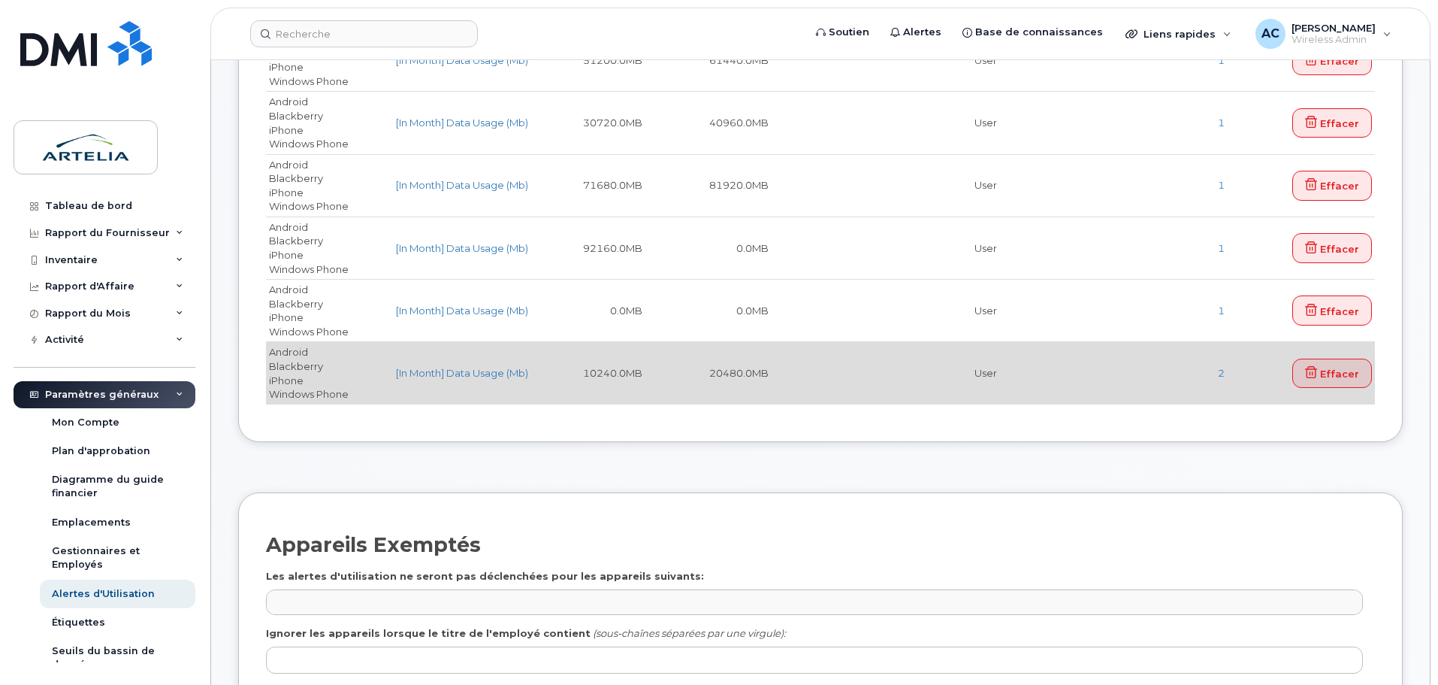
scroll to position [451, 0]
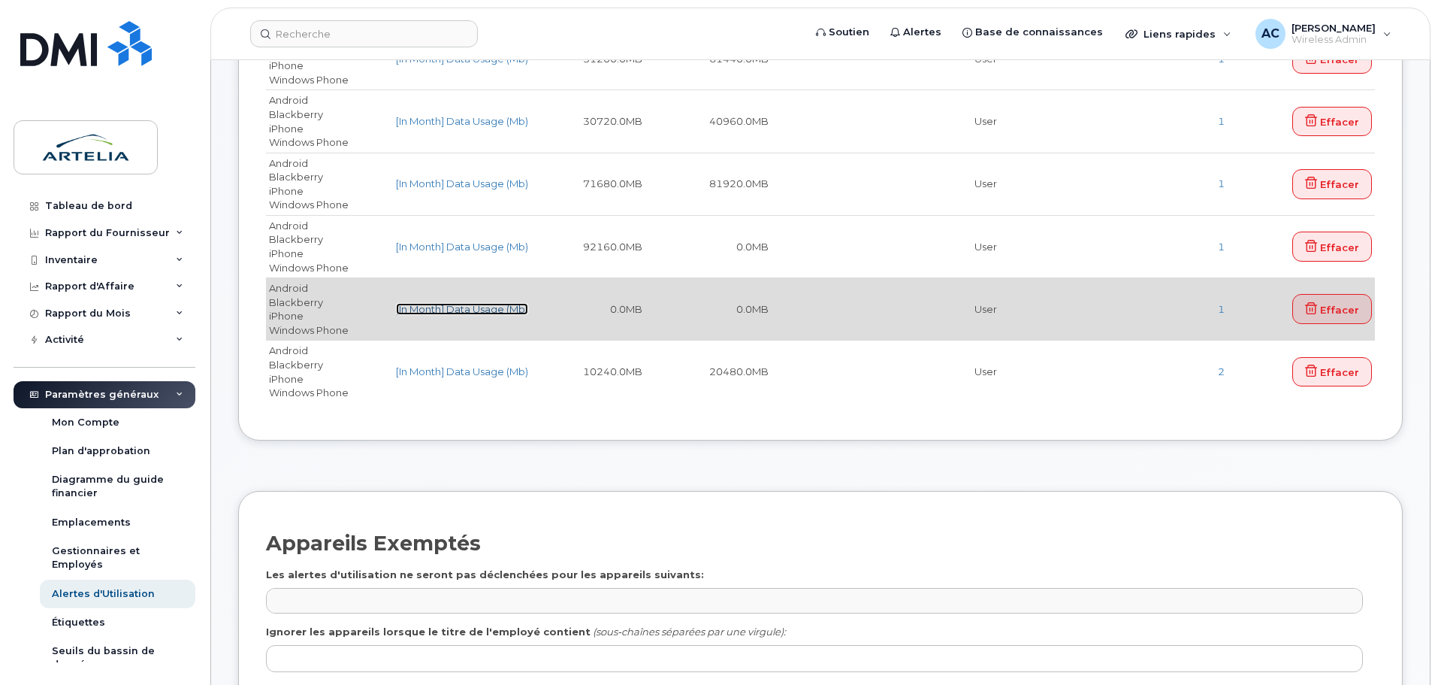
click at [455, 309] on link "[In Month] Data Usage (Mb)" at bounding box center [462, 309] width 132 height 12
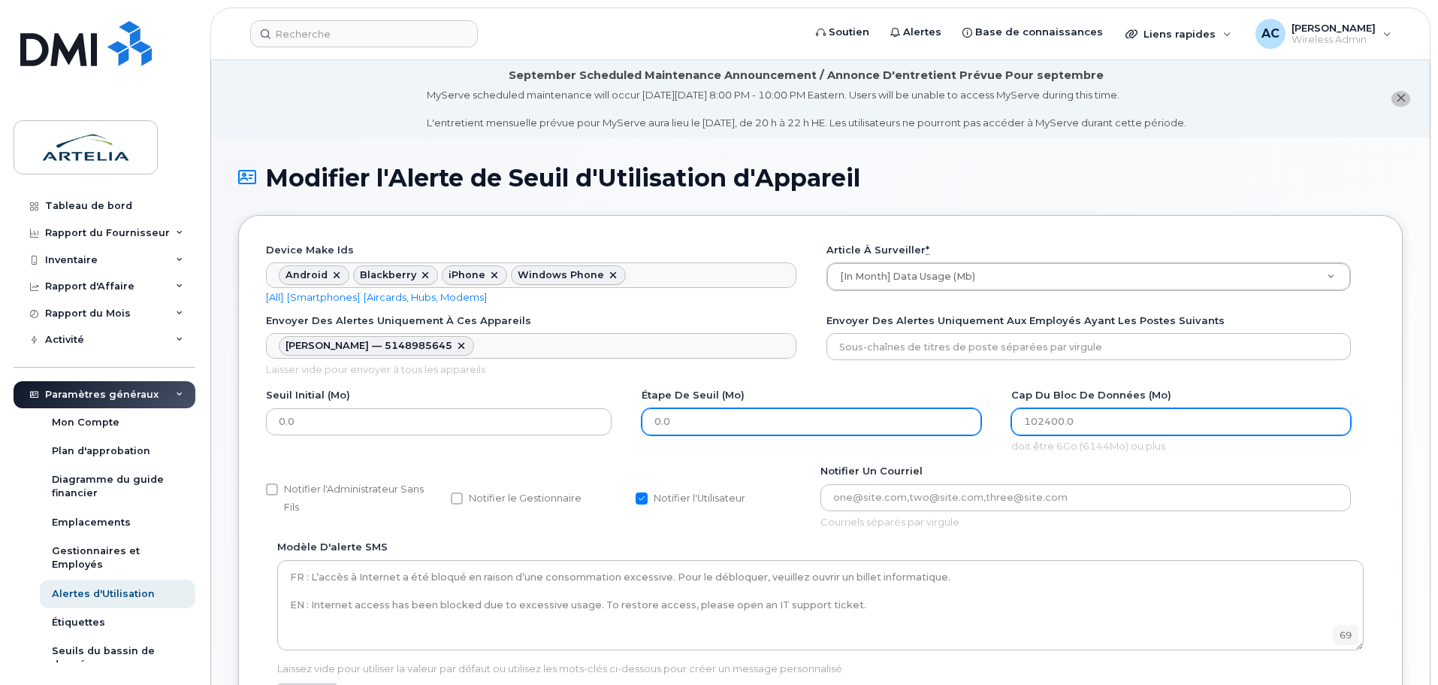
drag, startPoint x: 1122, startPoint y: 421, endPoint x: 909, endPoint y: 420, distance: 212.7
click at [909, 420] on div "Seuil Initial (Mo) 0.0 Étape de Seuil (Mo) 0.0 Cap du bloc de données (Mo) 1024…" at bounding box center [820, 426] width 1109 height 76
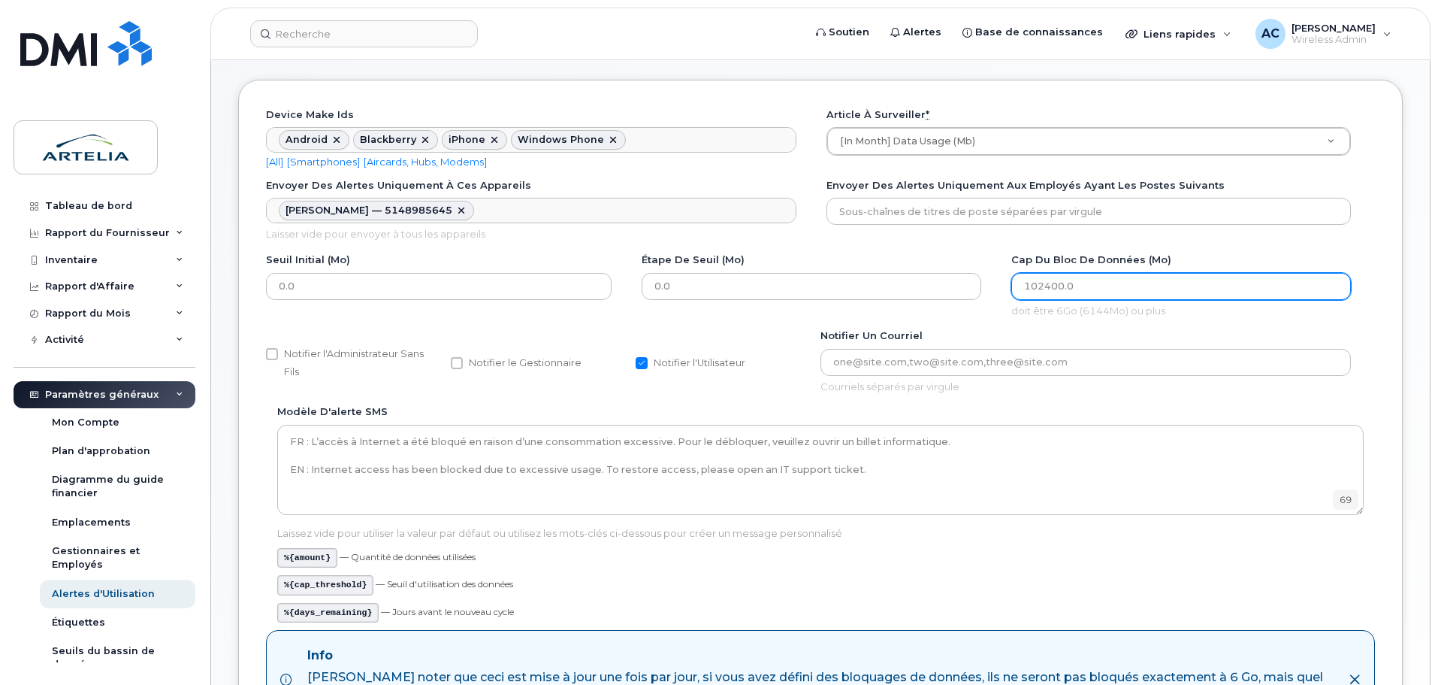
scroll to position [150, 0]
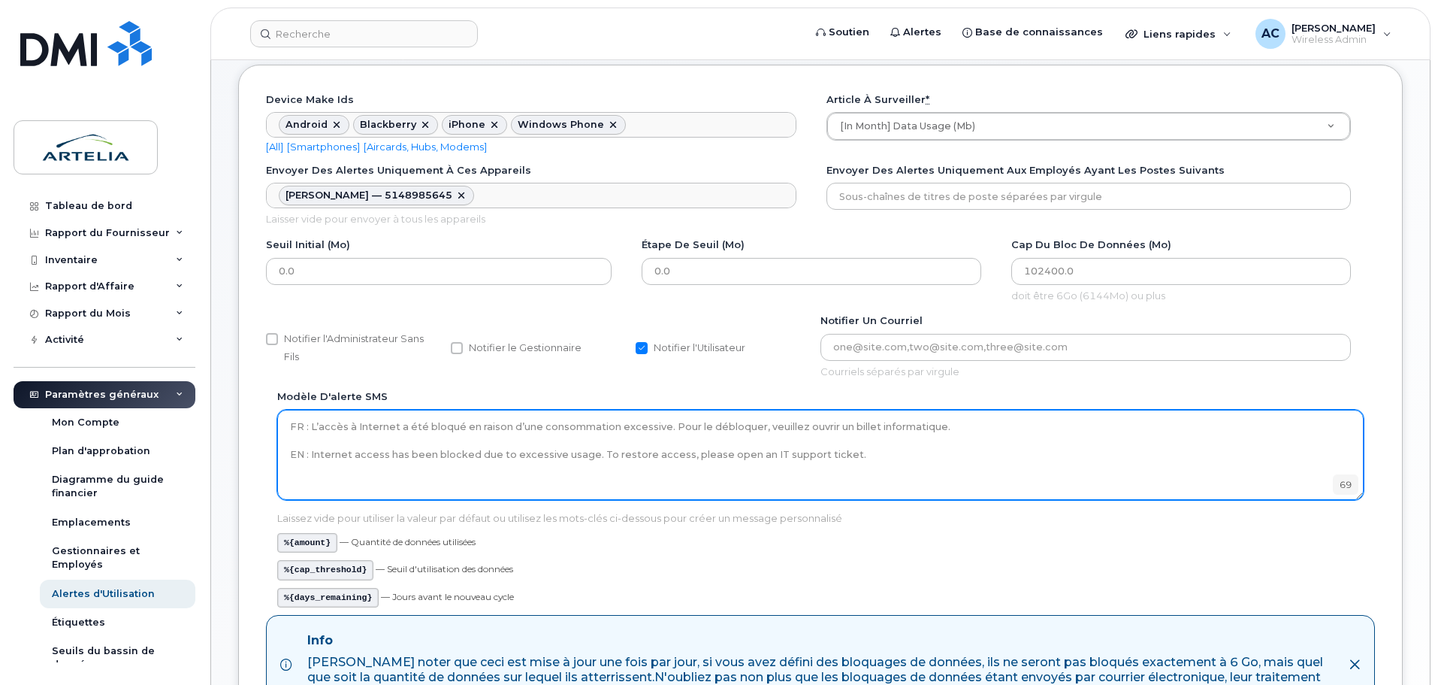
drag, startPoint x: 645, startPoint y: 423, endPoint x: 951, endPoint y: 429, distance: 305.9
click at [926, 429] on textarea "FR : L’accès à Internet a été bloqué en raison d’une consommation excessive. Po…" at bounding box center [820, 455] width 1087 height 90
click at [948, 433] on textarea "FR : L’accès à Internet a été bloqué en raison d’une consommation excessive. Po…" at bounding box center [820, 455] width 1087 height 90
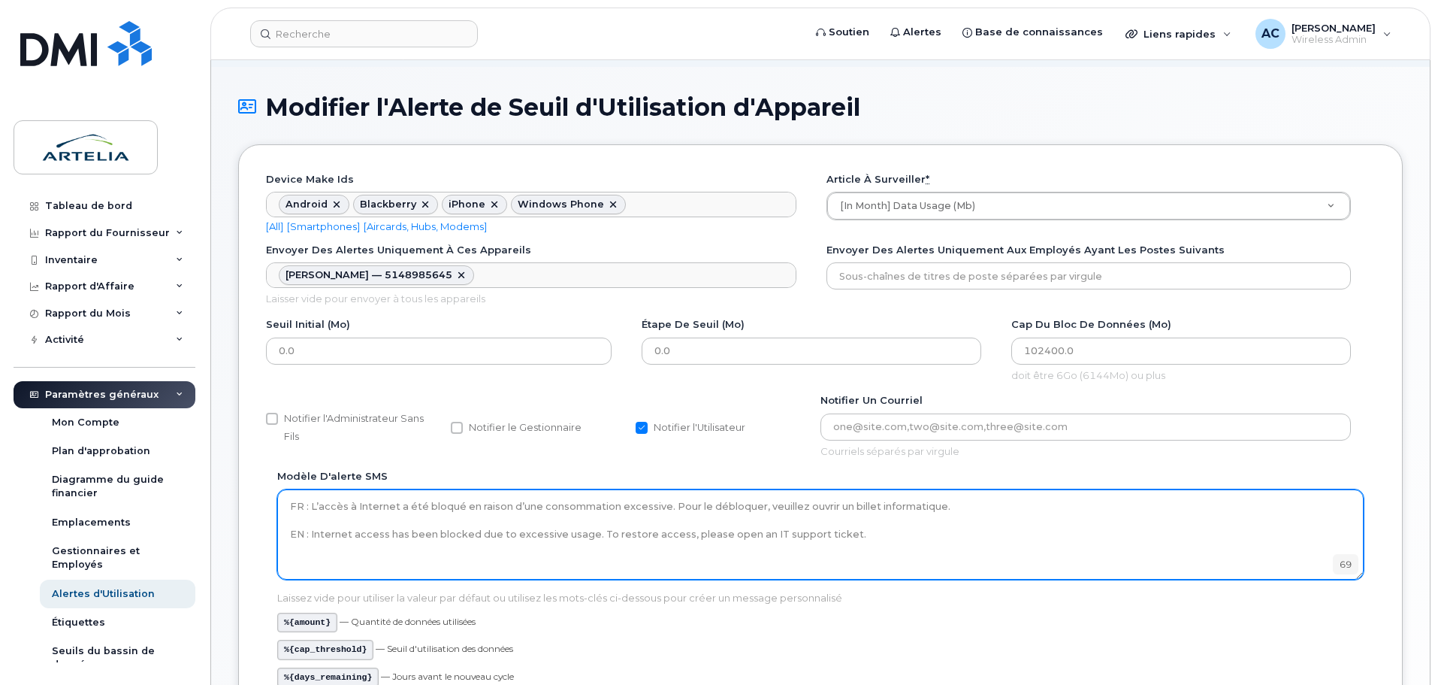
scroll to position [0, 0]
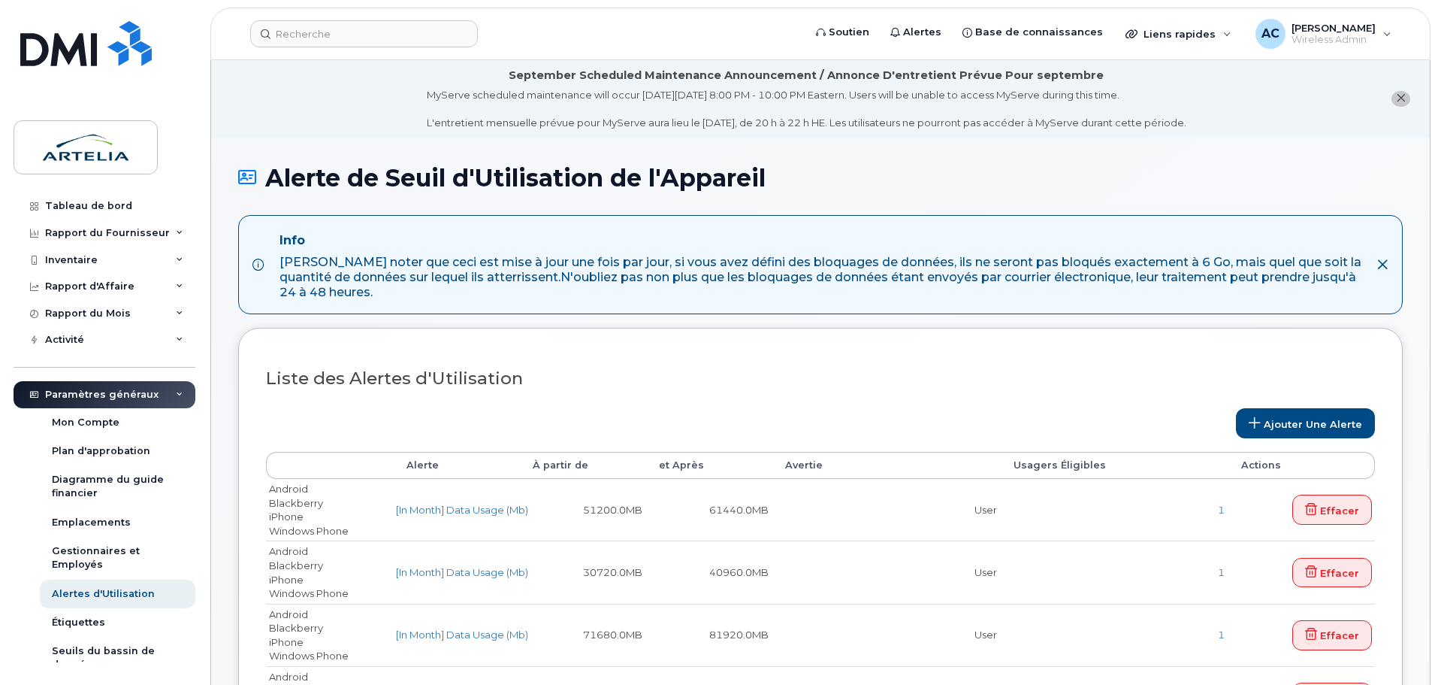
select select
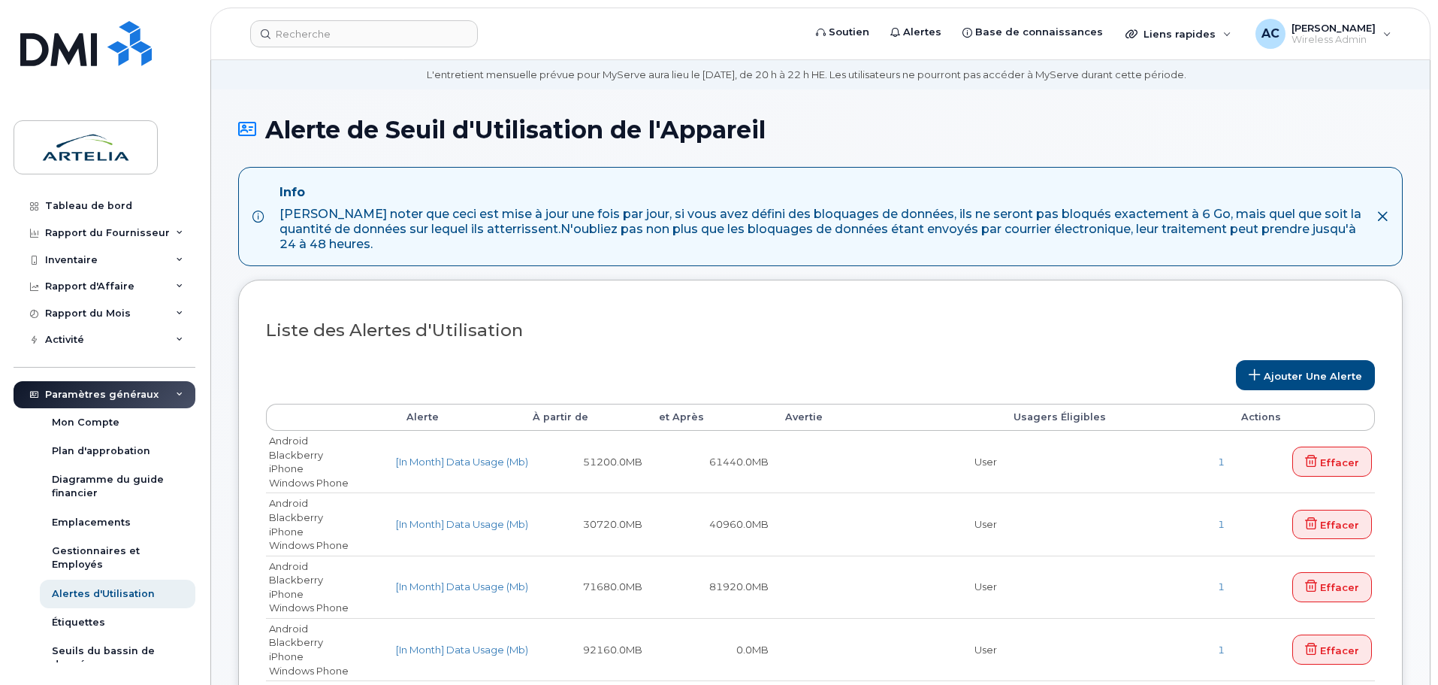
scroll to position [75, 0]
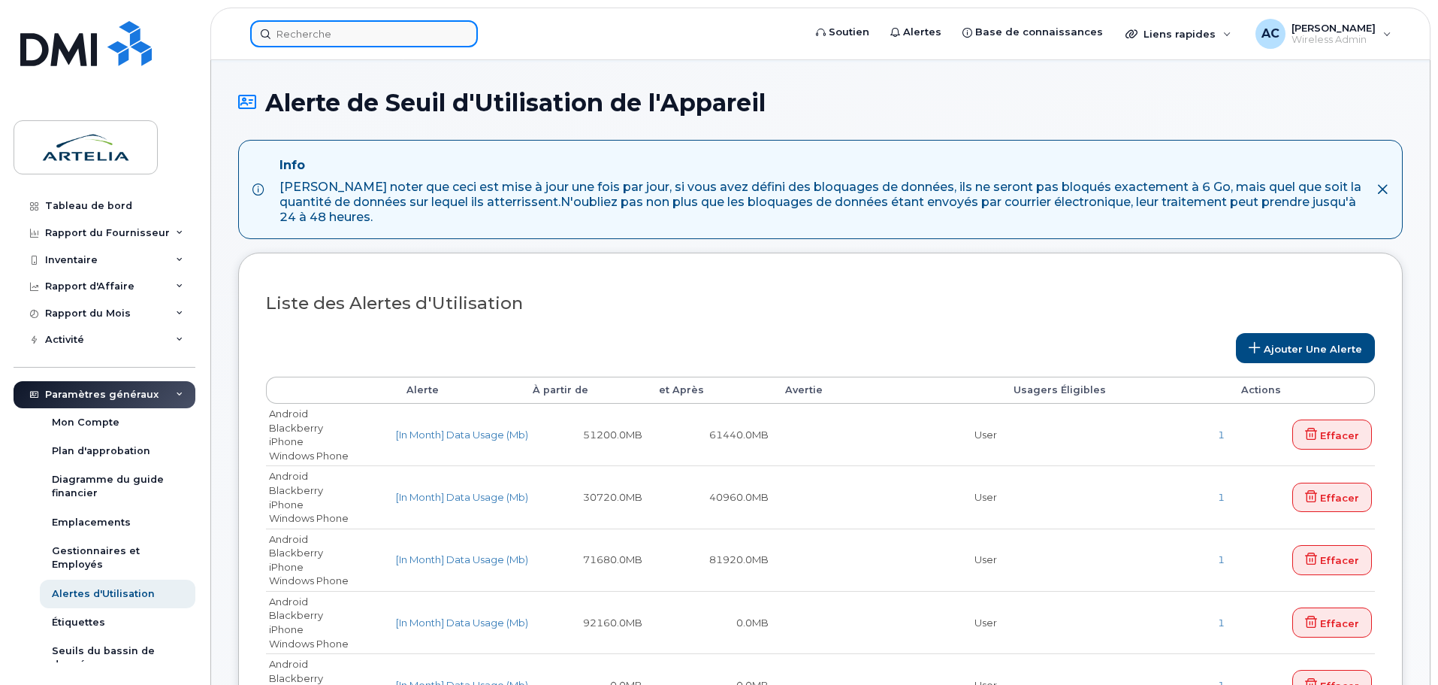
click at [309, 24] on input at bounding box center [364, 33] width 228 height 27
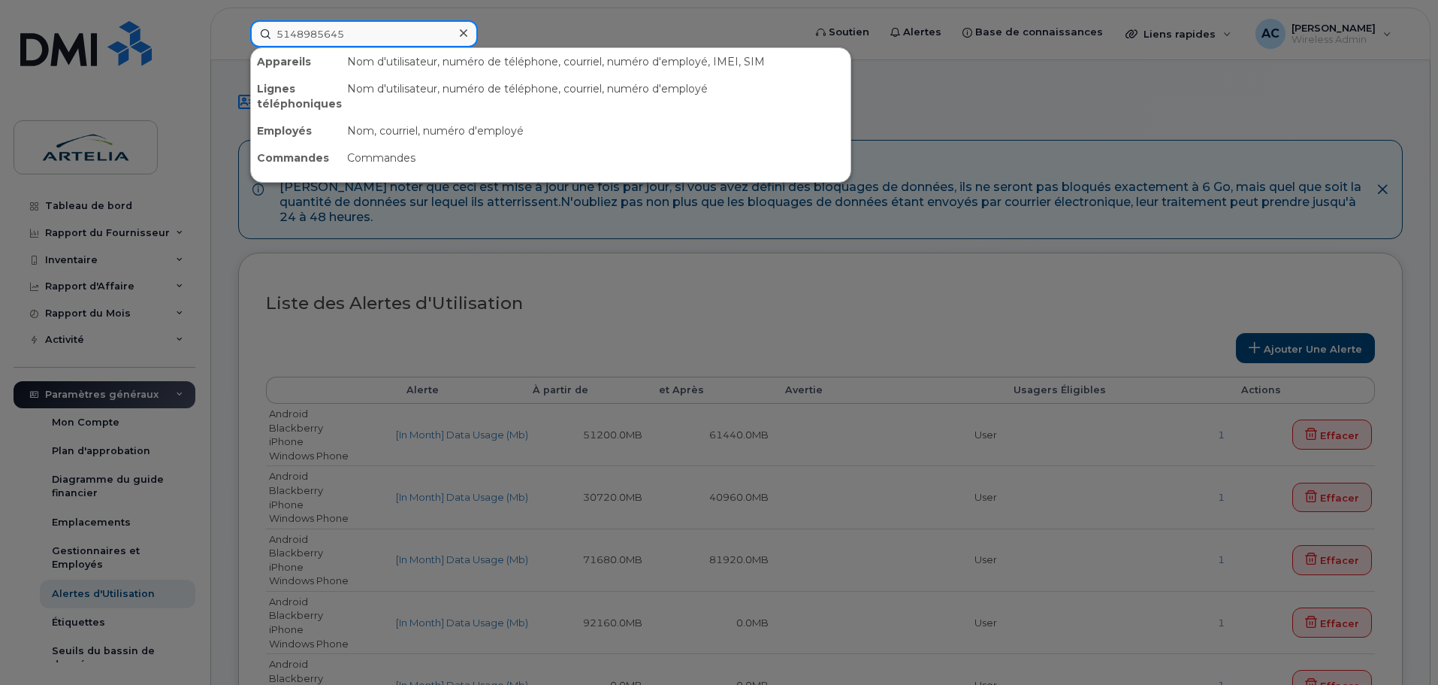
type input "5148985645"
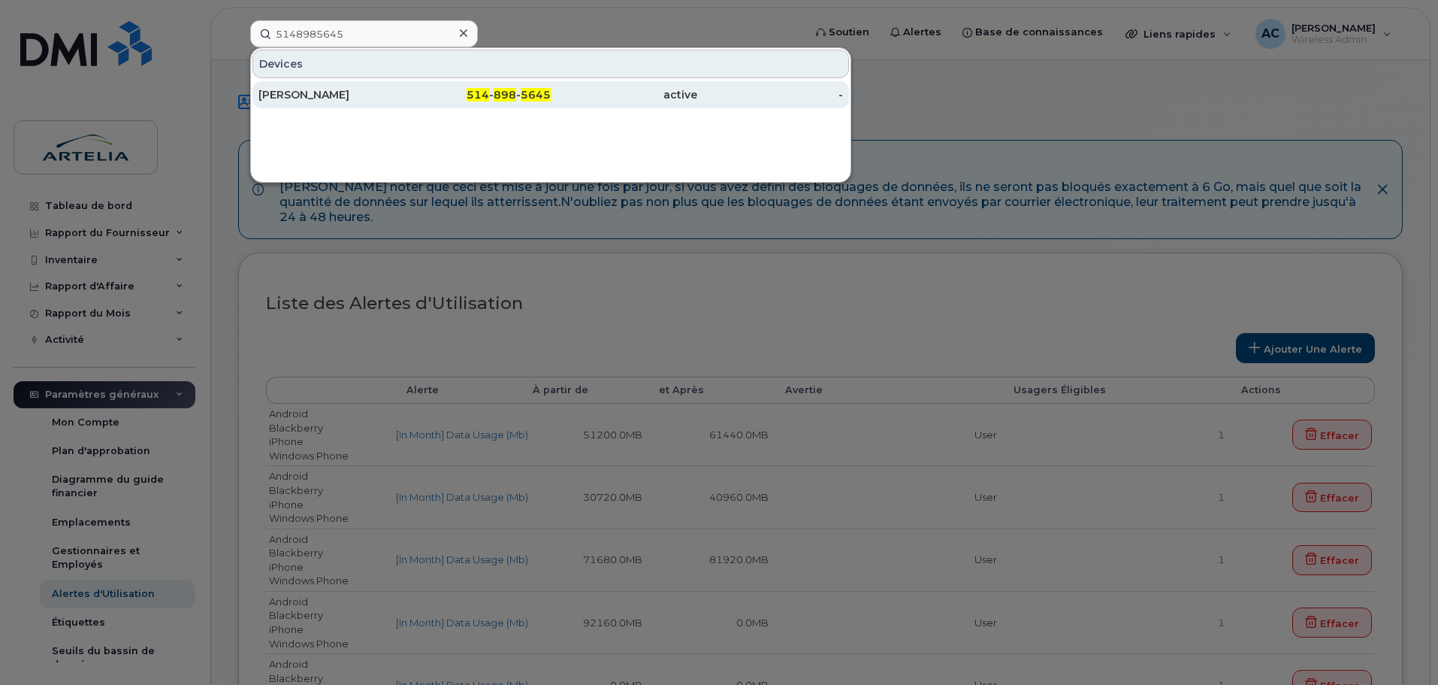
click at [326, 89] on div "[PERSON_NAME]" at bounding box center [332, 94] width 147 height 15
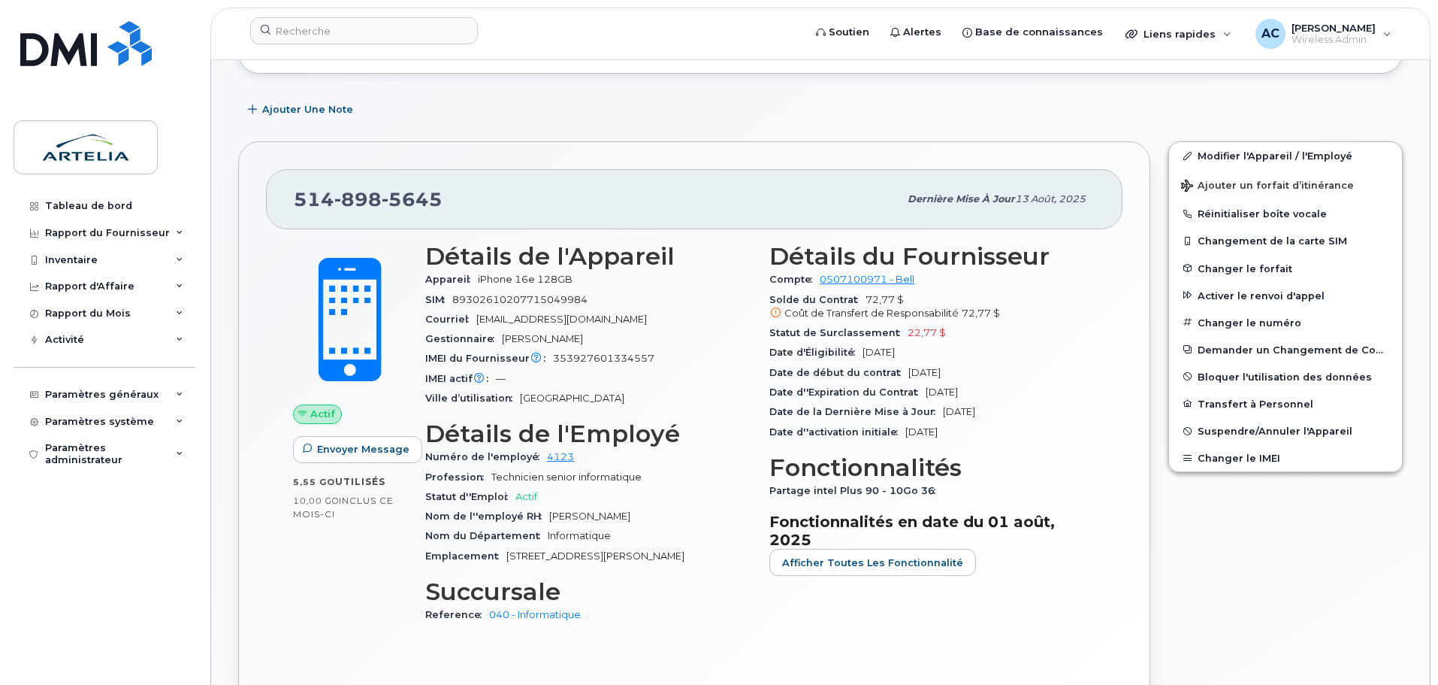
scroll to position [376, 0]
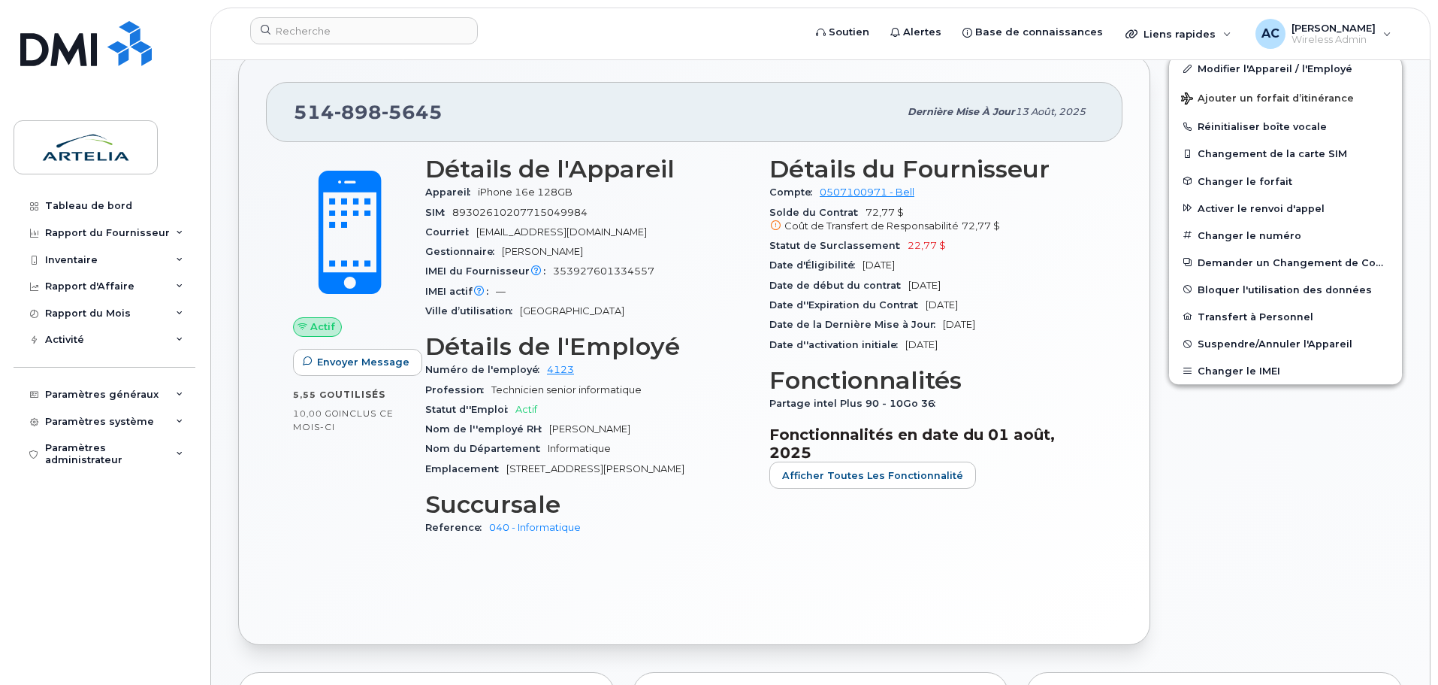
drag, startPoint x: 771, startPoint y: 304, endPoint x: 1008, endPoint y: 310, distance: 237.5
click at [1008, 310] on div "Date d''Expiration du Contrat 11 sept., 2025" at bounding box center [933, 305] width 326 height 20
drag, startPoint x: 1001, startPoint y: 304, endPoint x: 926, endPoint y: 302, distance: 75.2
click at [926, 302] on div "Date d''Expiration du Contrat 11 sept., 2025" at bounding box center [933, 305] width 326 height 20
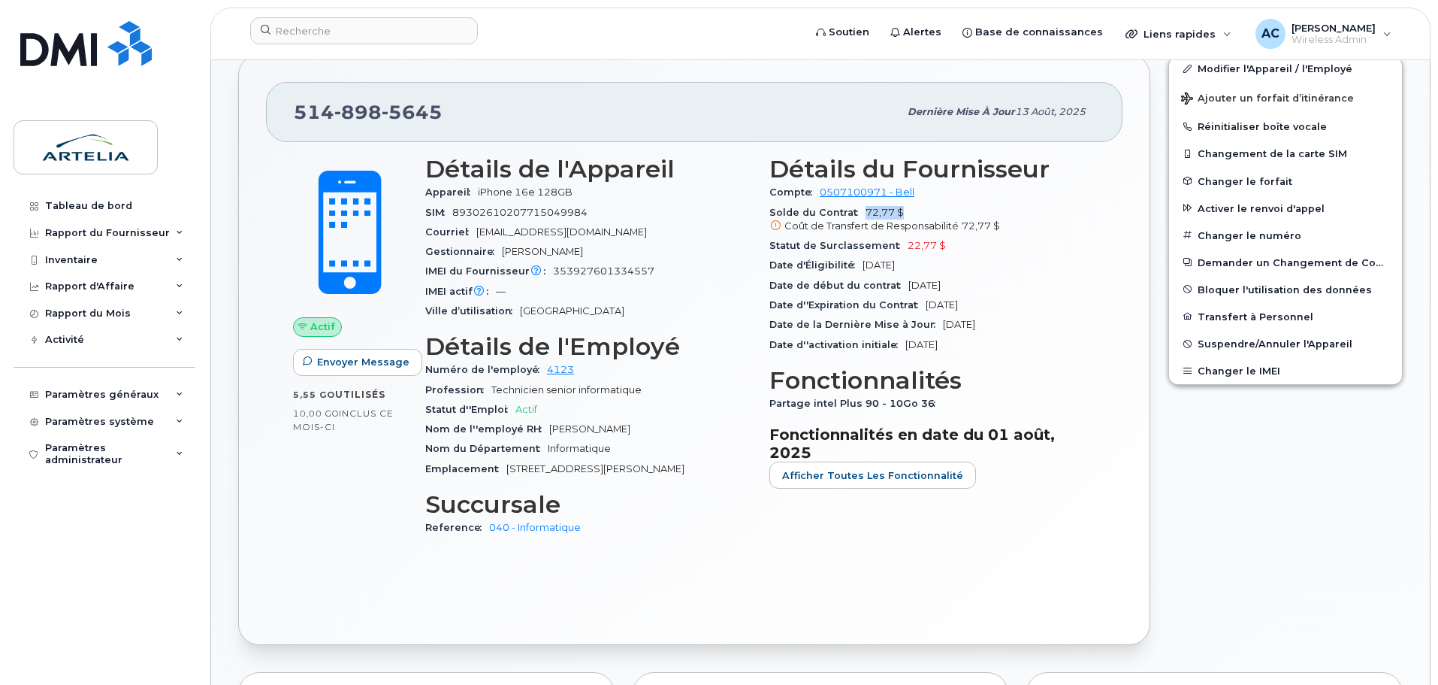
drag, startPoint x: 918, startPoint y: 207, endPoint x: 853, endPoint y: 216, distance: 66.0
click at [853, 216] on div "Solde du Contrat 72,77 $ Coût de Transfert de Responsabilité 72,77 $" at bounding box center [933, 220] width 326 height 34
click at [919, 210] on div "Solde du Contrat 72,77 $ Coût de Transfert de Responsabilité 72,77 $" at bounding box center [933, 220] width 326 height 34
click at [304, 31] on input at bounding box center [364, 30] width 228 height 27
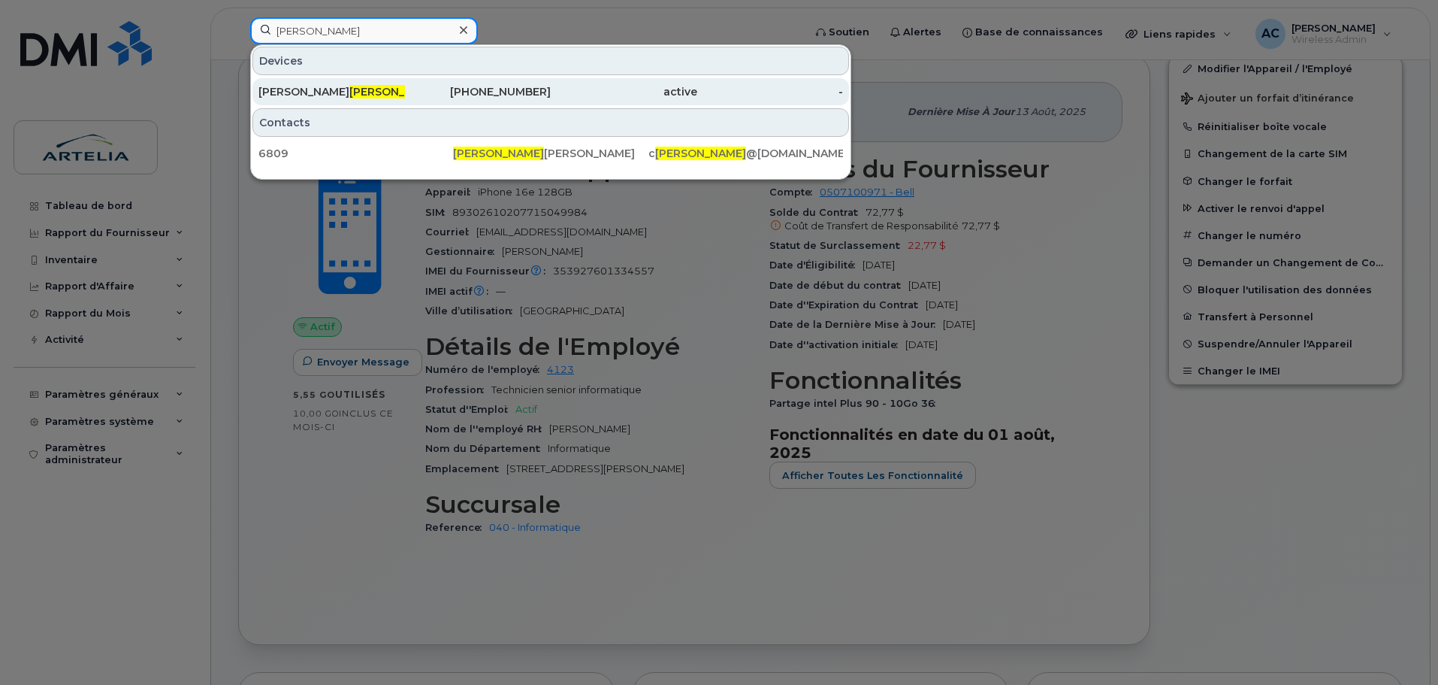
type input "cauchon"
click at [349, 96] on span "Cauchon" at bounding box center [394, 92] width 91 height 14
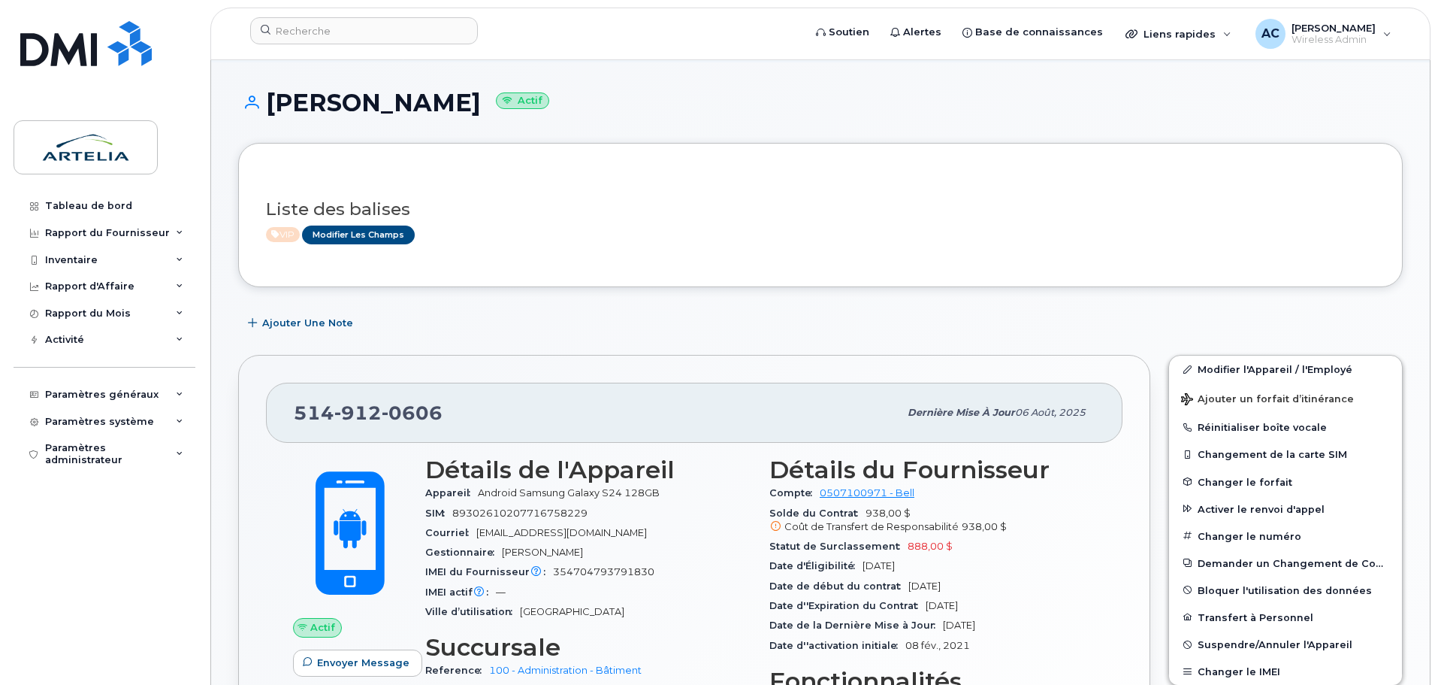
scroll to position [225, 0]
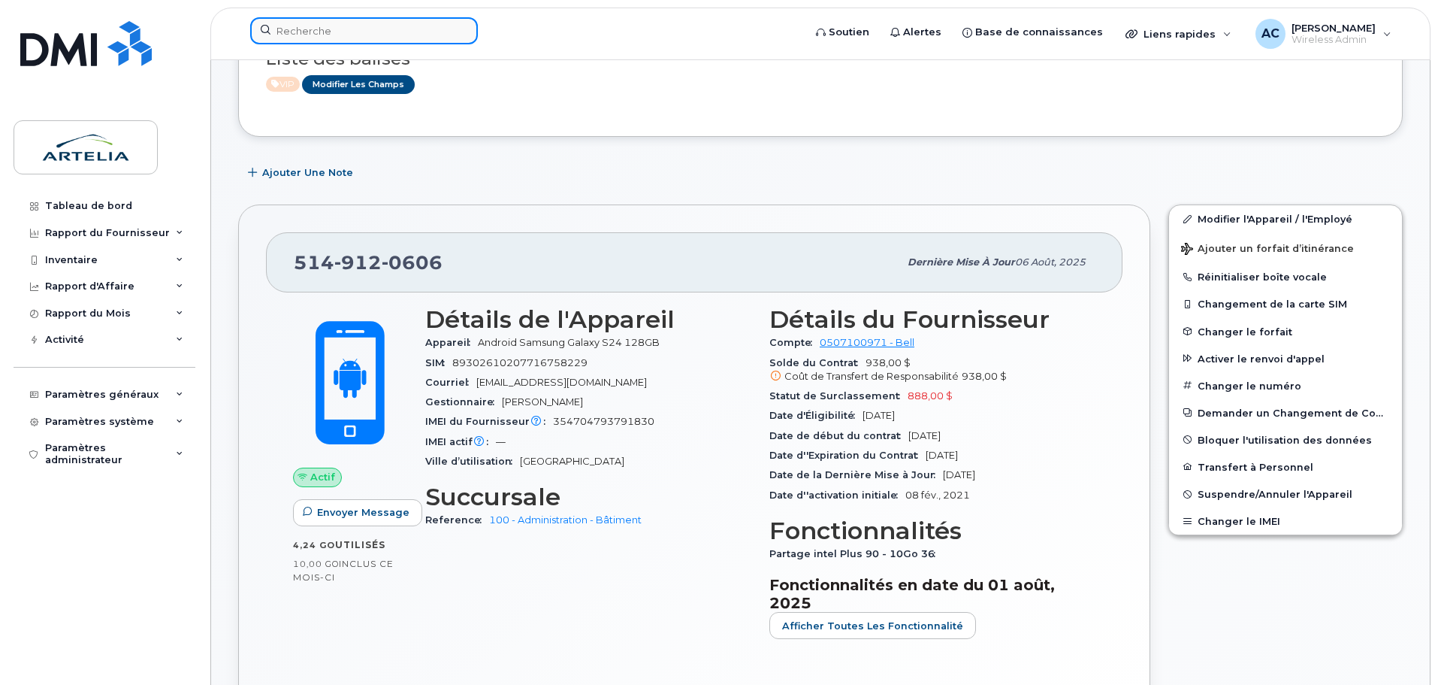
click at [370, 35] on input at bounding box center [364, 30] width 228 height 27
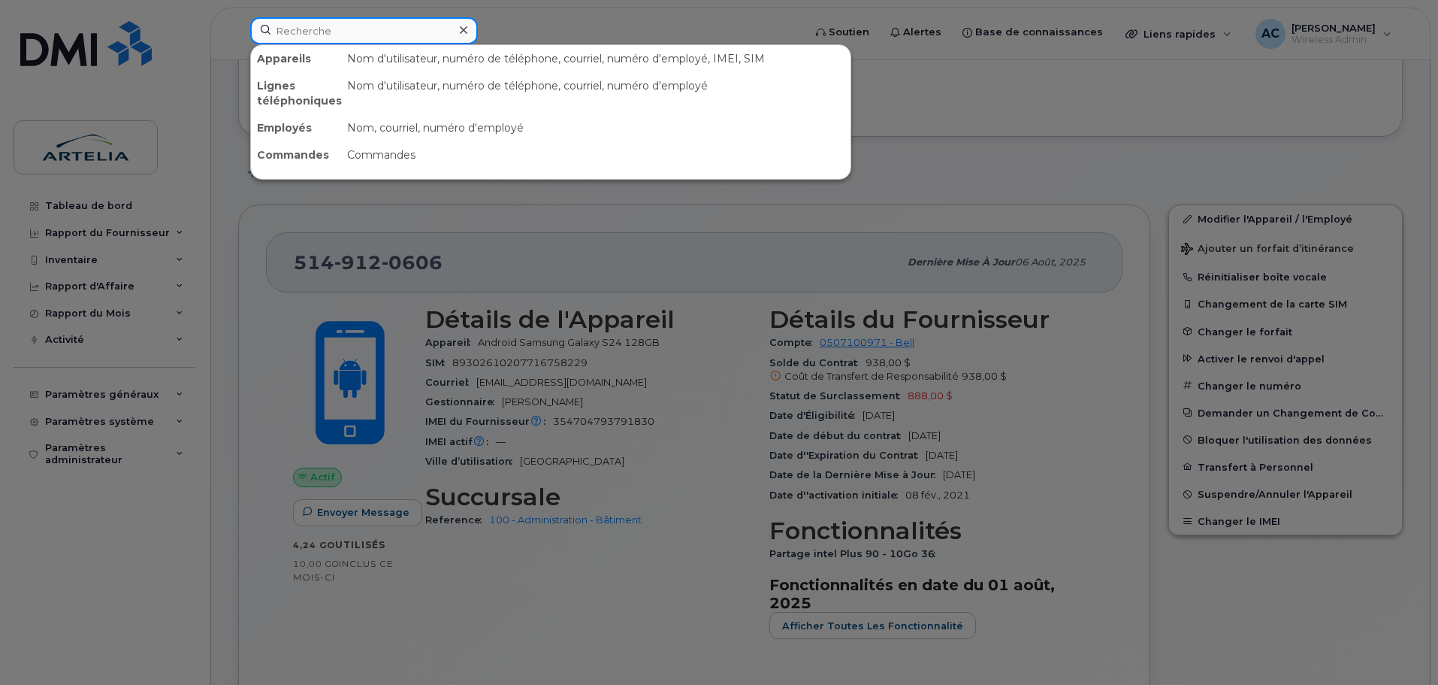
paste input "4185721550"
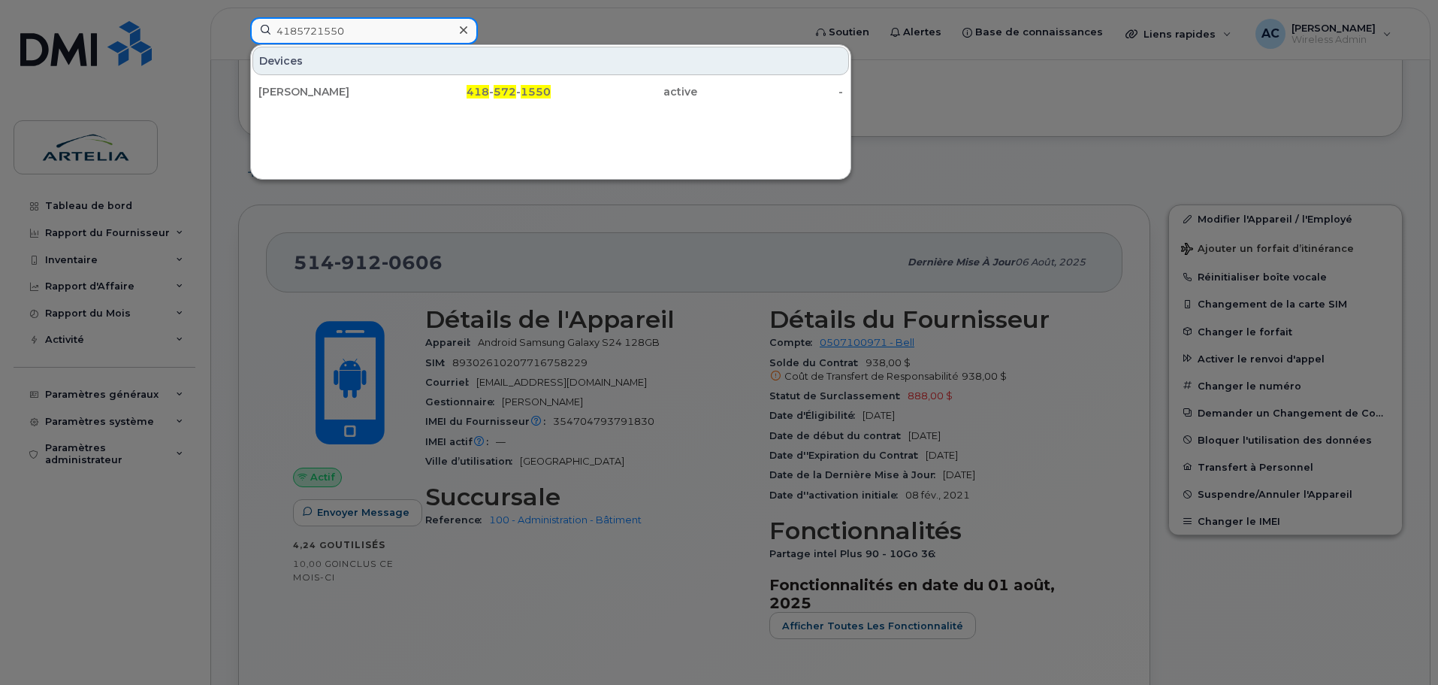
type input "4185721550"
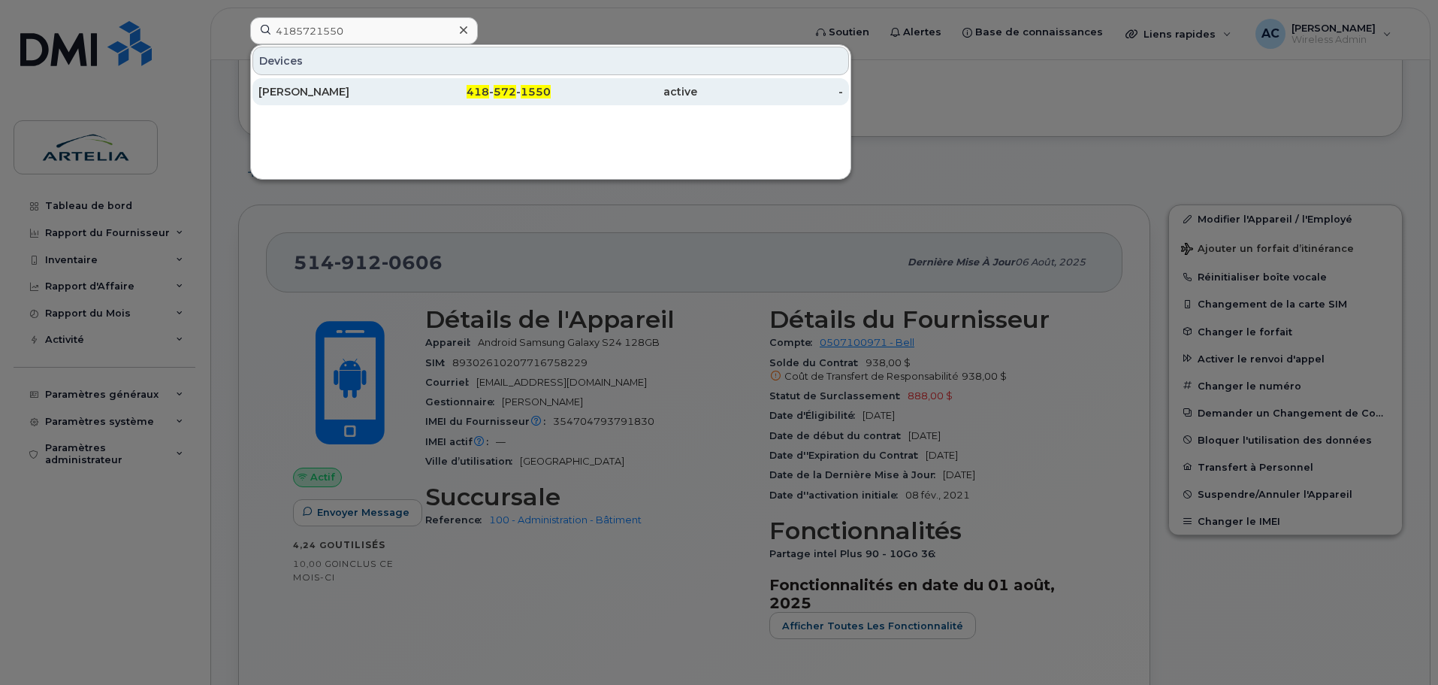
click at [343, 93] on div "[PERSON_NAME]" at bounding box center [332, 91] width 147 height 15
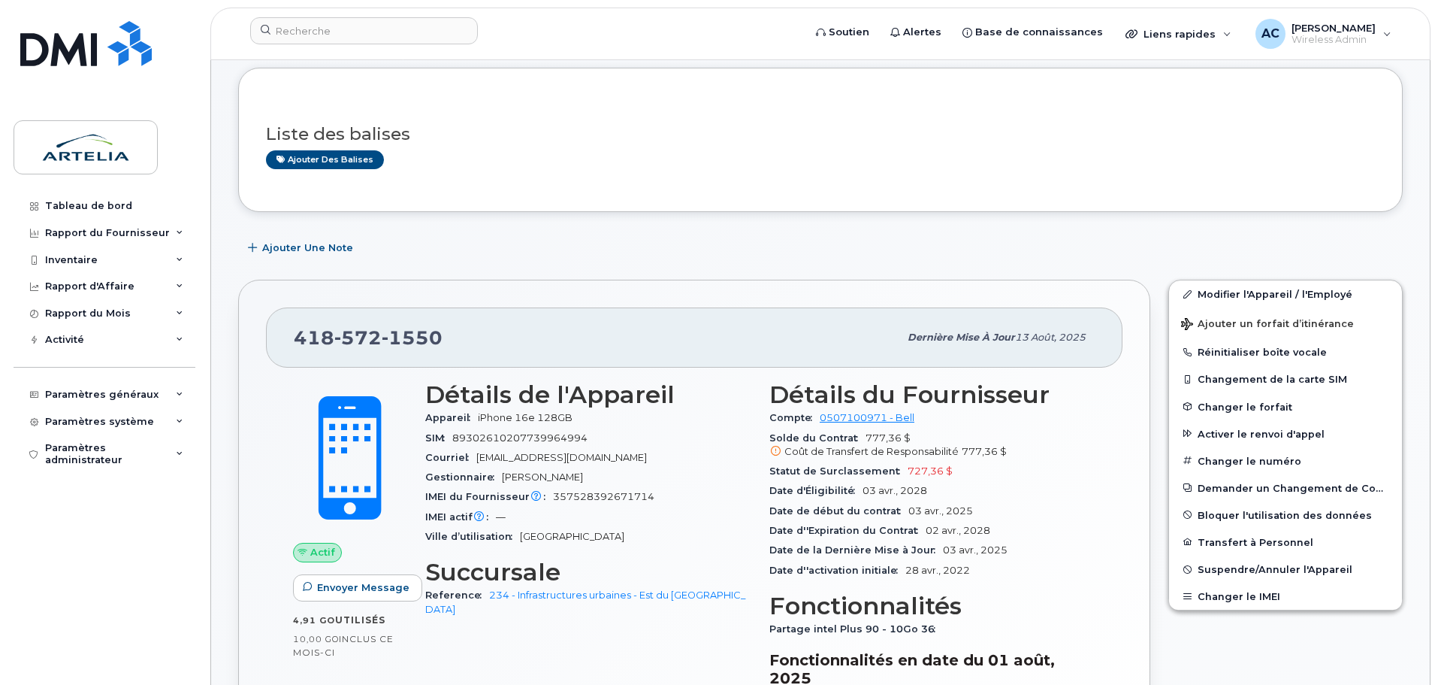
scroll to position [225, 0]
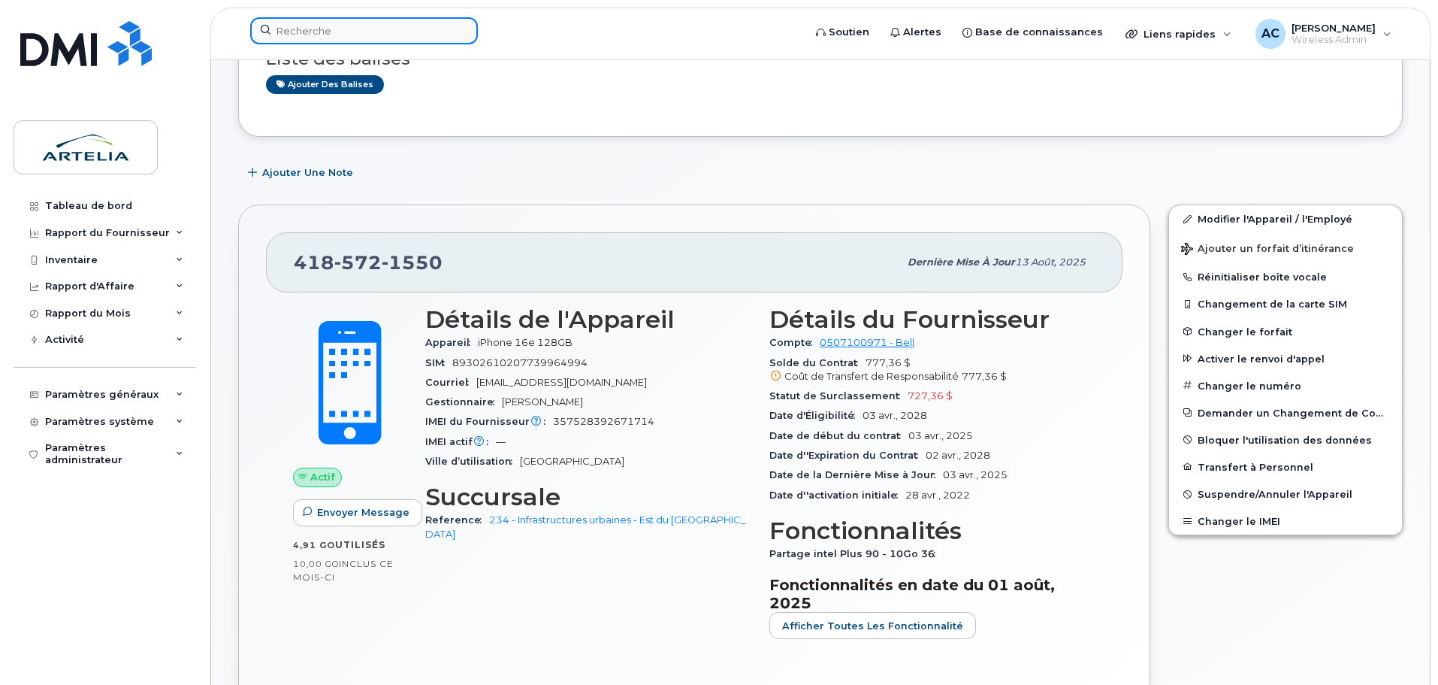
click at [305, 38] on input at bounding box center [364, 30] width 228 height 27
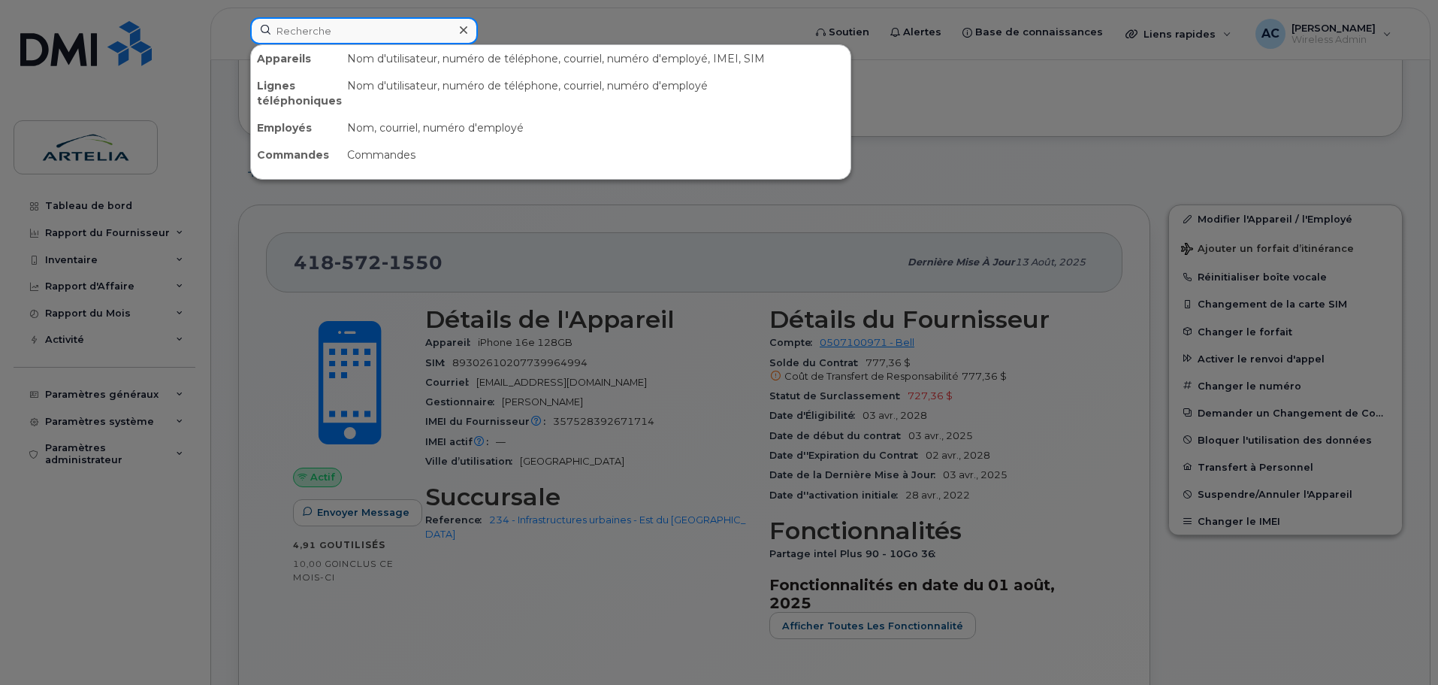
paste input "5142410726"
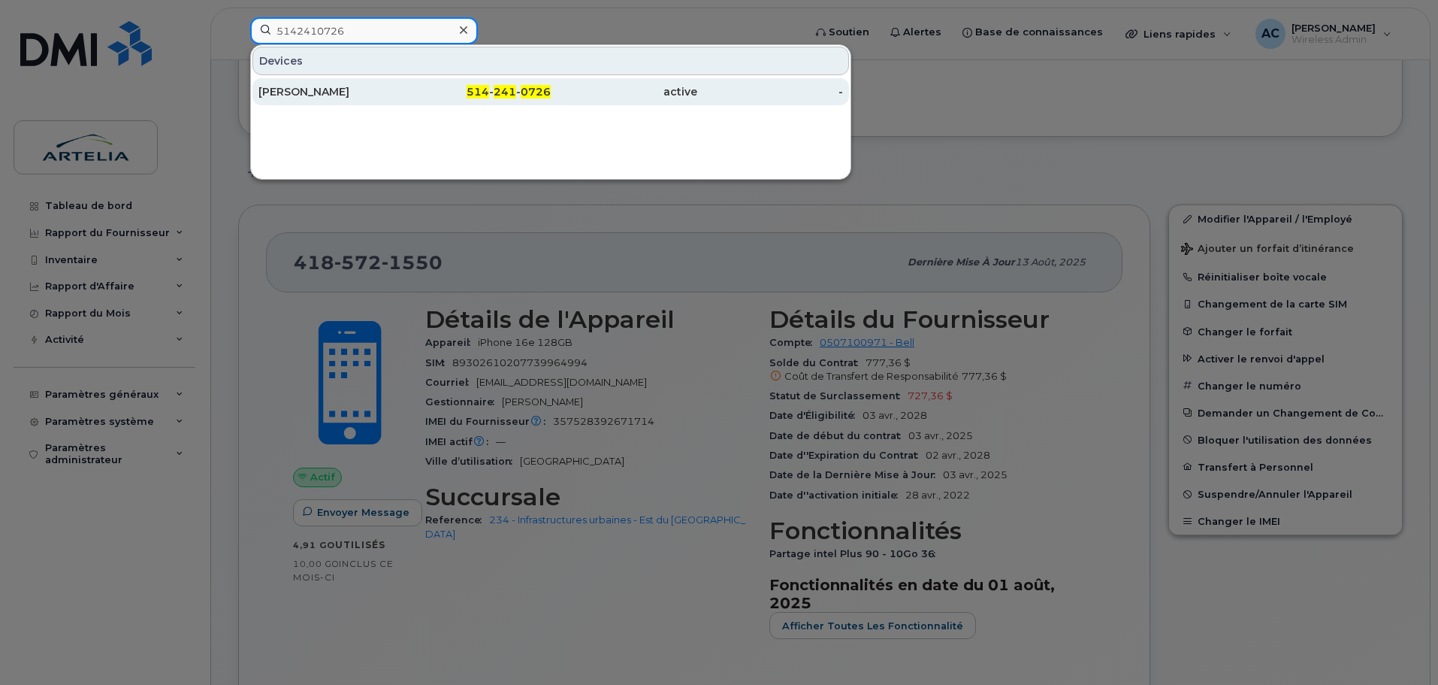
type input "5142410726"
click at [334, 94] on div "[PERSON_NAME]" at bounding box center [332, 91] width 147 height 15
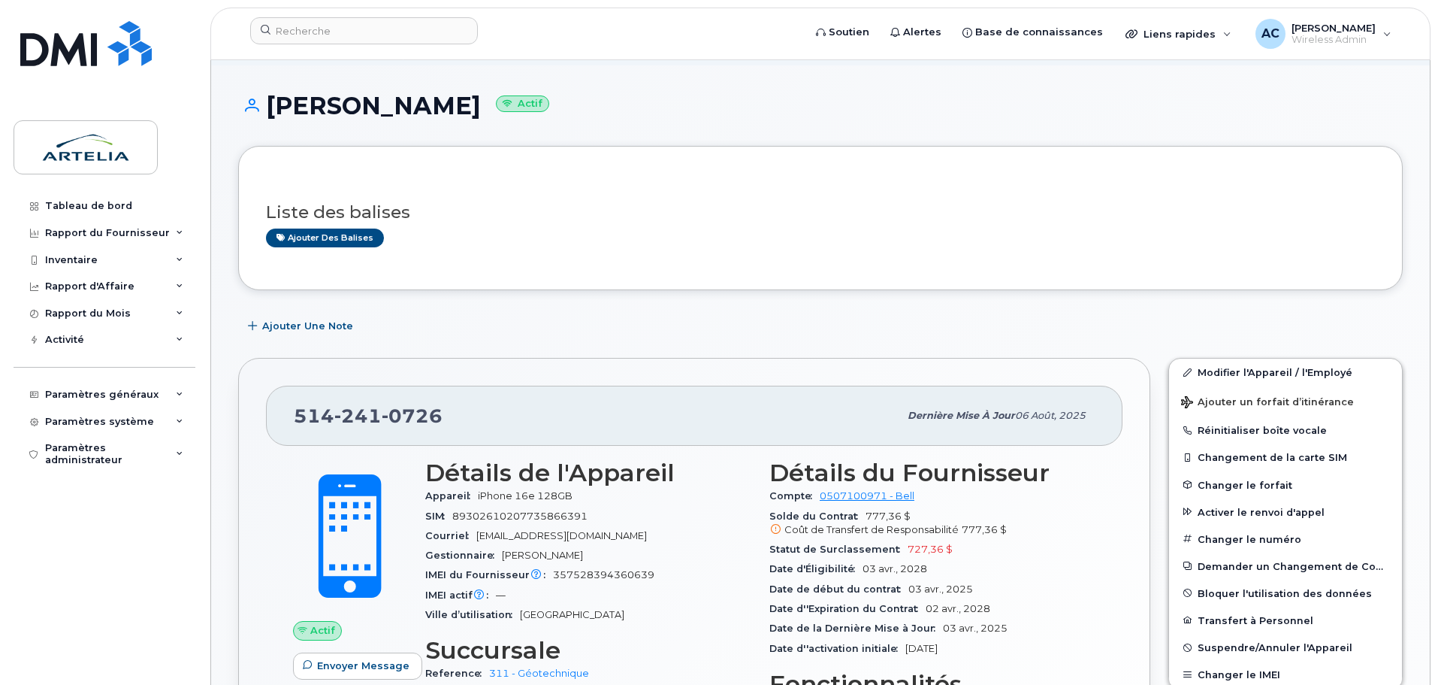
scroll to position [225, 0]
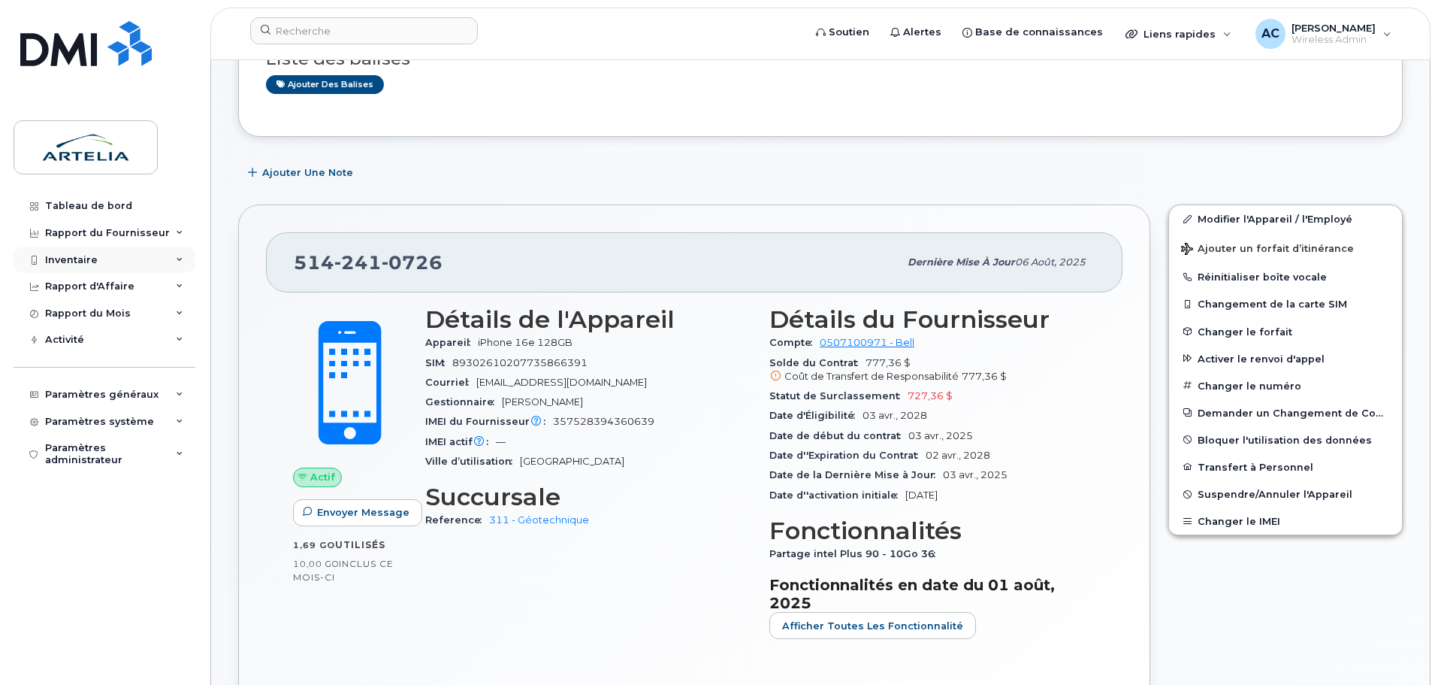
click at [138, 251] on div "Inventaire" at bounding box center [105, 259] width 182 height 27
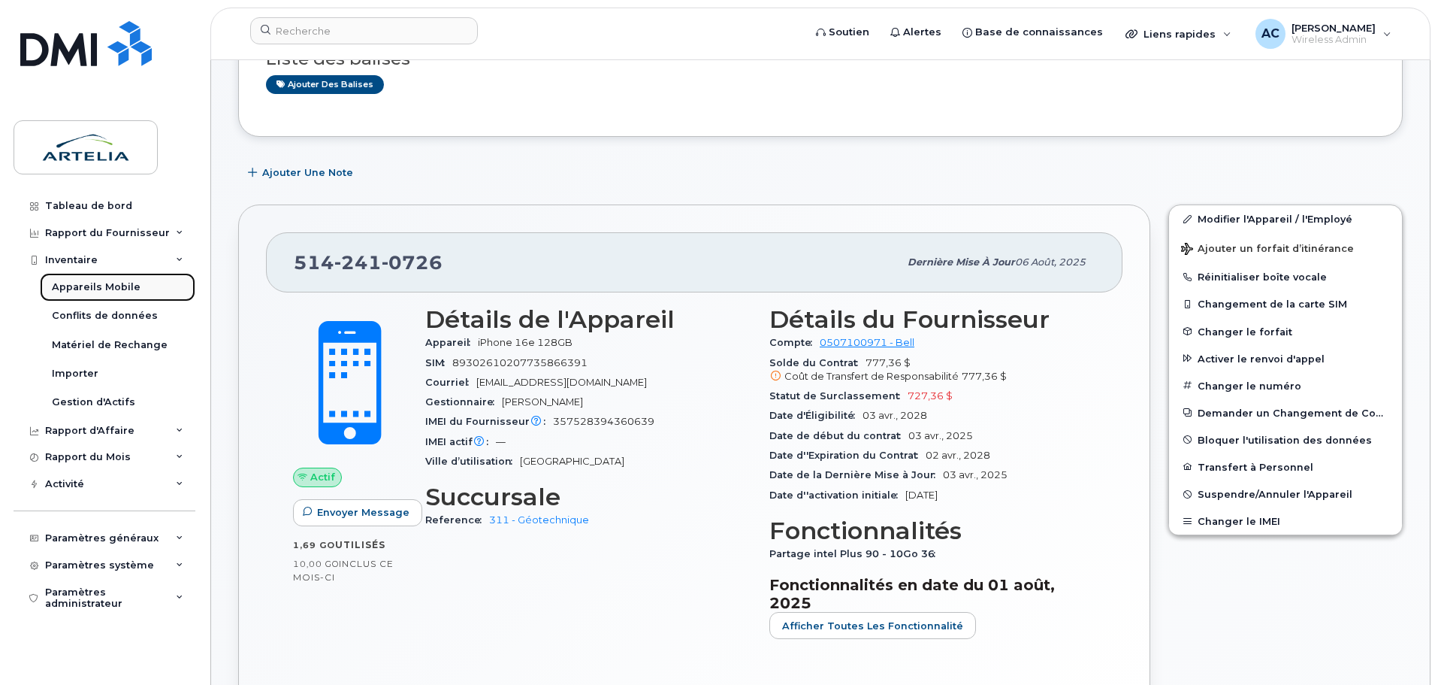
click at [117, 286] on div "Appareils Mobile" at bounding box center [96, 287] width 89 height 14
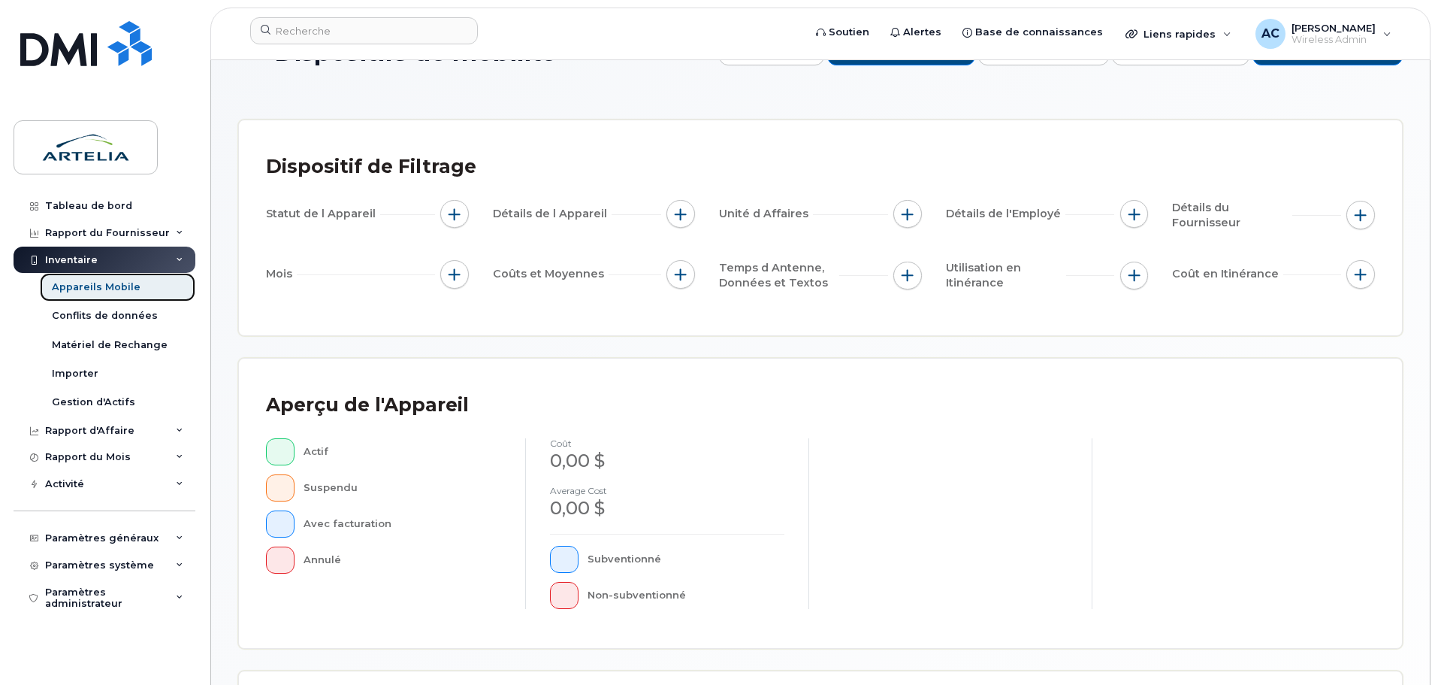
scroll to position [75, 0]
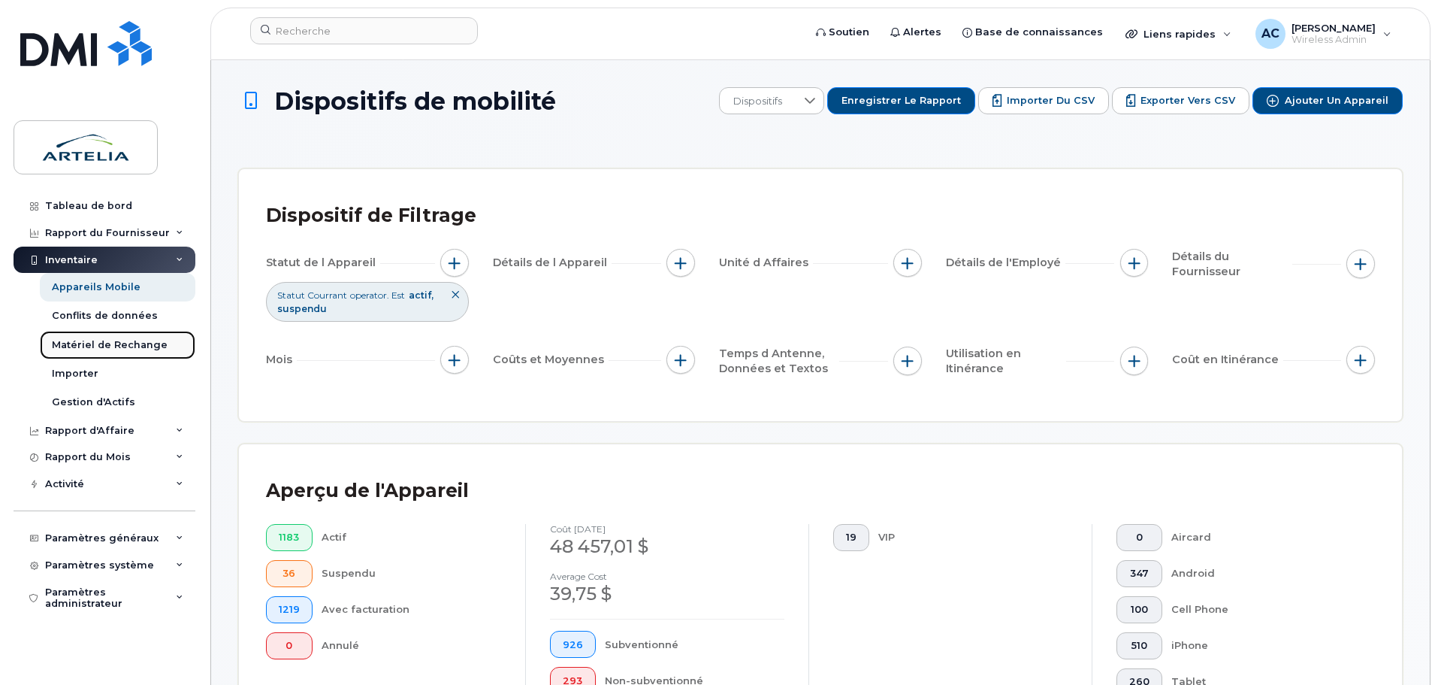
click at [107, 345] on div "Matériel de Rechange" at bounding box center [110, 345] width 116 height 14
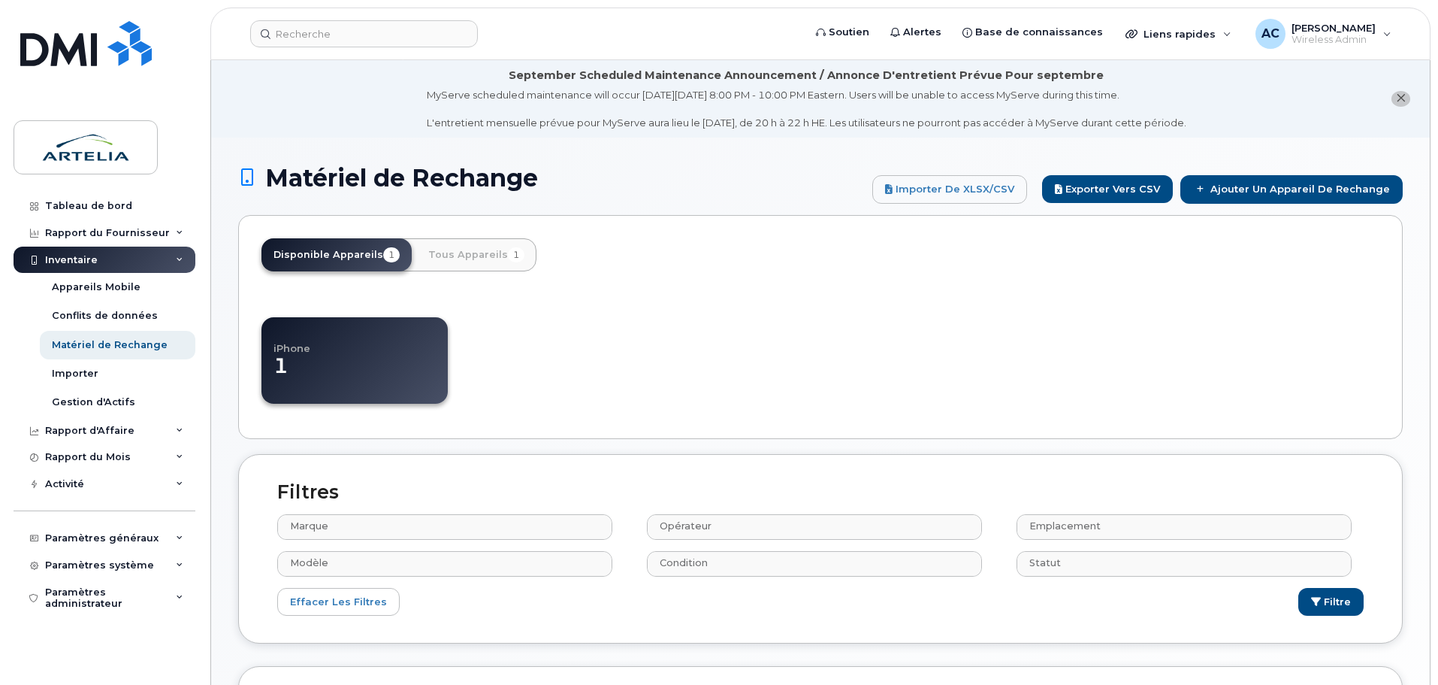
select select
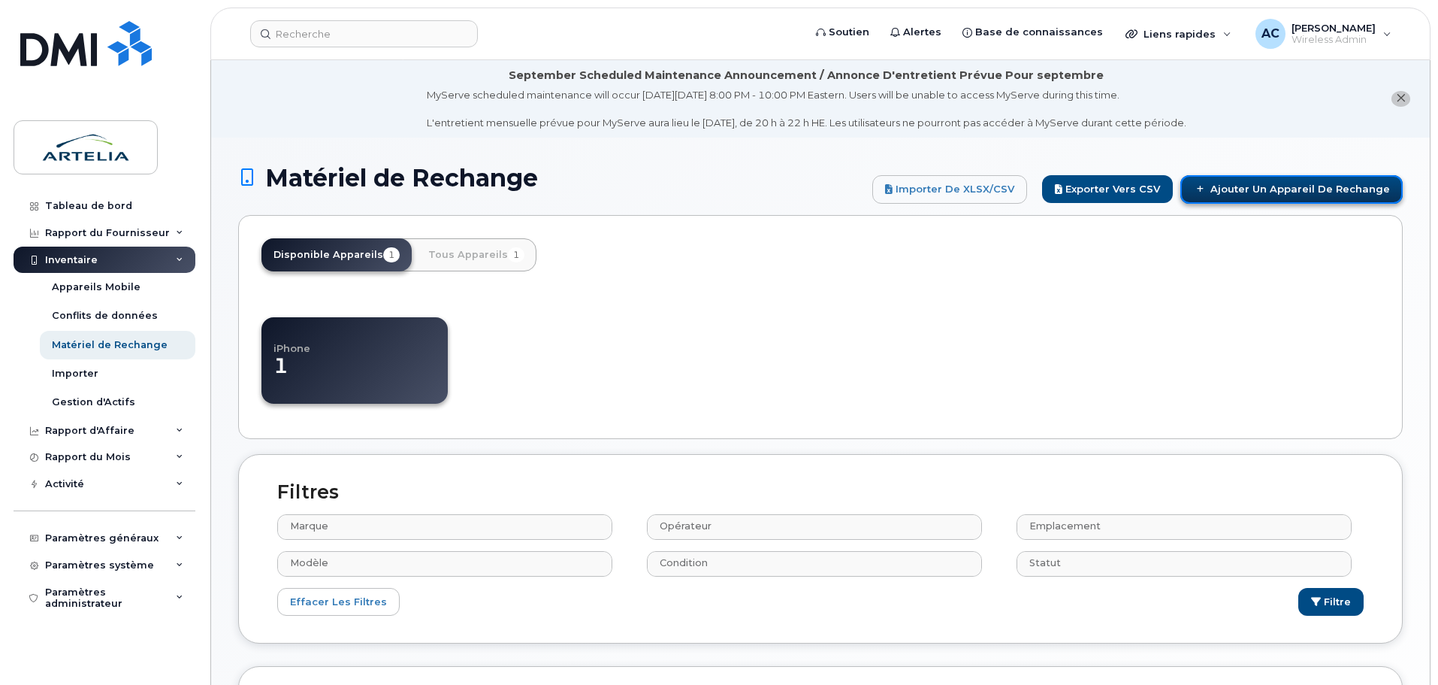
click link "Ajouter un Appareil de Rechange"
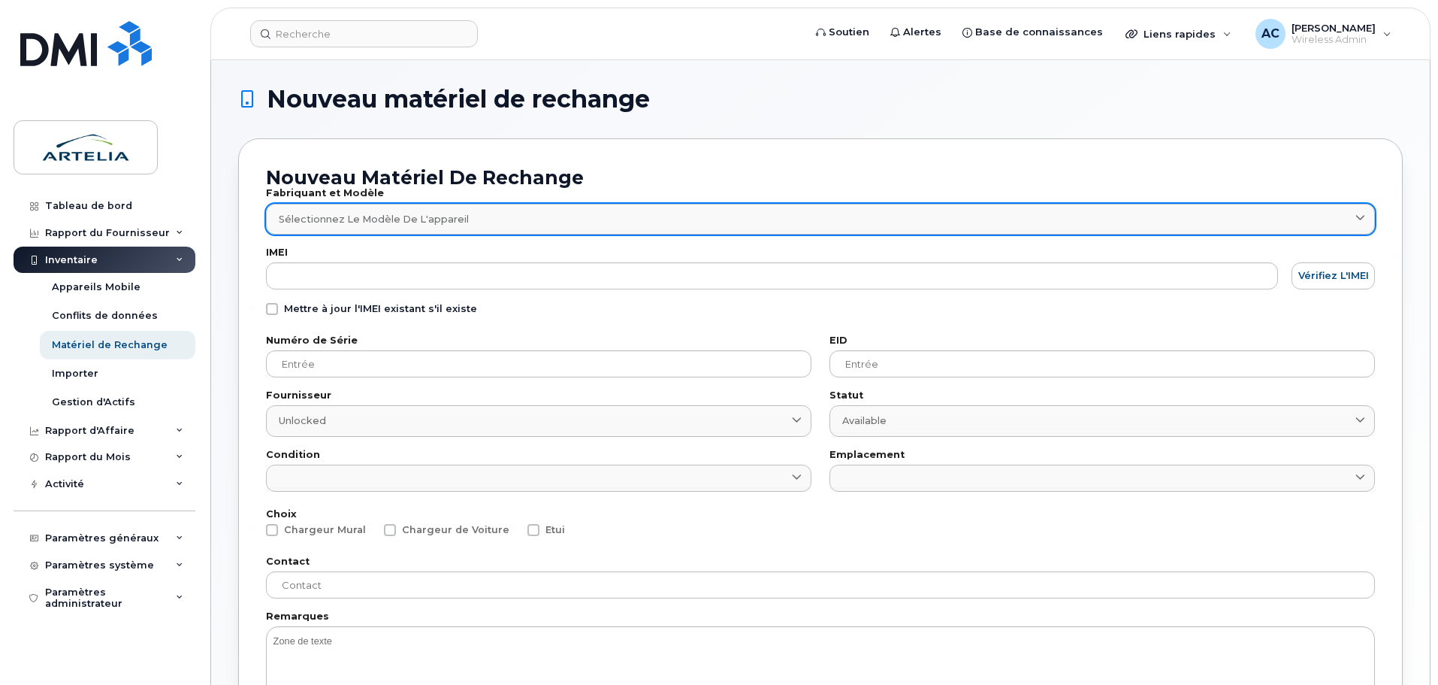
click at [676, 219] on div "Sélectionnez le modèle de l'appareil" at bounding box center [821, 219] width 1084 height 14
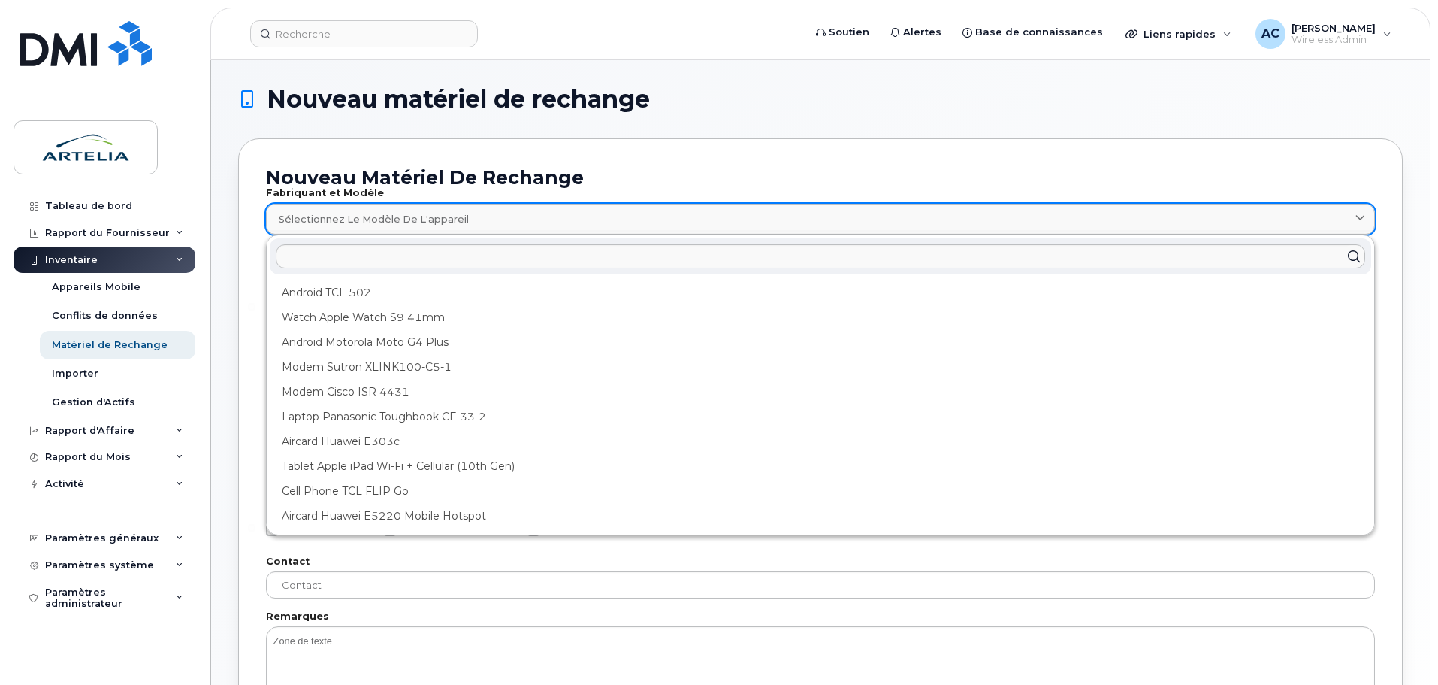
click at [612, 220] on div "Sélectionnez le modèle de l'appareil" at bounding box center [821, 219] width 1084 height 14
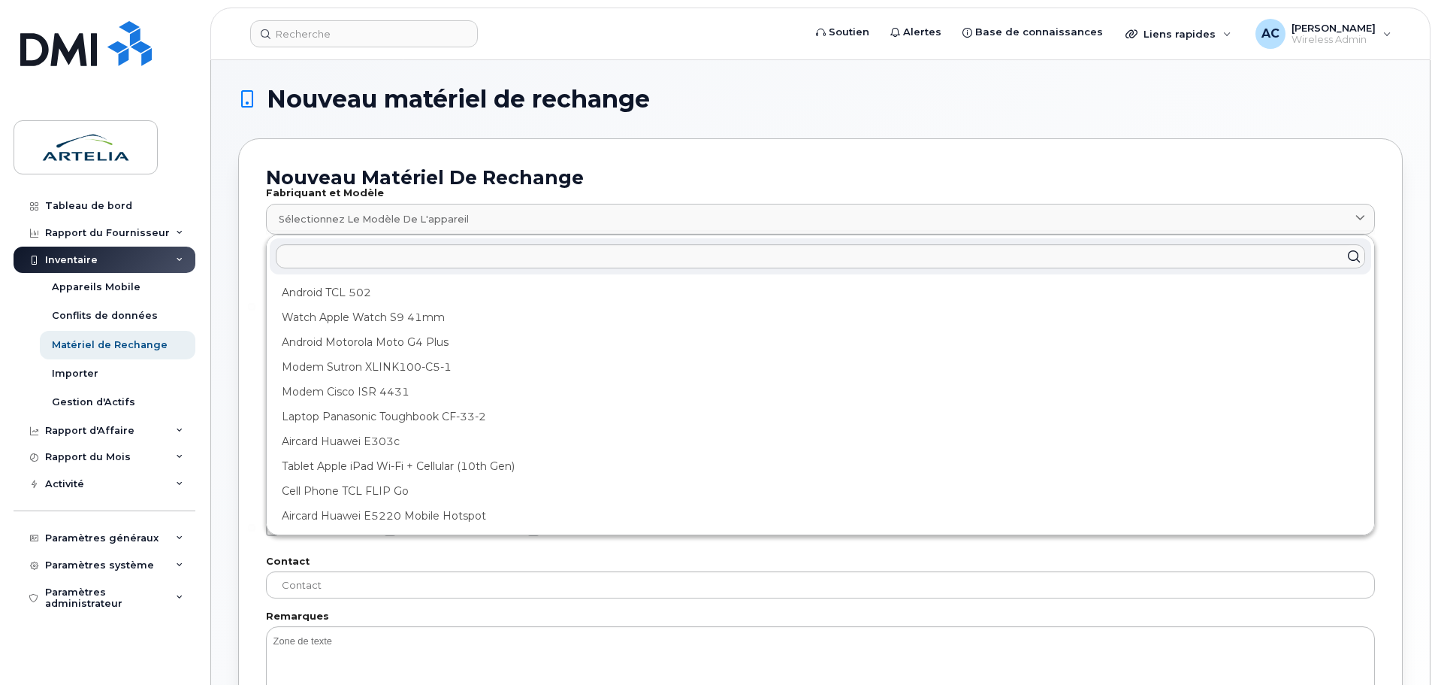
click at [244, 207] on div "Nouveau matériel de rechange Fabriquant et Modèle Sélectionnez le modèle de l'a…" at bounding box center [820, 491] width 1165 height 706
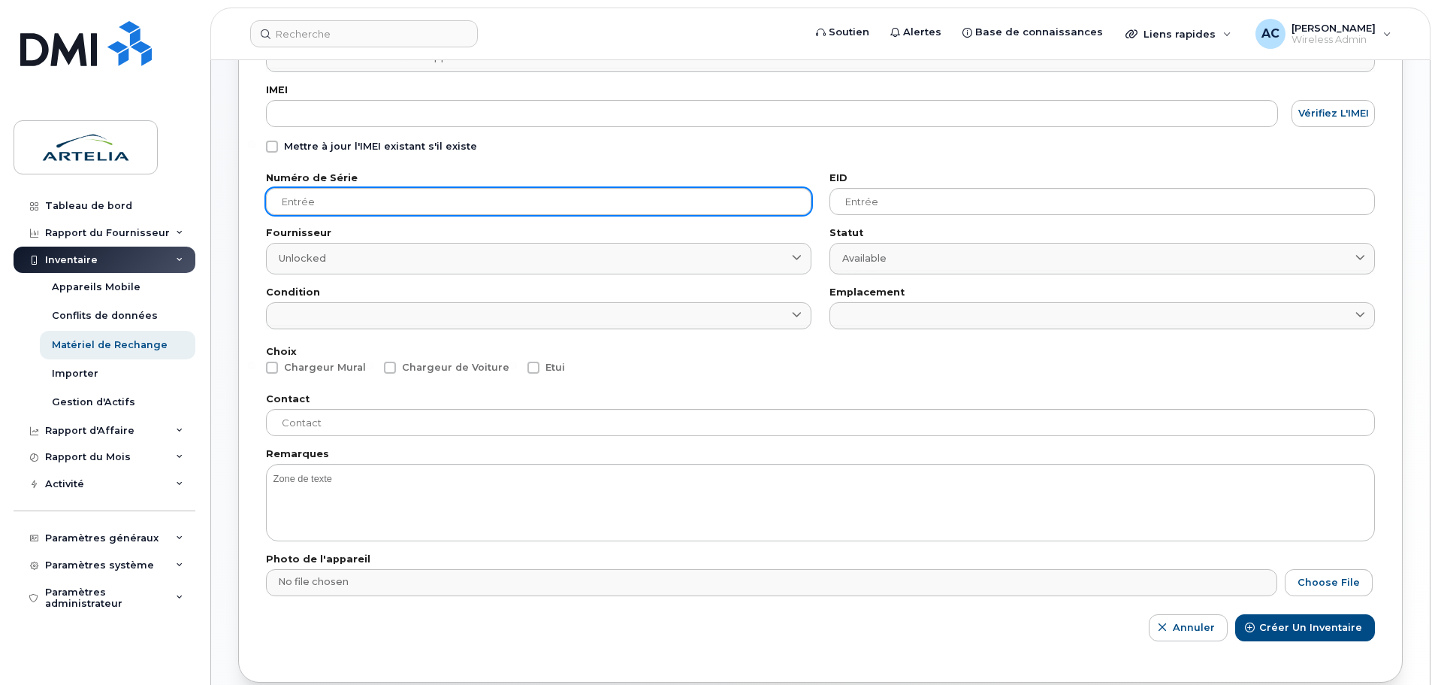
scroll to position [75, 0]
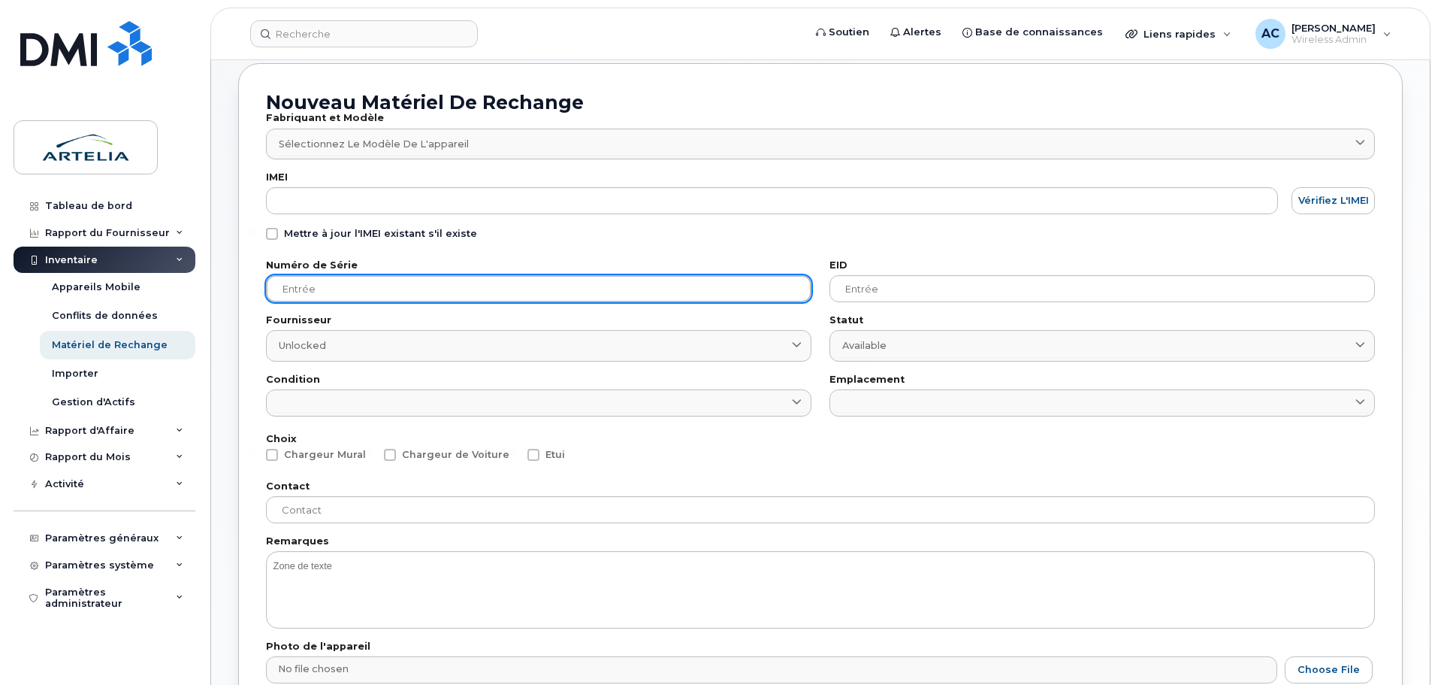
drag, startPoint x: 352, startPoint y: 289, endPoint x: 370, endPoint y: 289, distance: 18.0
click at [358, 289] on input "text" at bounding box center [539, 288] width 546 height 27
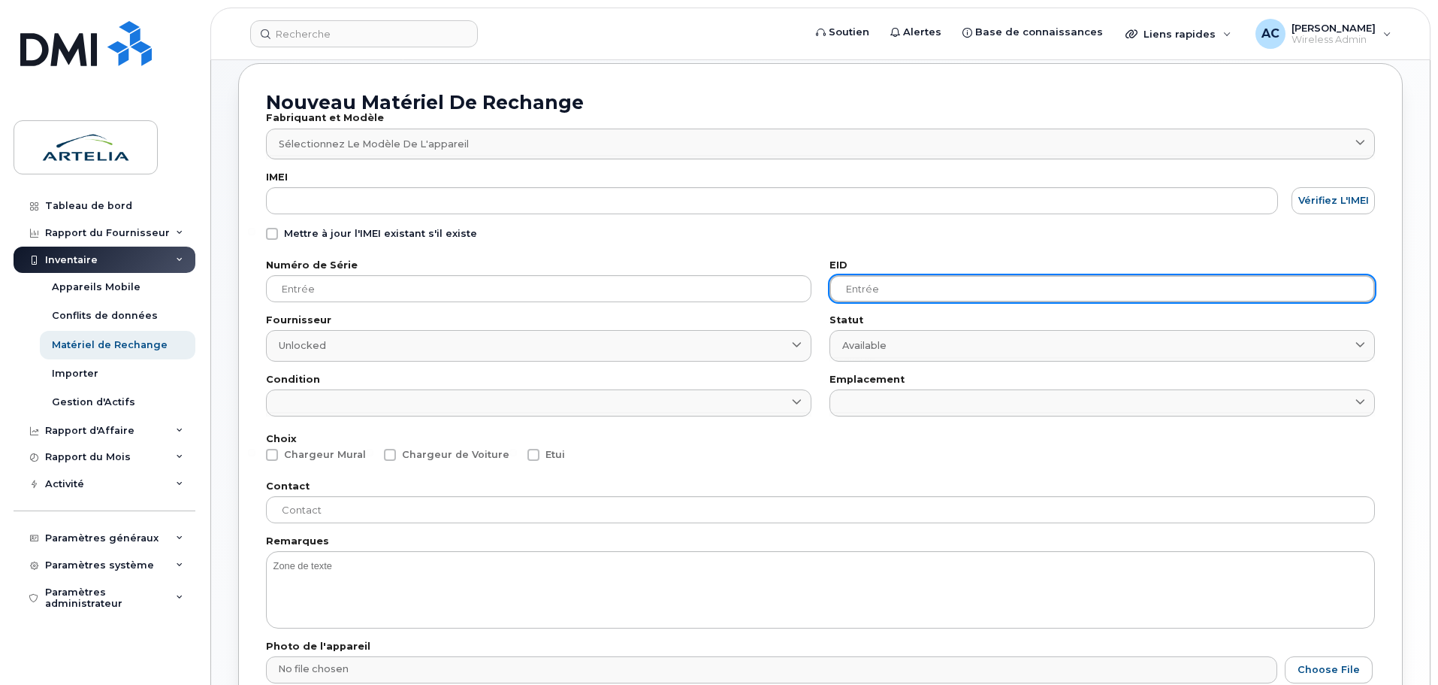
click at [902, 291] on input "text" at bounding box center [1103, 288] width 546 height 27
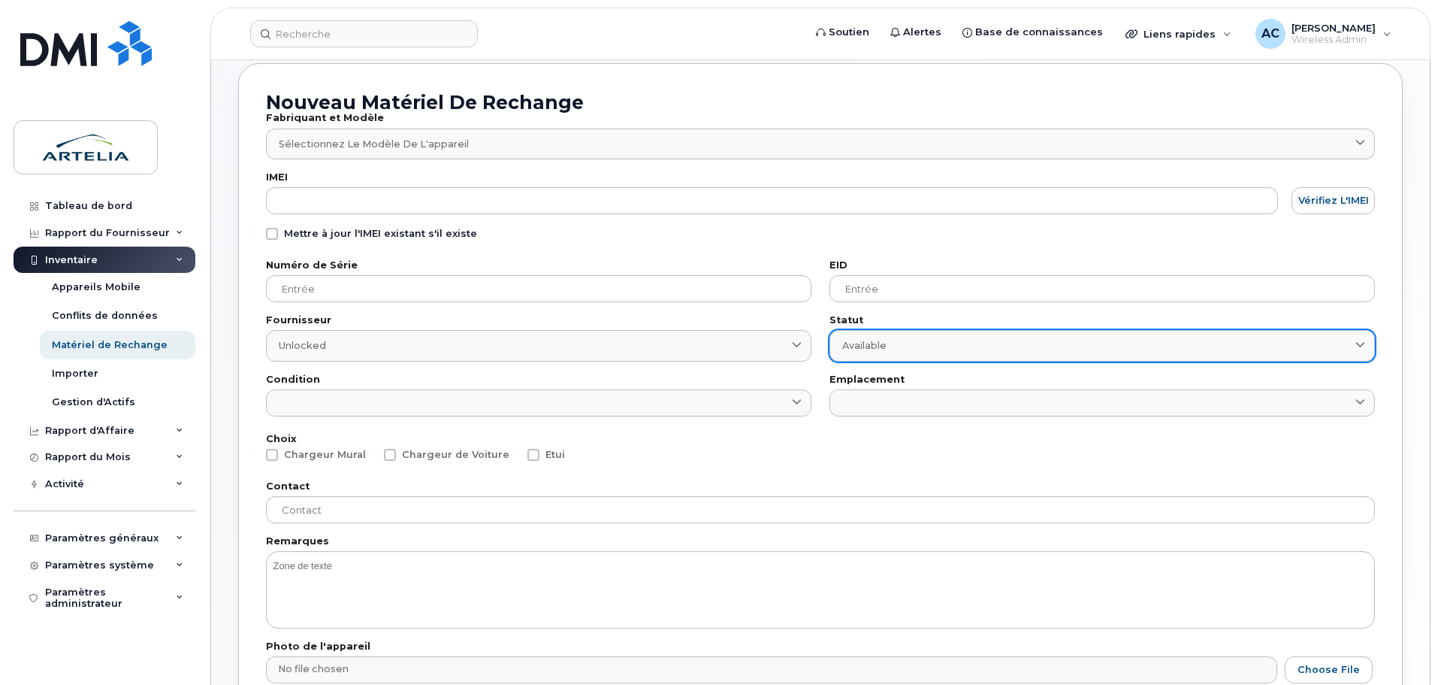
click at [905, 341] on div "Available" at bounding box center [1102, 345] width 520 height 14
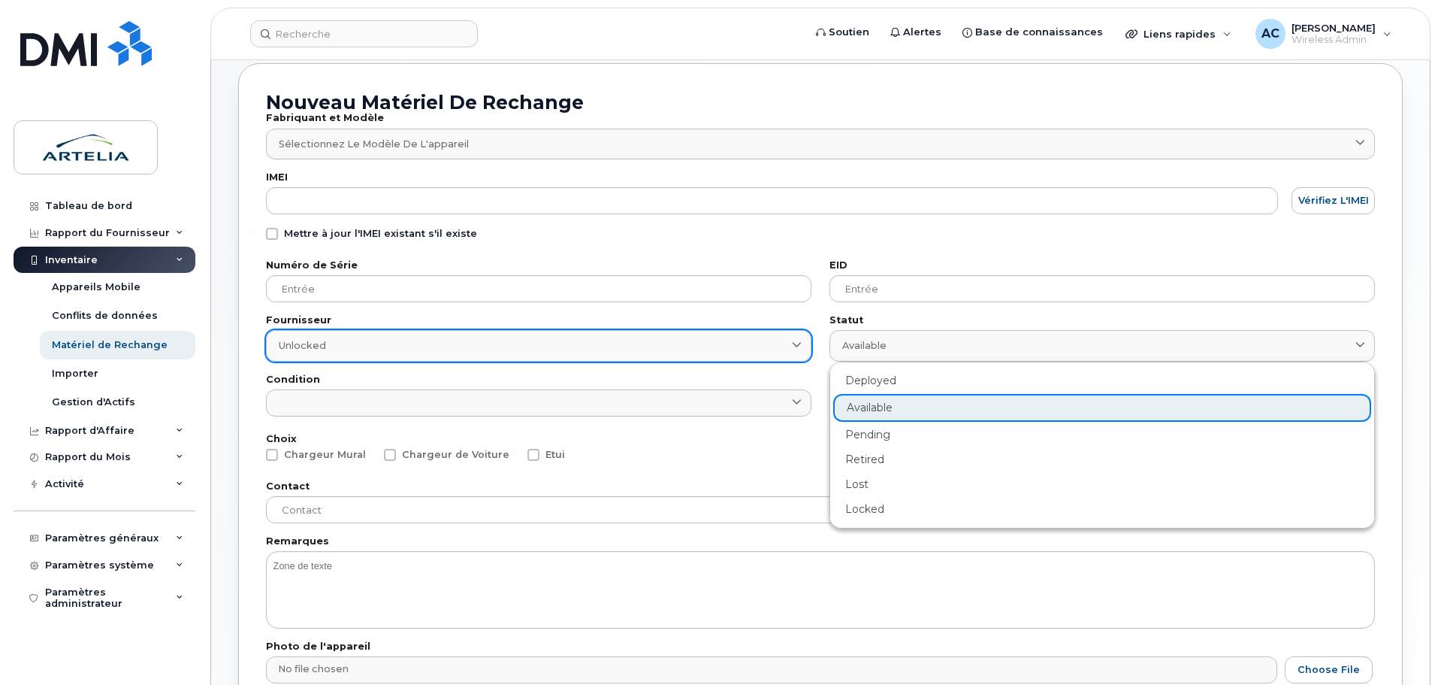
click at [520, 345] on div "Unlocked" at bounding box center [539, 345] width 520 height 14
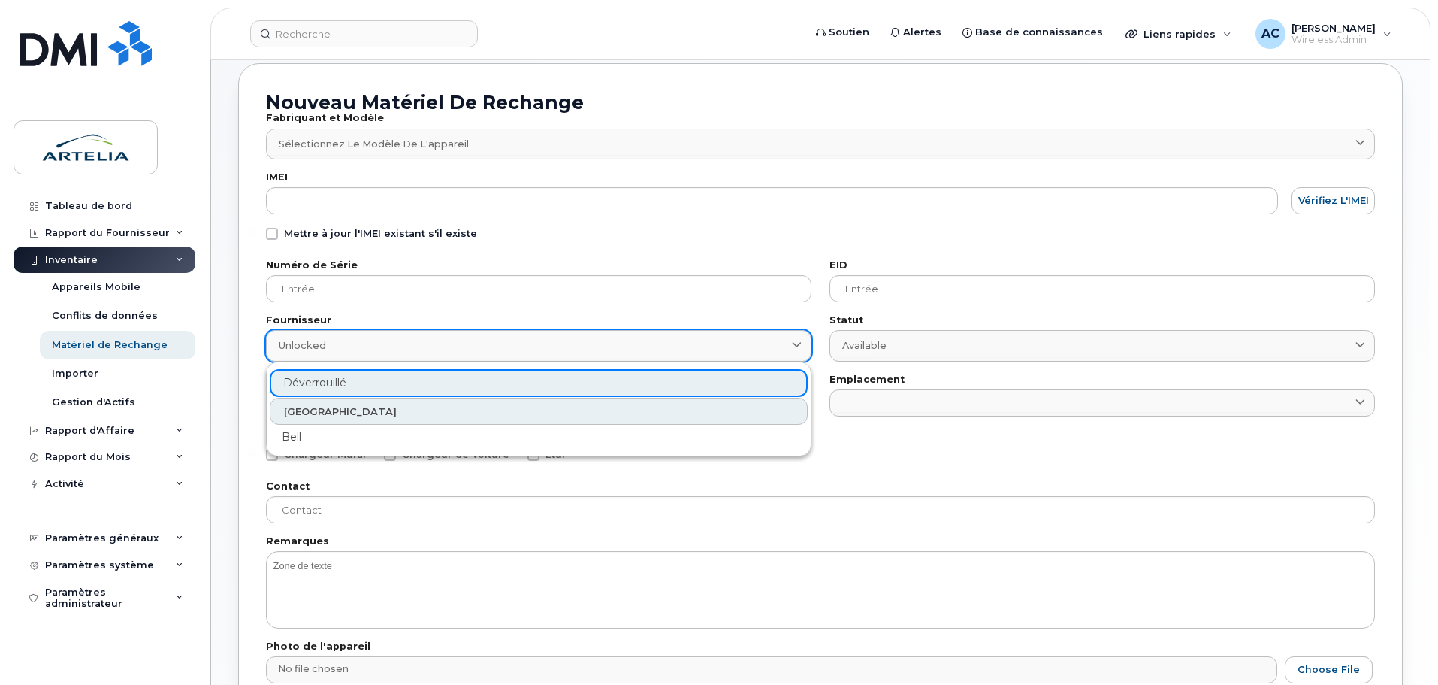
click at [519, 345] on div "Unlocked" at bounding box center [539, 345] width 520 height 14
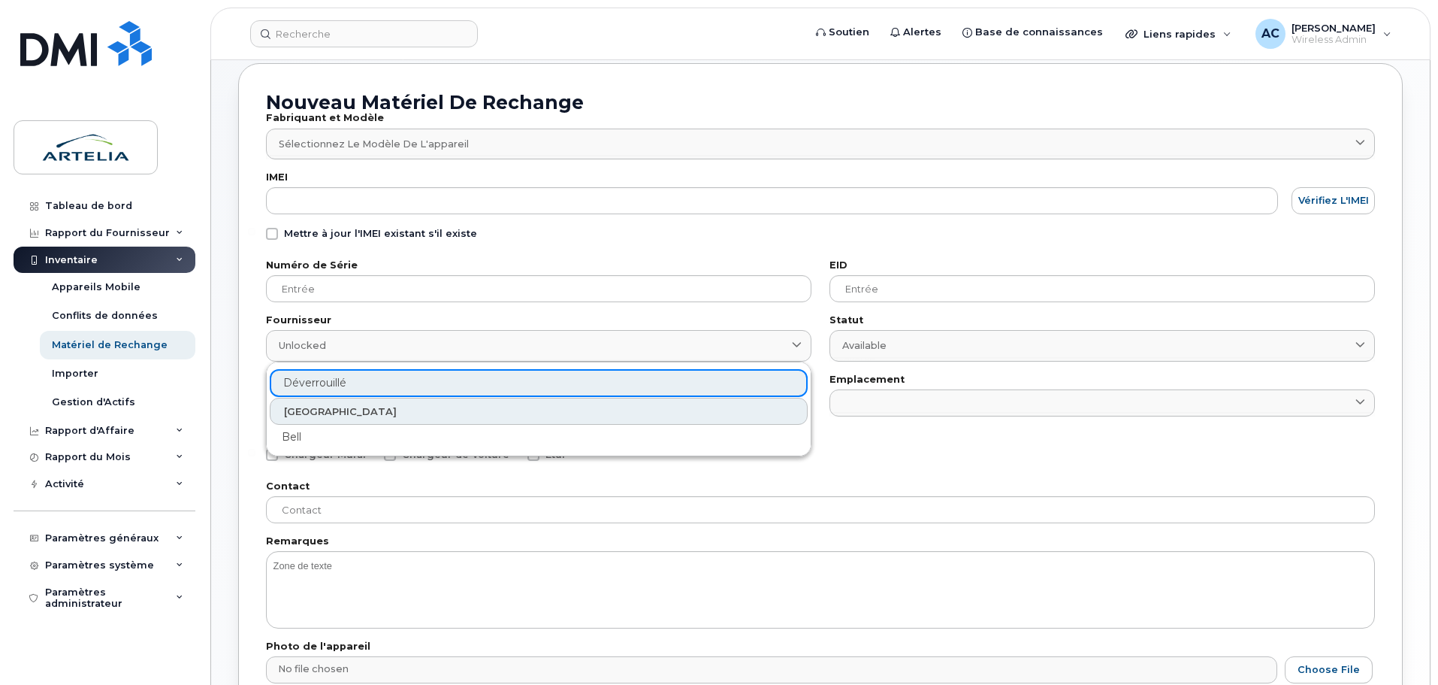
click at [259, 324] on div "Numéro de Série Fournisseur Unlocked Déverrouillé Canada Bell Condition Nouveau…" at bounding box center [539, 339] width 564 height 174
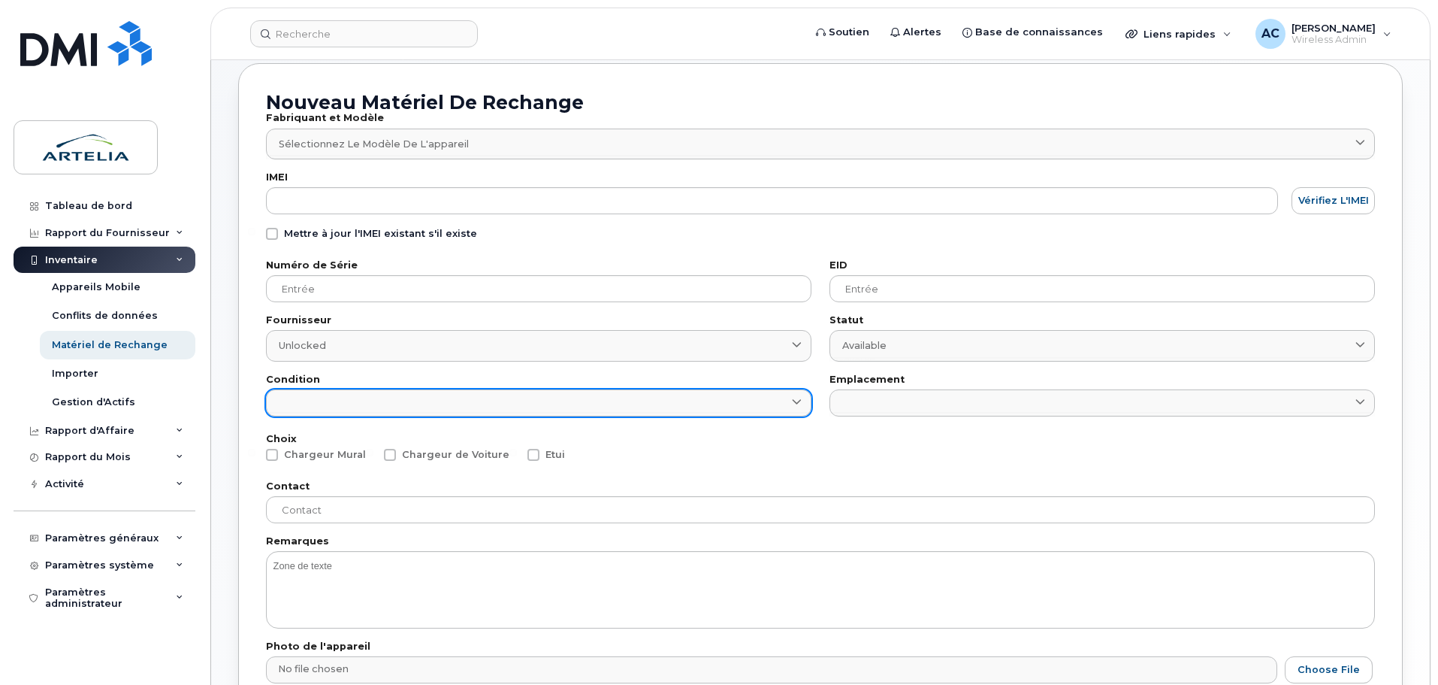
click at [773, 402] on link at bounding box center [539, 402] width 546 height 27
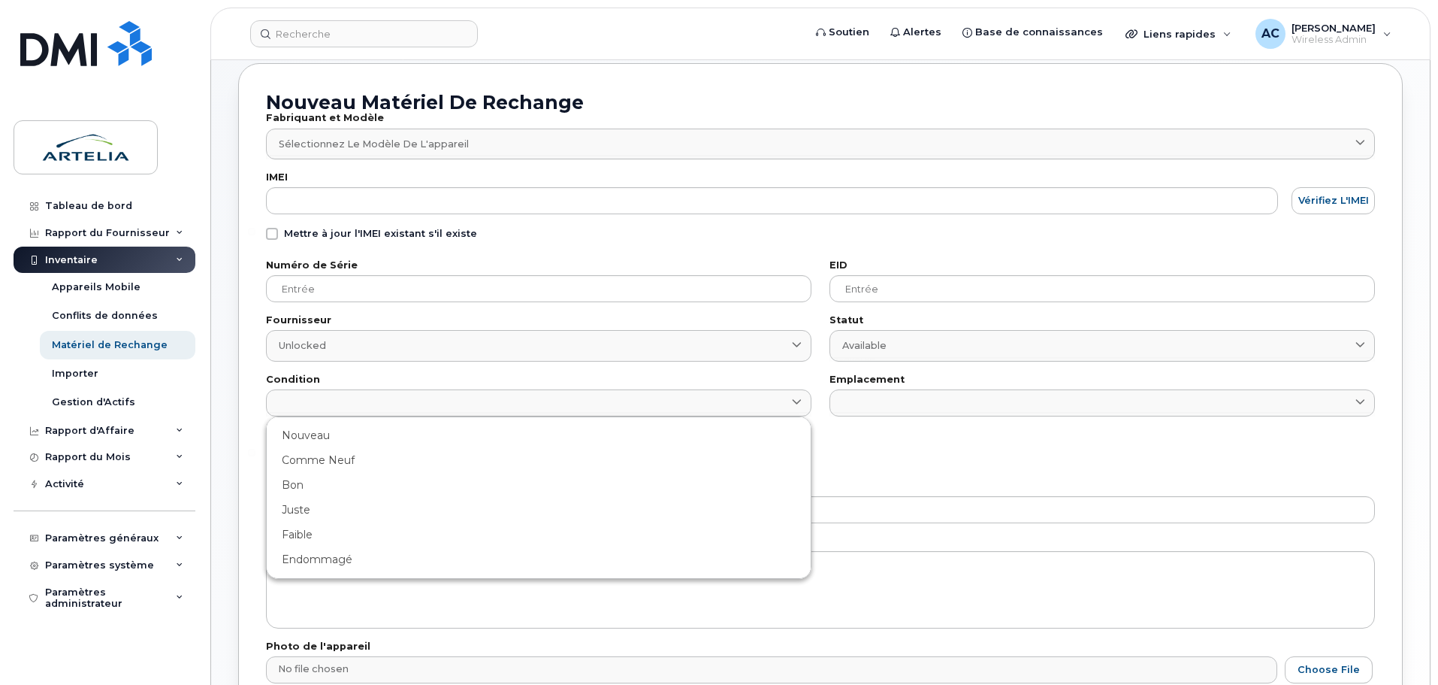
click at [820, 399] on div "Numéro de Série Fournisseur Unlocked Déverrouillé Canada Bell Condition Nouveau…" at bounding box center [539, 339] width 564 height 174
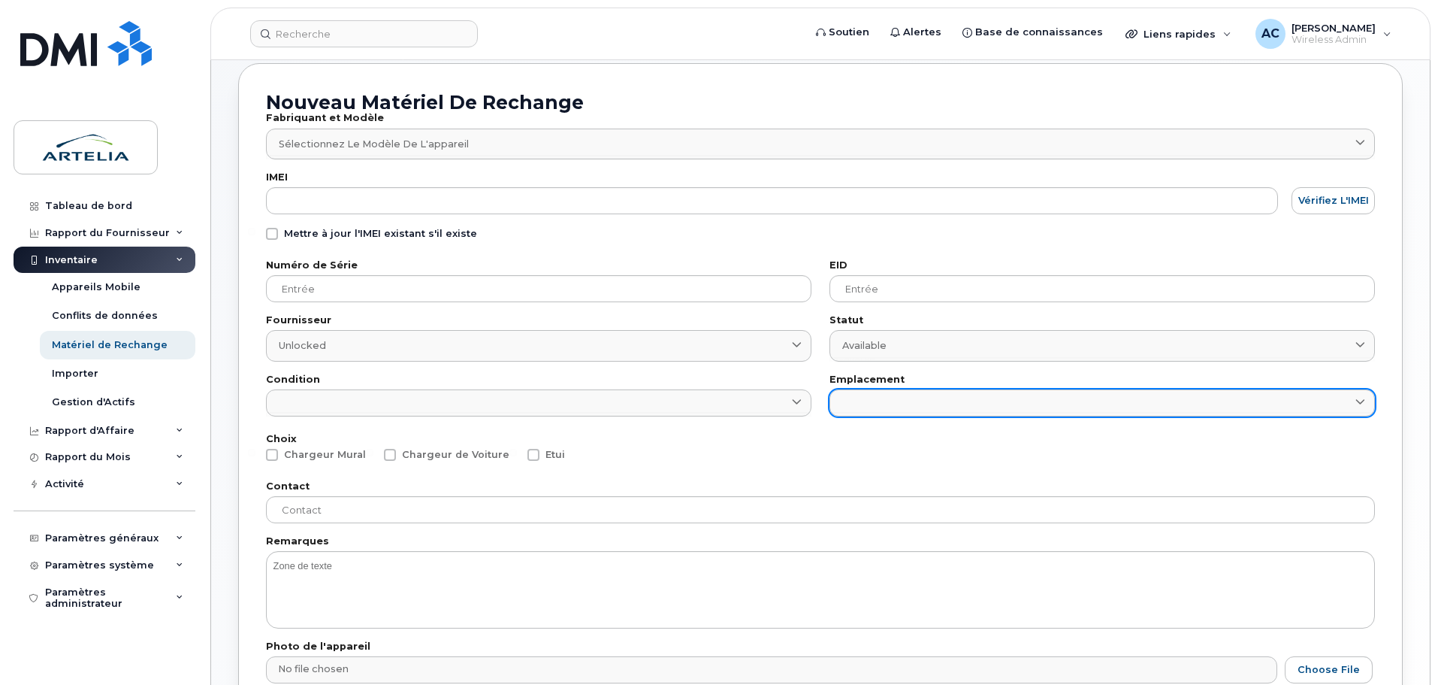
click at [889, 401] on link at bounding box center [1103, 402] width 546 height 27
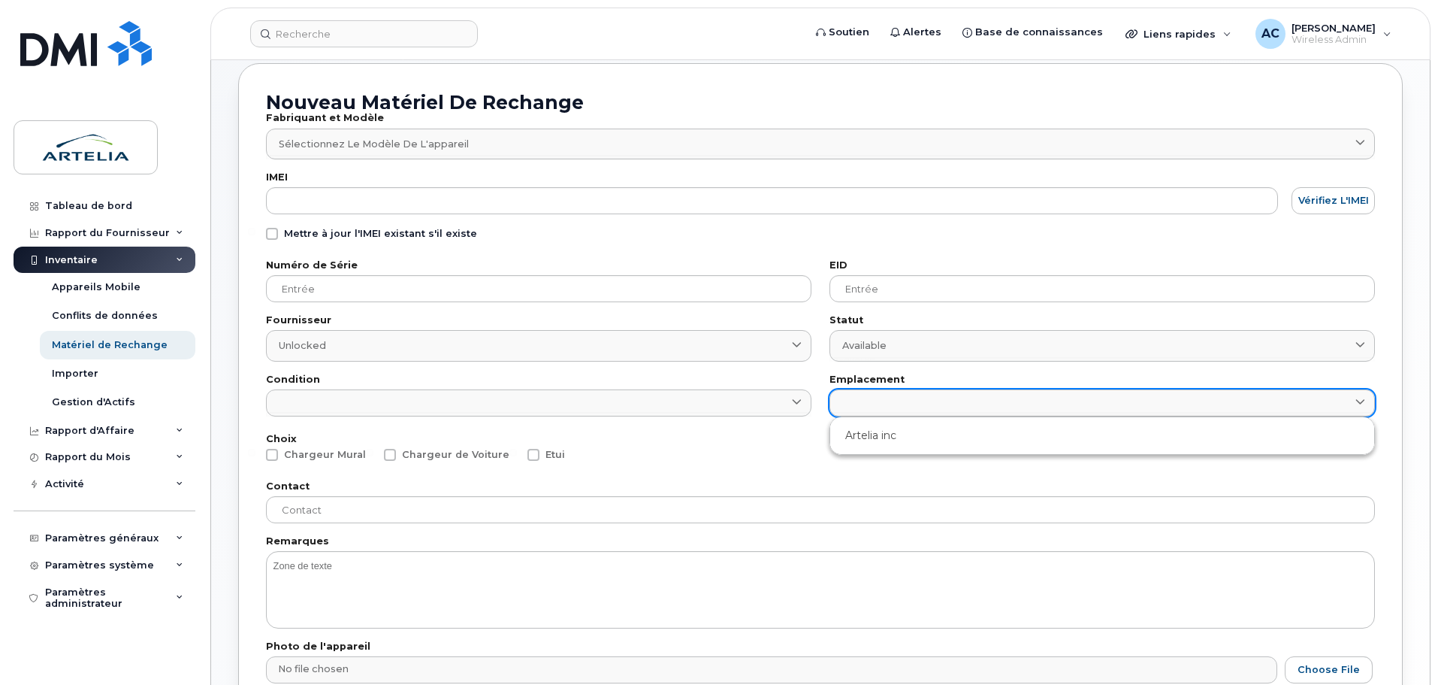
click at [888, 402] on link at bounding box center [1103, 402] width 546 height 27
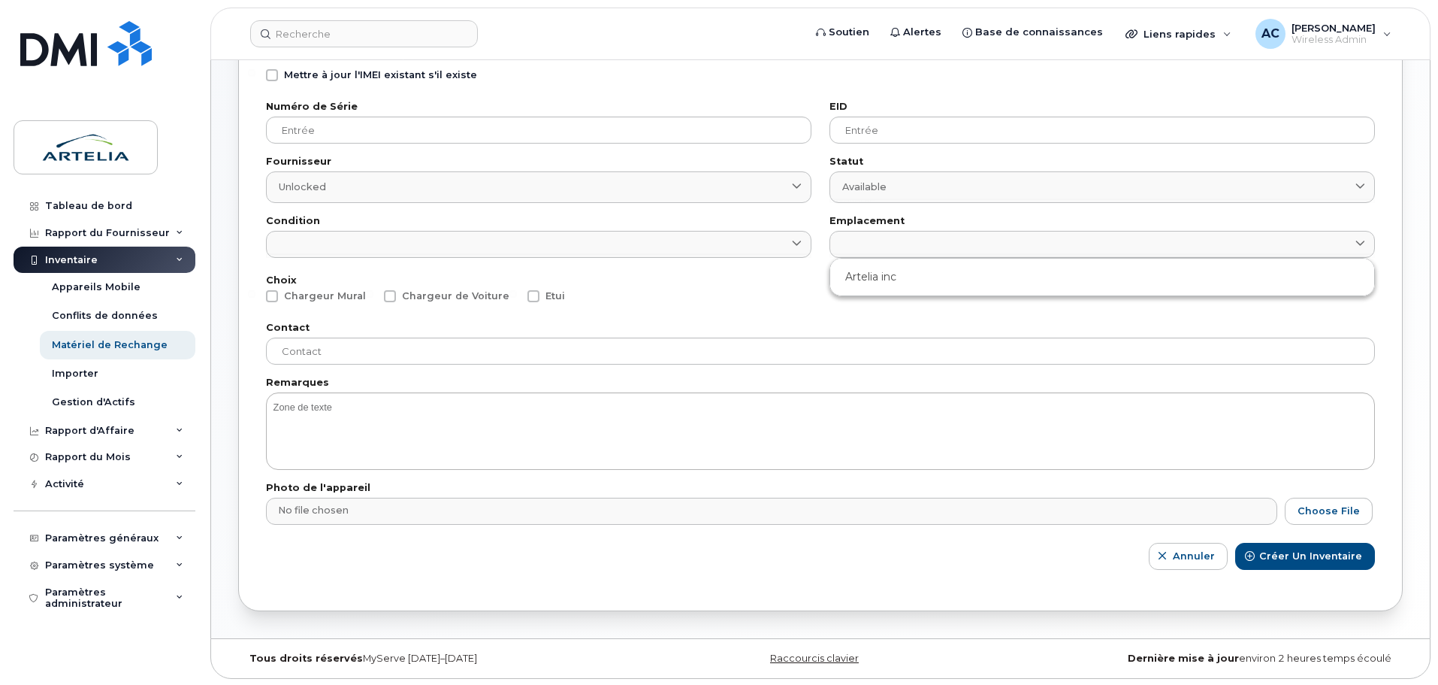
scroll to position [235, 0]
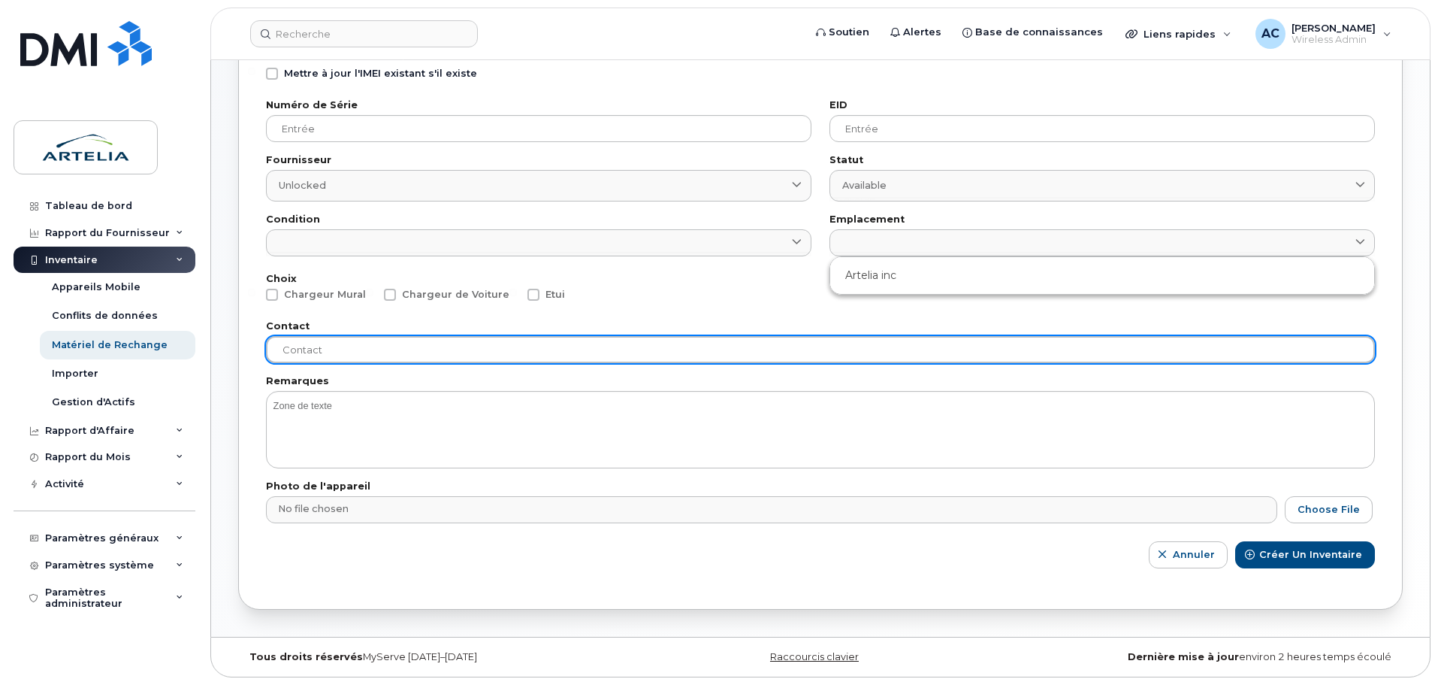
click at [331, 342] on input "text" at bounding box center [820, 349] width 1109 height 27
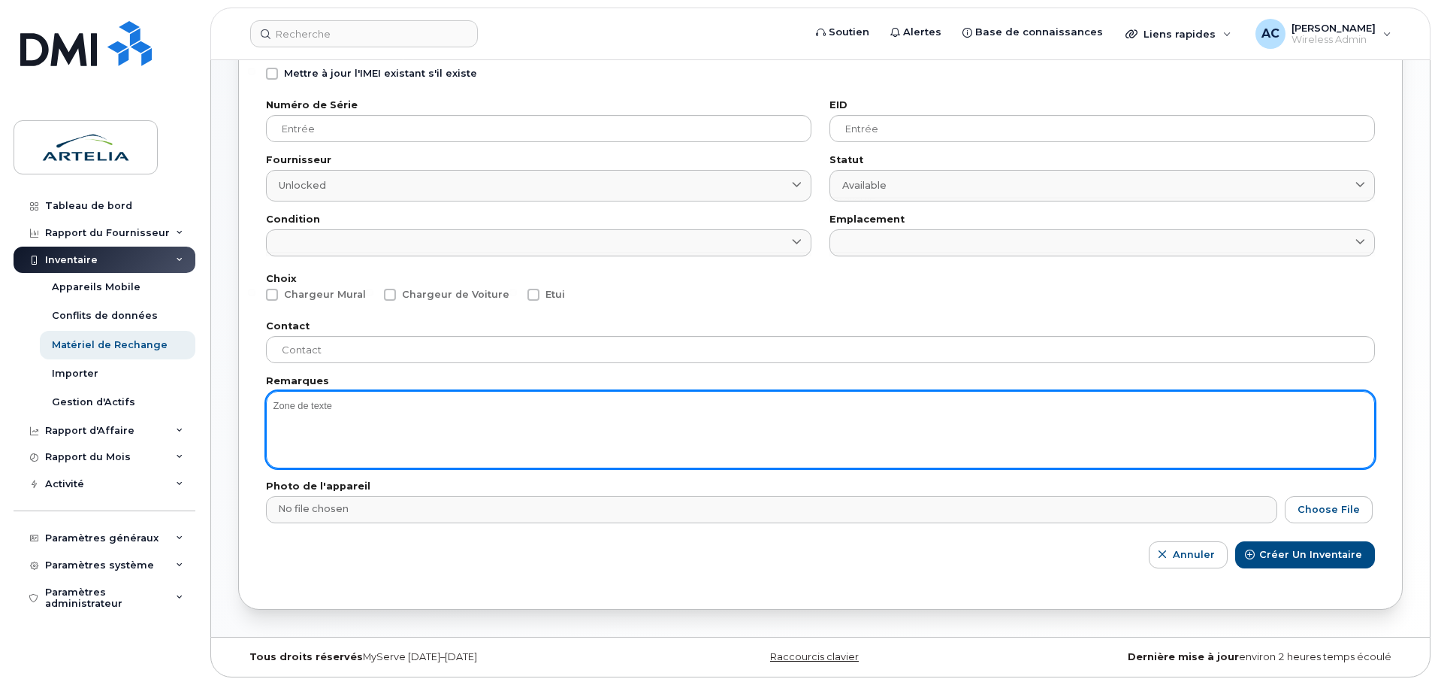
click at [328, 410] on textarea at bounding box center [820, 429] width 1109 height 77
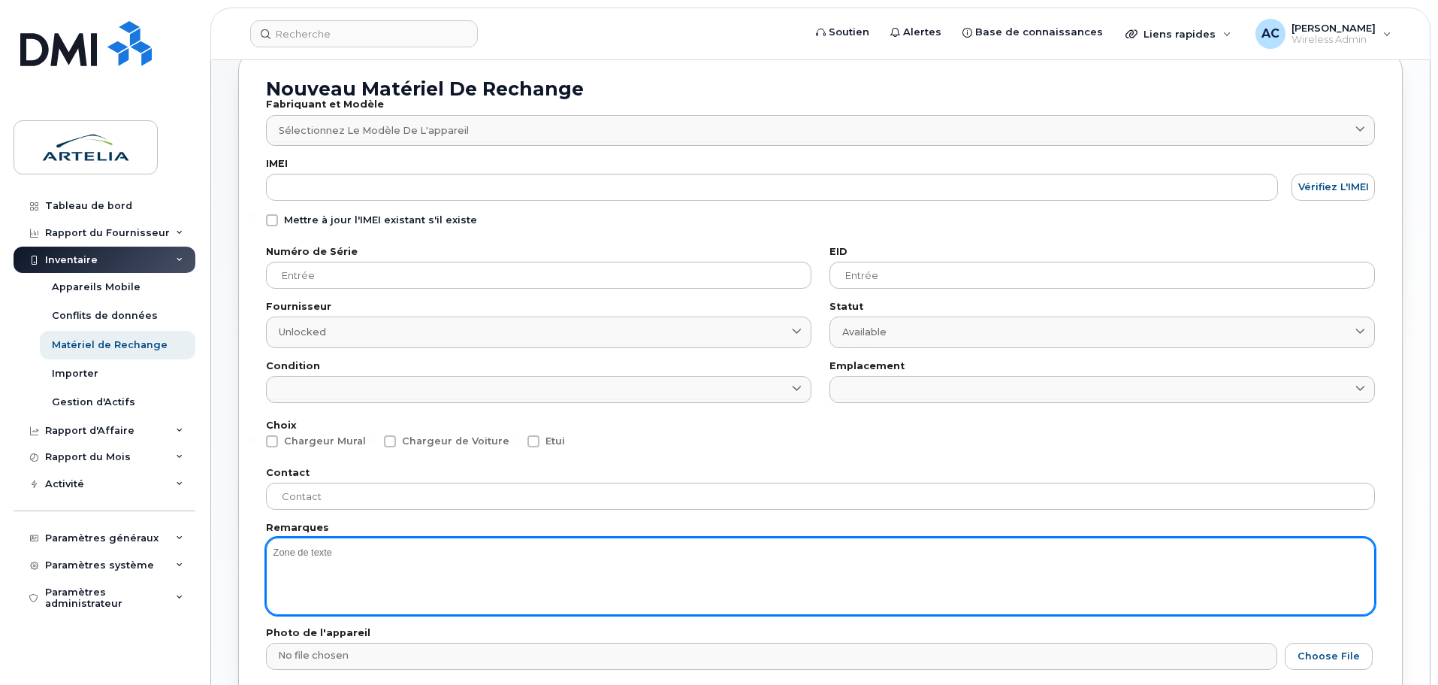
scroll to position [85, 0]
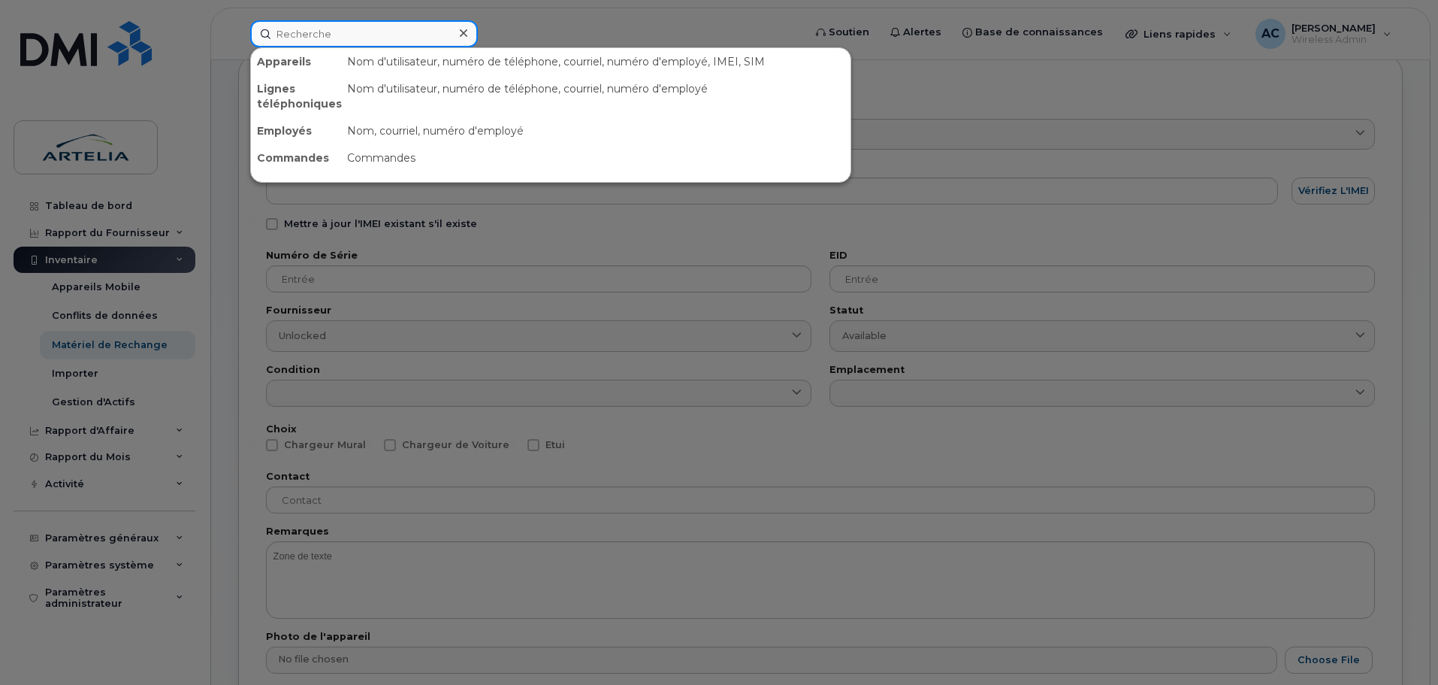
click at [339, 37] on input at bounding box center [364, 33] width 228 height 27
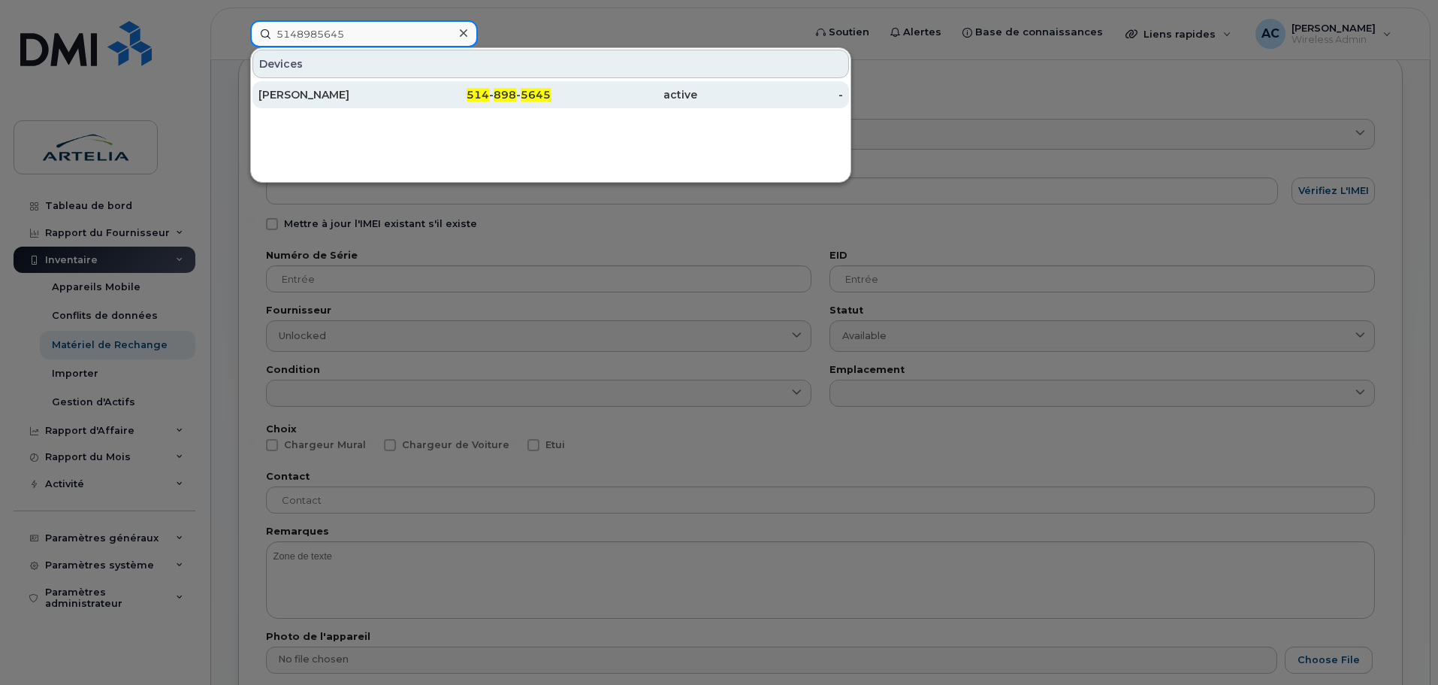
type input "5148985645"
click at [312, 102] on div "[PERSON_NAME]" at bounding box center [332, 94] width 147 height 27
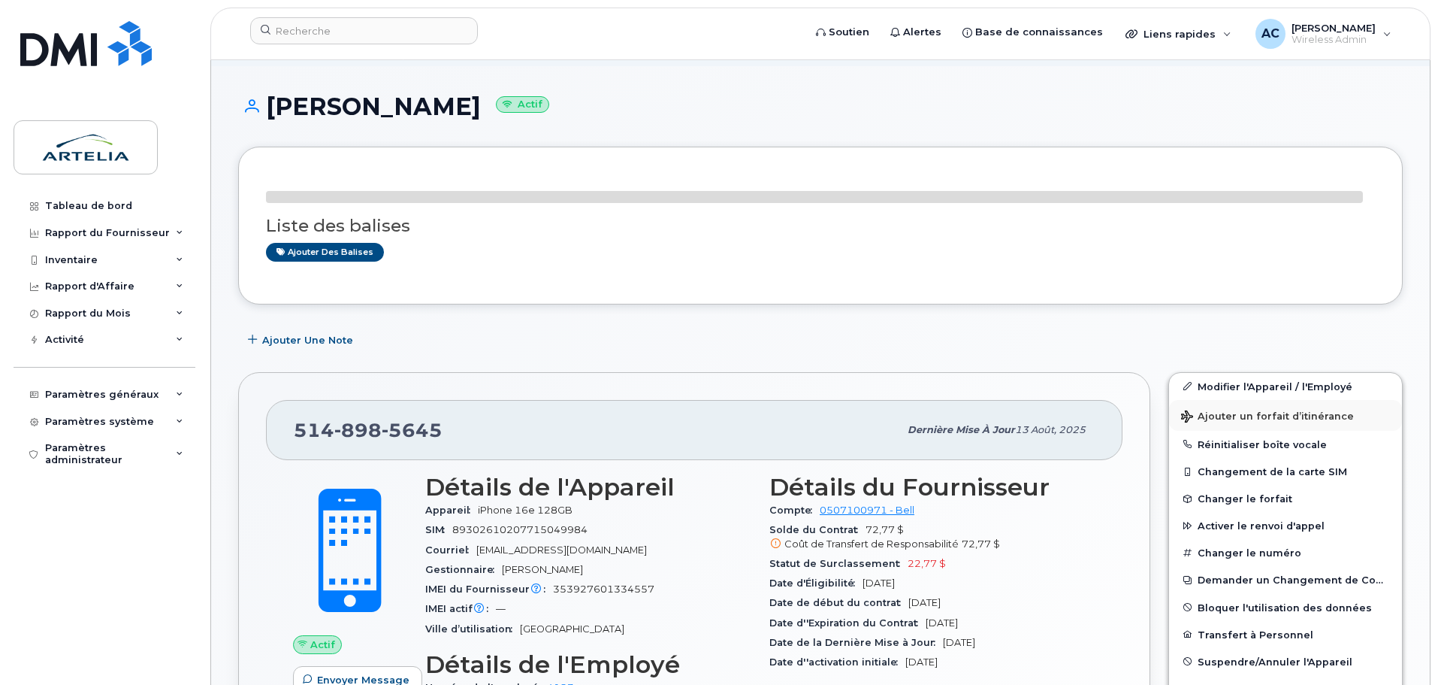
scroll to position [150, 0]
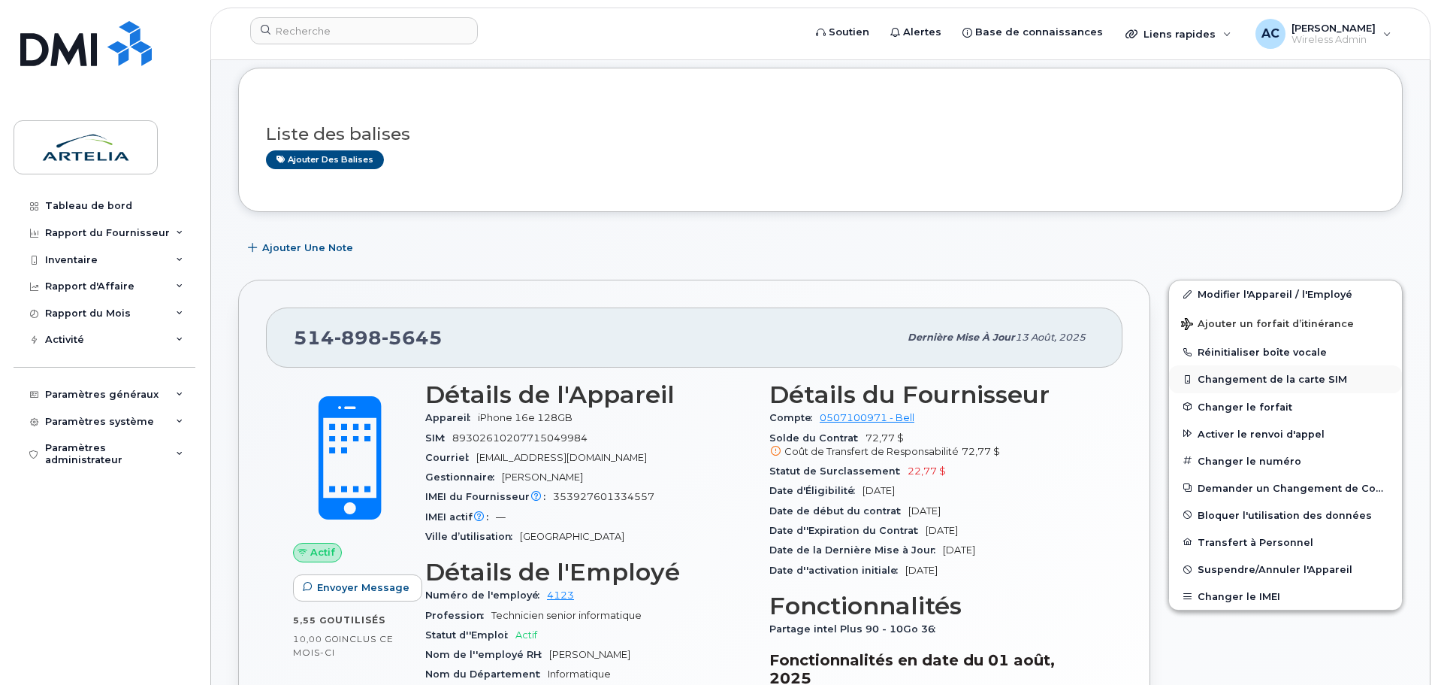
click at [1253, 380] on button "Changement de la carte SIM" at bounding box center [1285, 378] width 233 height 27
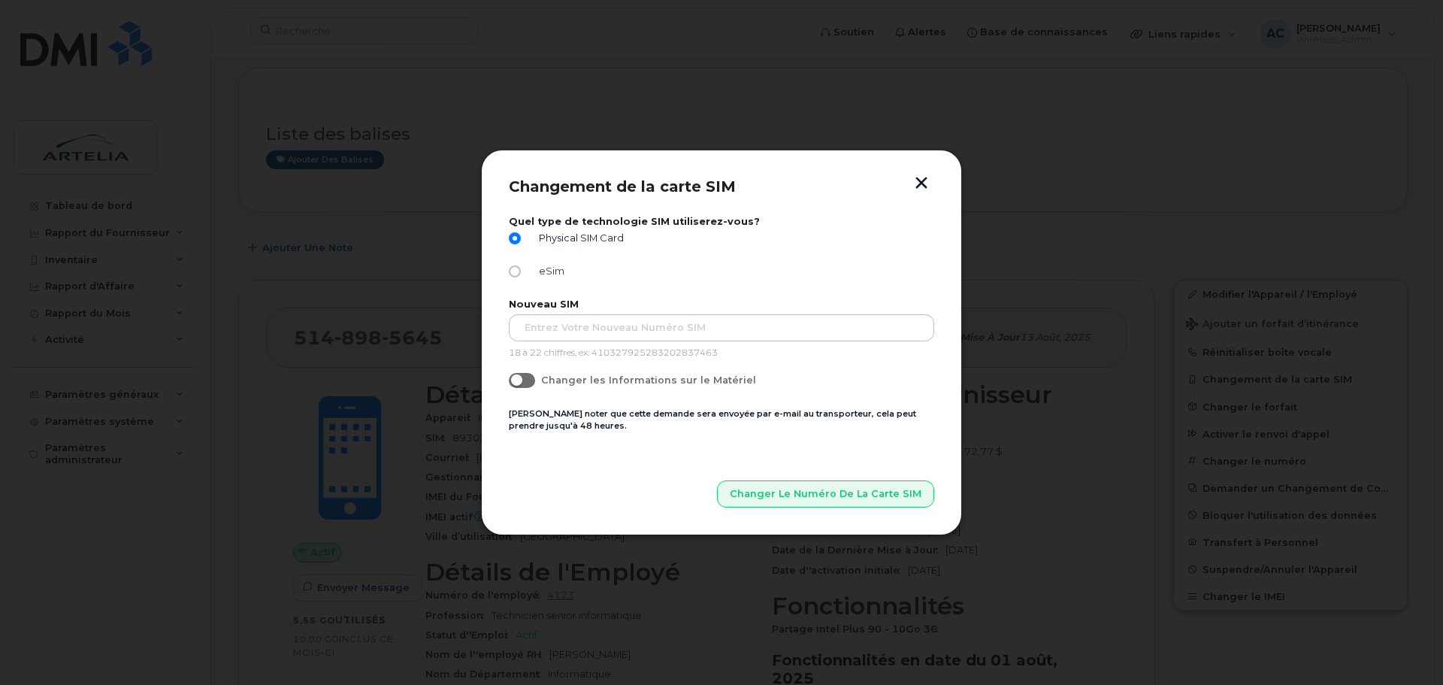
click at [517, 271] on input "eSim" at bounding box center [515, 271] width 12 height 12
radio input "true"
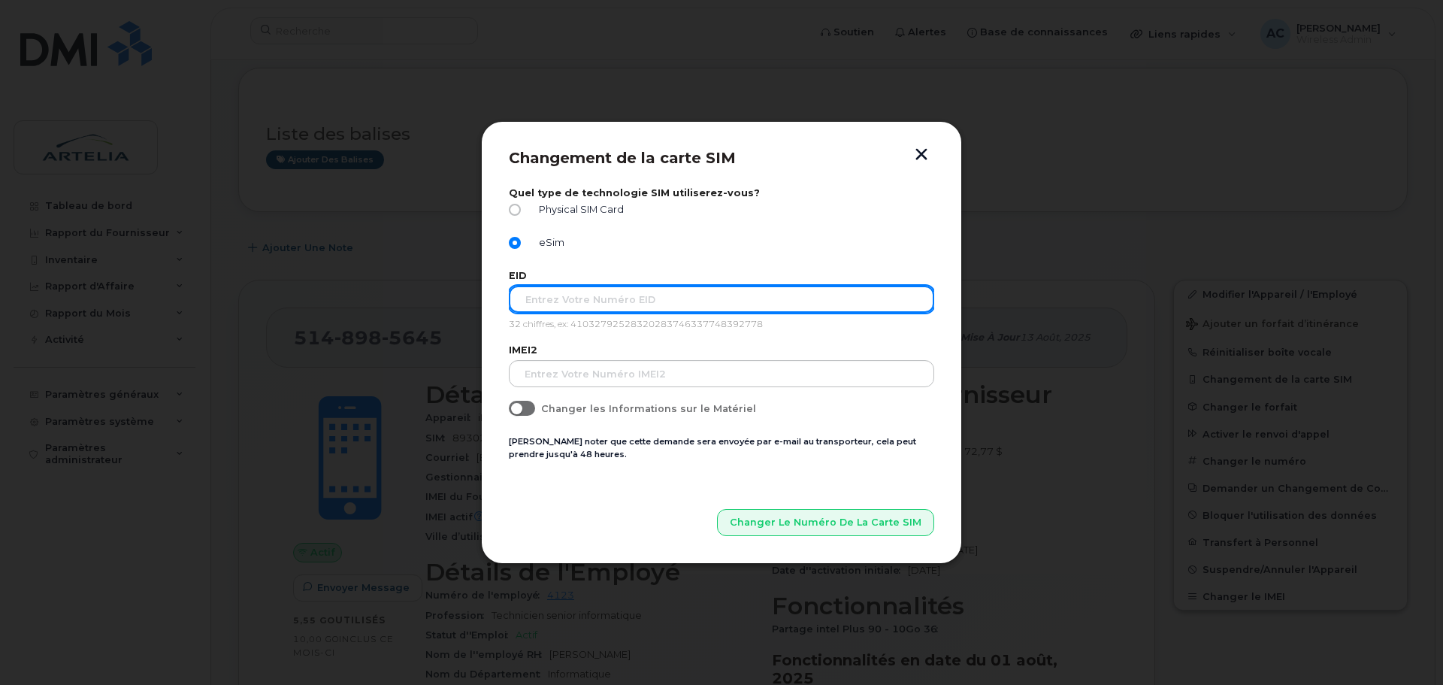
click at [538, 302] on input "text" at bounding box center [721, 299] width 425 height 27
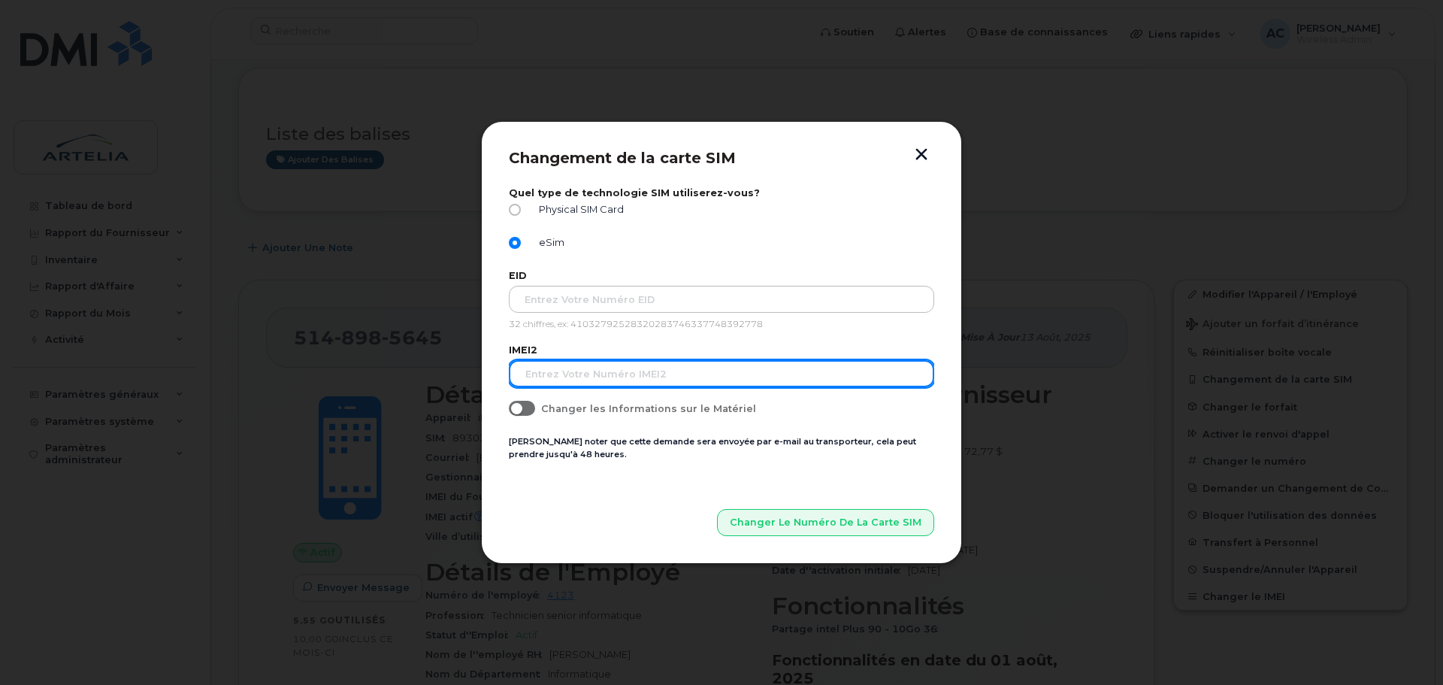
click at [545, 373] on input "text" at bounding box center [721, 373] width 425 height 27
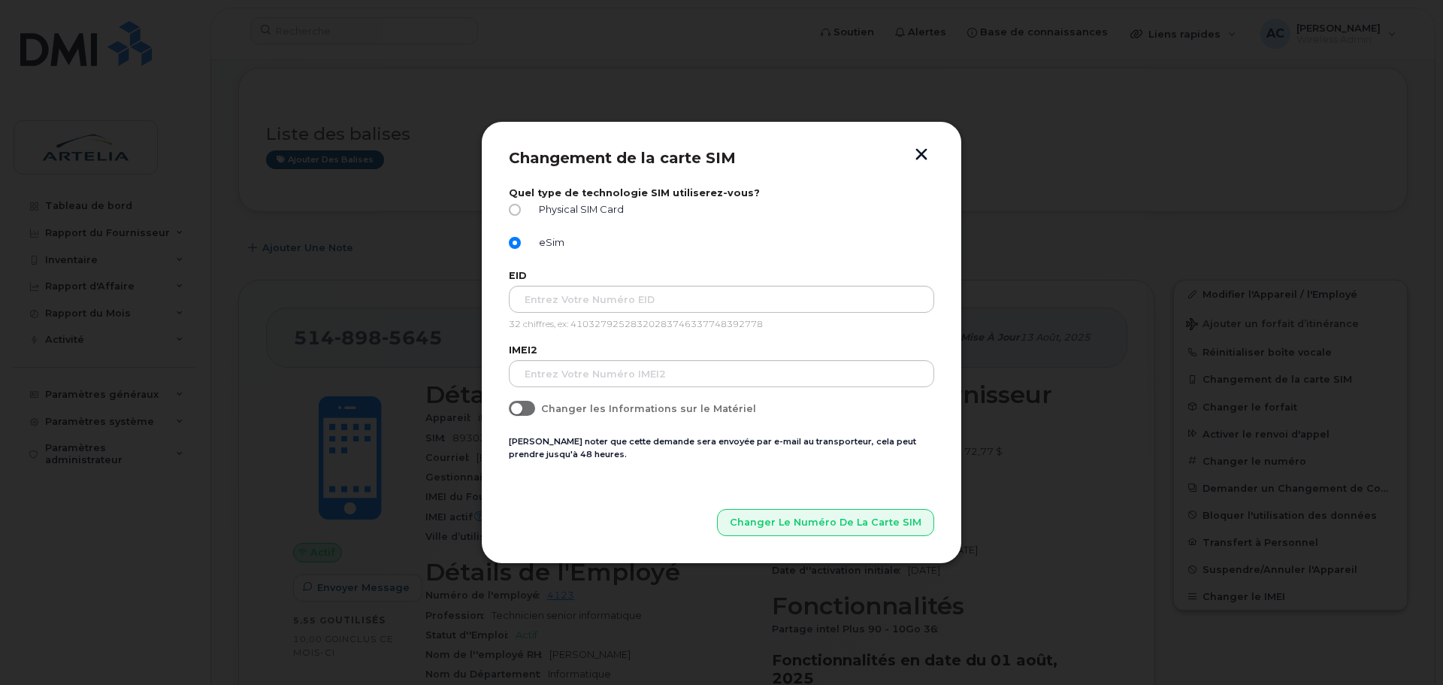
click at [534, 405] on span at bounding box center [522, 408] width 26 height 15
click at [521, 405] on input "Changer les Informations sur le Matériel" at bounding box center [515, 407] width 12 height 12
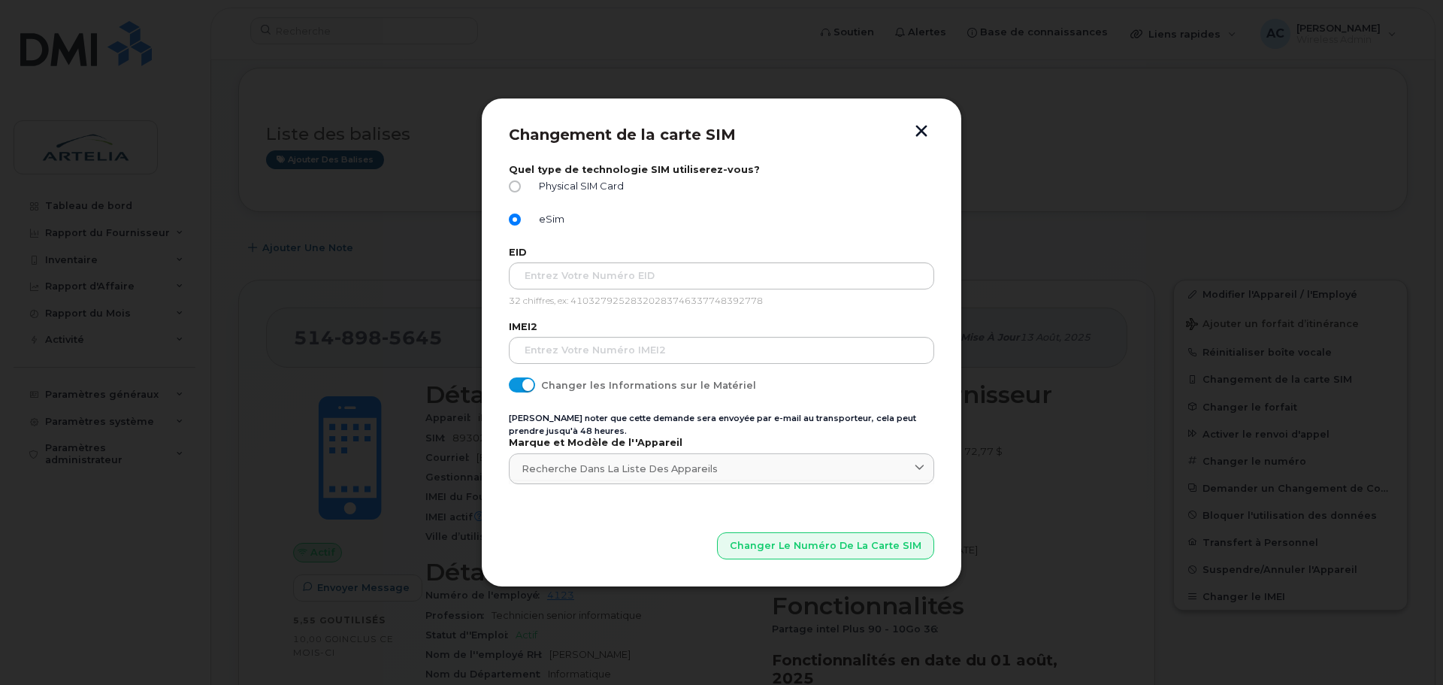
click at [530, 383] on span at bounding box center [522, 384] width 26 height 15
click at [521, 383] on input "Changer les Informations sur le Matériel" at bounding box center [515, 383] width 12 height 12
checkbox input "false"
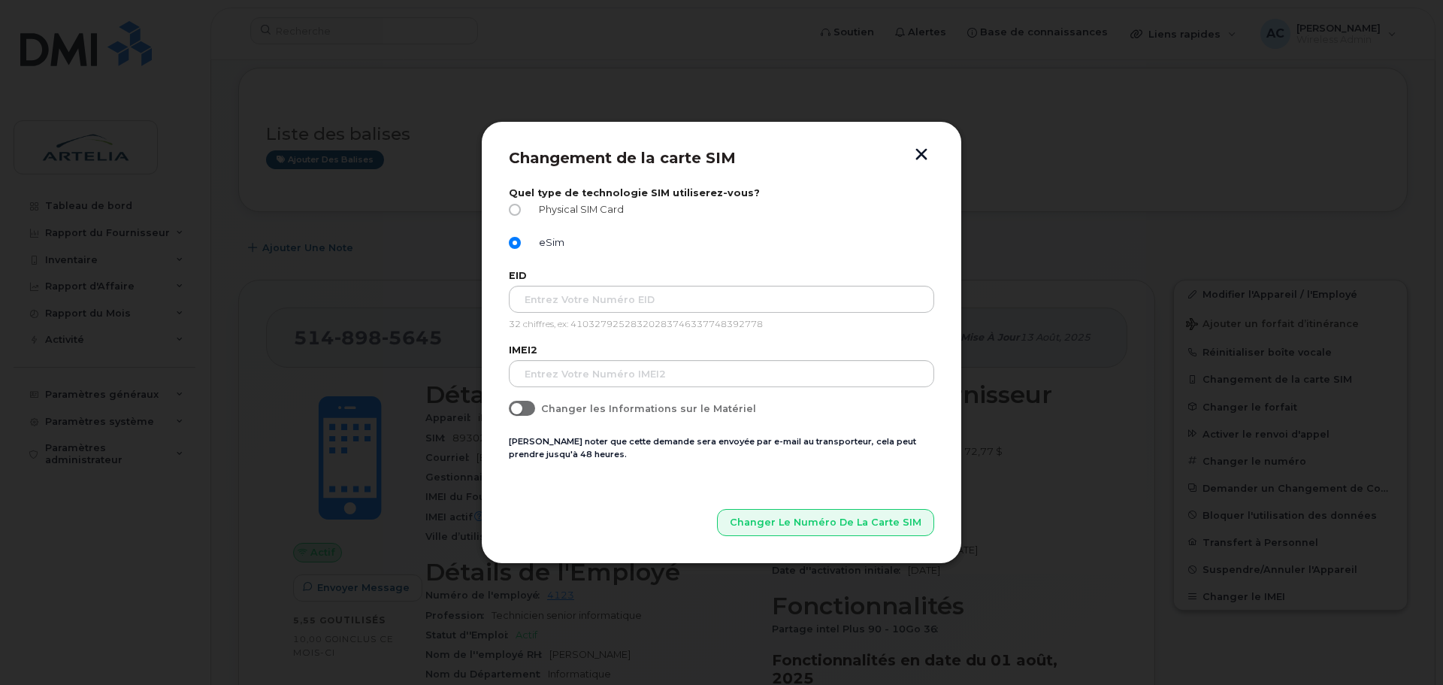
click at [518, 206] on input "Physical SIM Card" at bounding box center [515, 210] width 12 height 12
radio input "true"
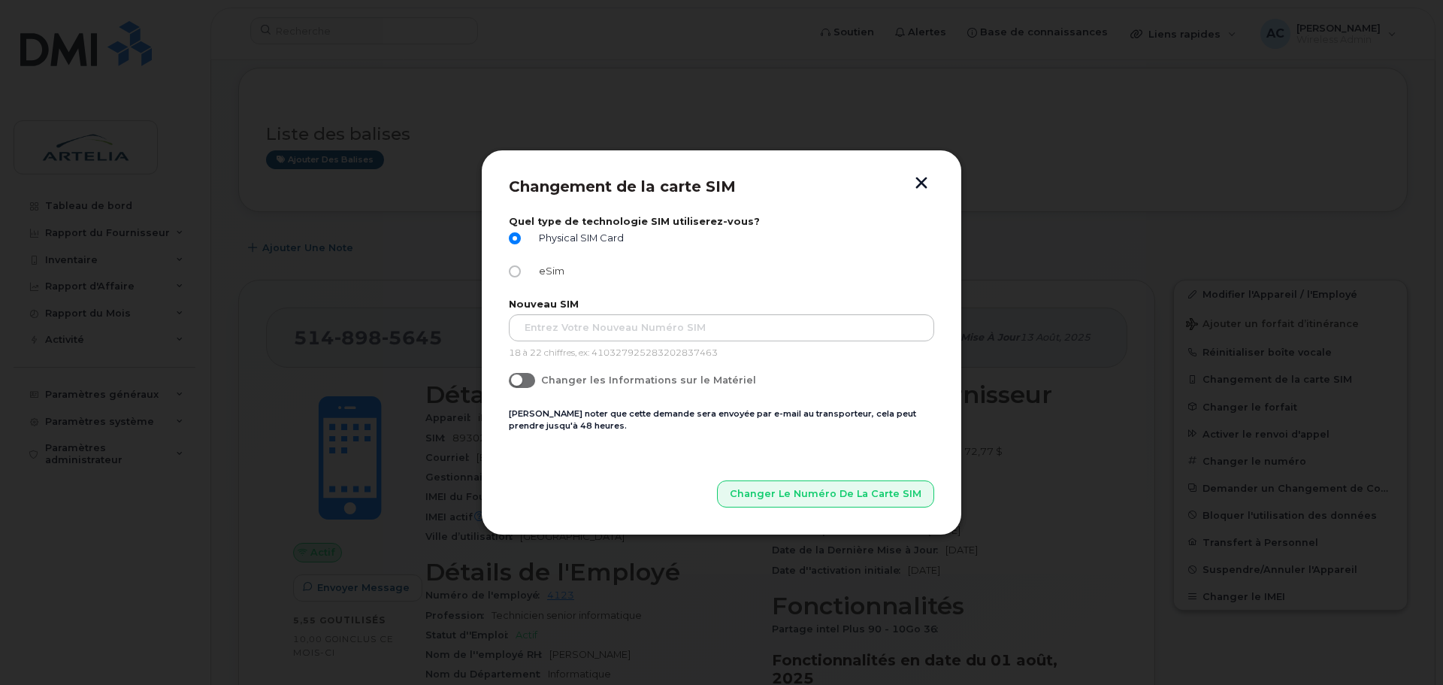
click at [515, 268] on input "eSim" at bounding box center [515, 271] width 12 height 12
radio input "true"
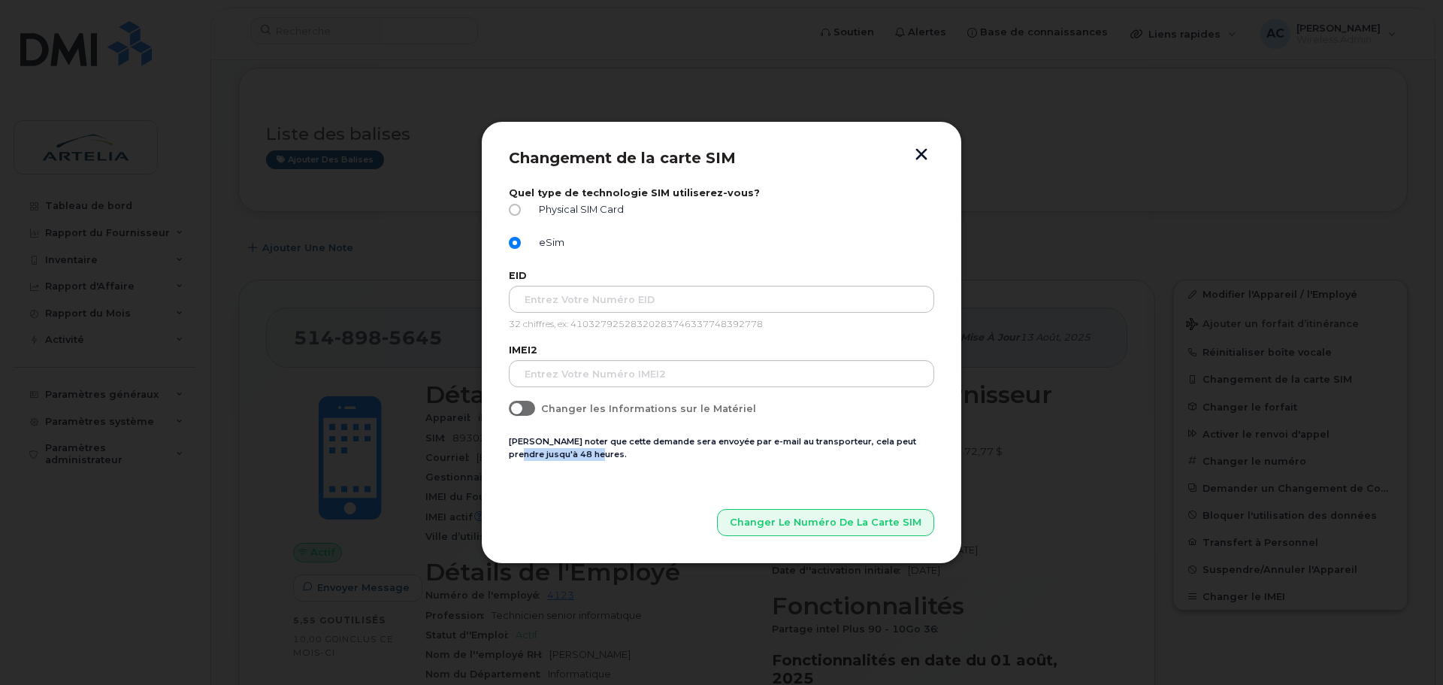
drag, startPoint x: 510, startPoint y: 453, endPoint x: 612, endPoint y: 455, distance: 102.2
click at [612, 455] on form "Quel type de technologie SIM utiliserez-vous? Physical SIM Card eSim EID 32 chi…" at bounding box center [721, 361] width 425 height 348
click at [922, 153] on button "button" at bounding box center [921, 156] width 23 height 16
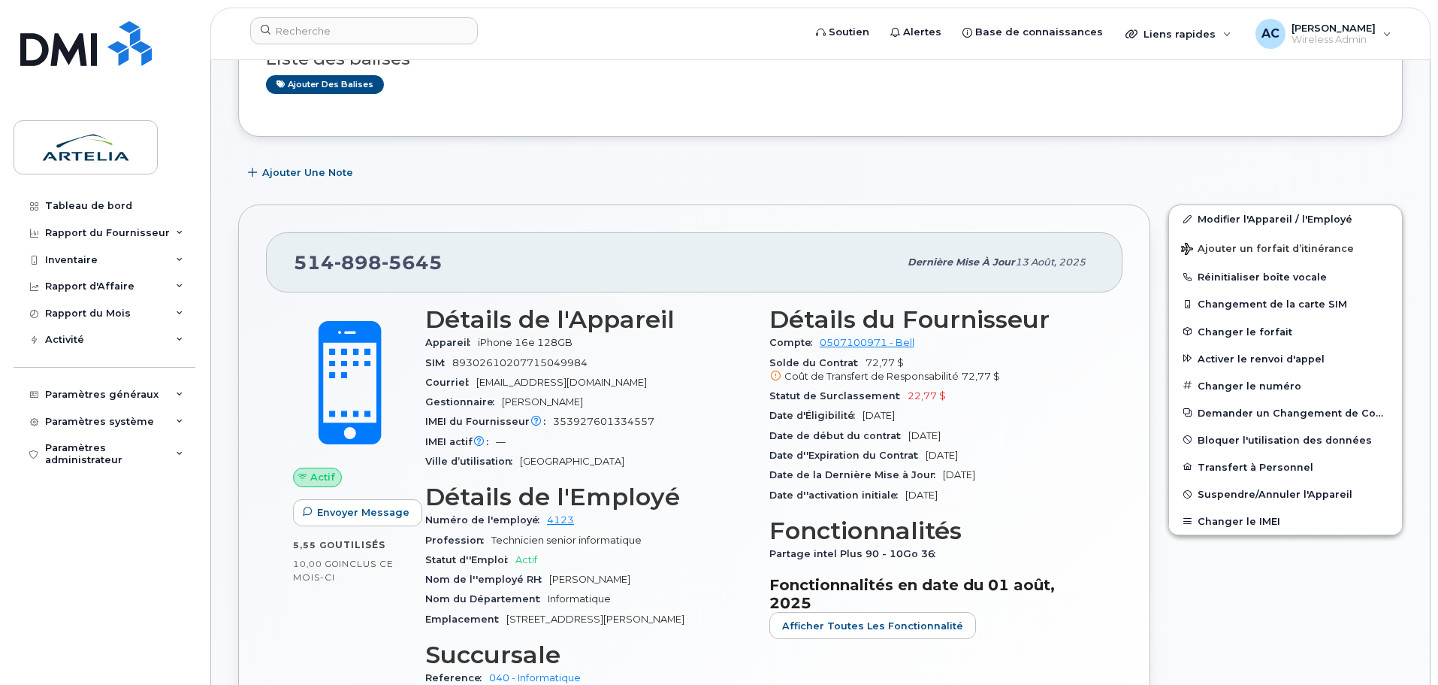
scroll to position [301, 0]
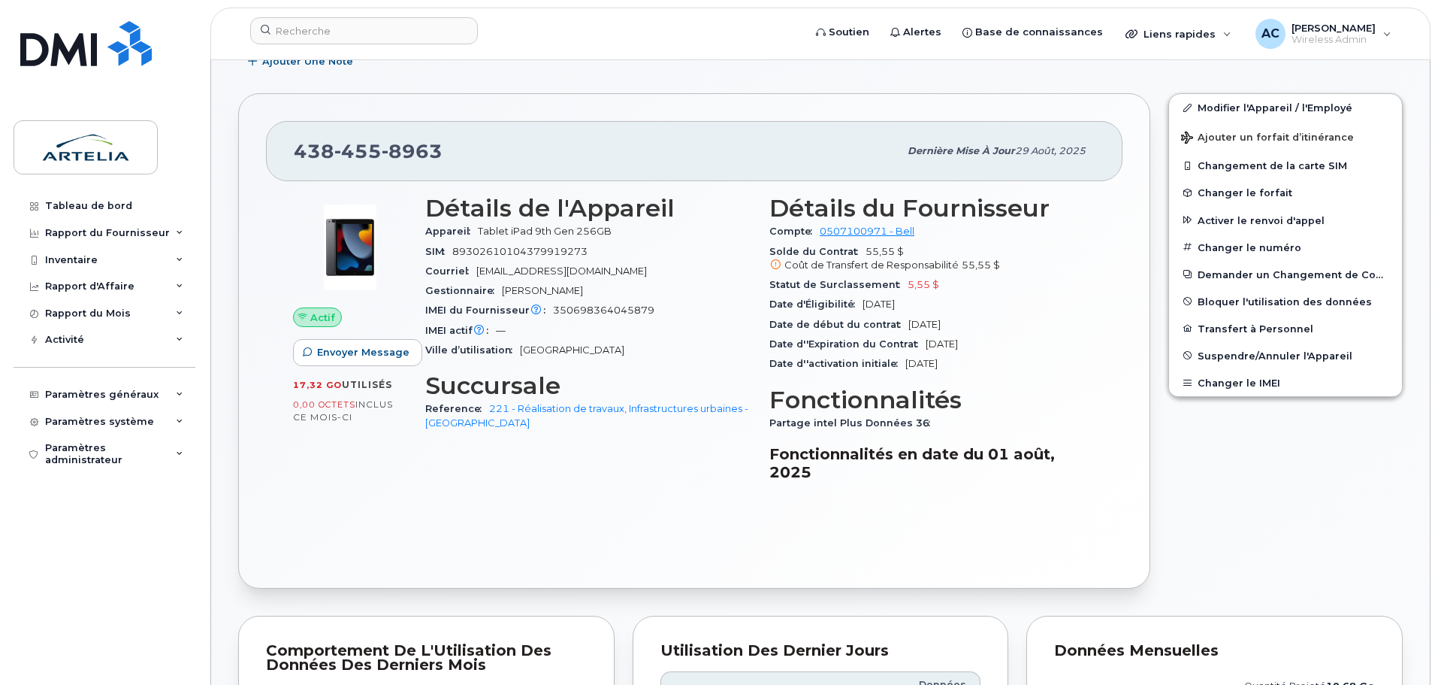
scroll to position [338, 0]
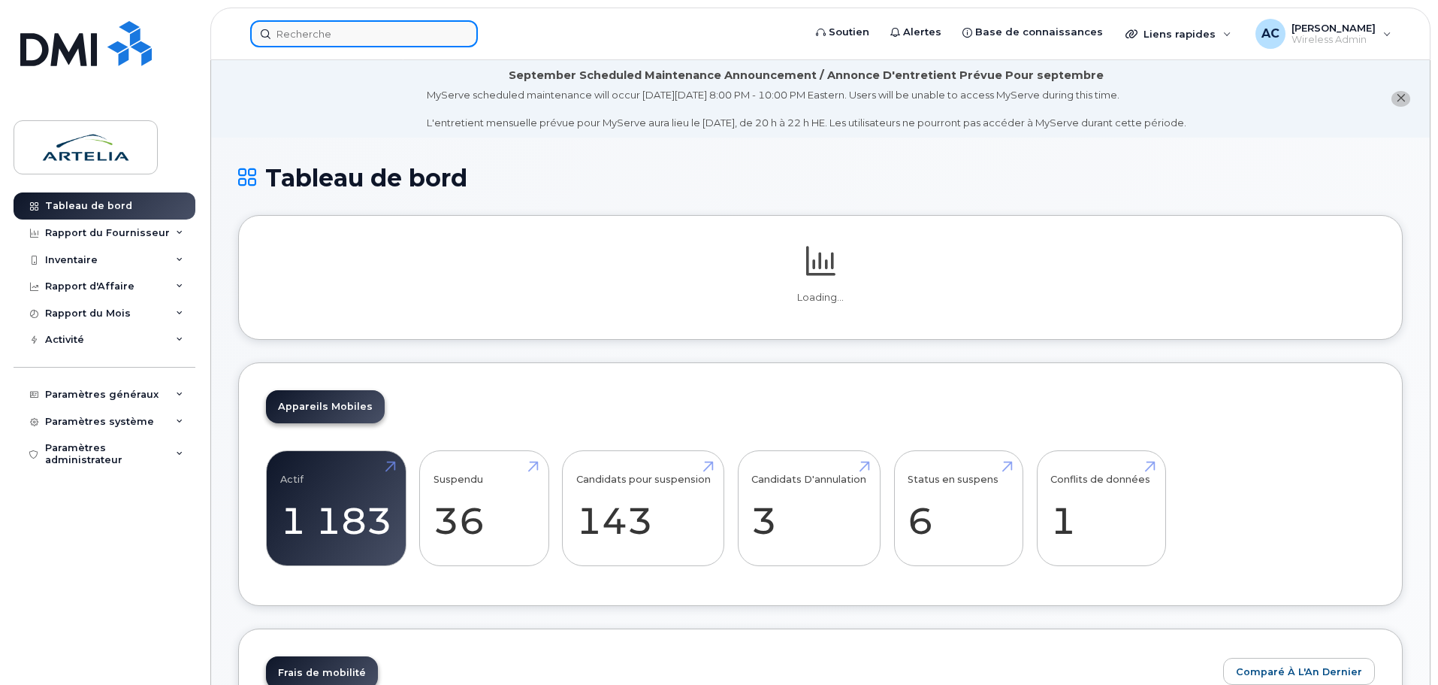
click at [337, 32] on input at bounding box center [364, 33] width 228 height 27
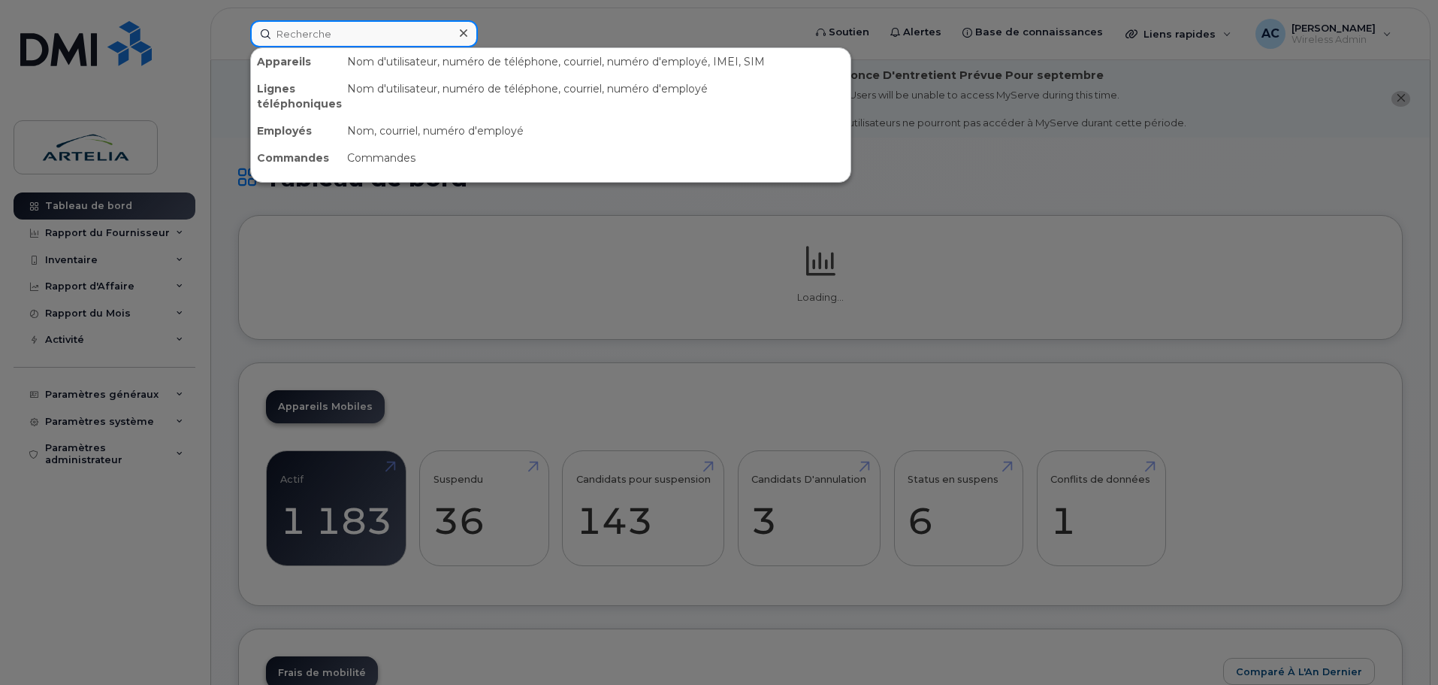
paste input "5142174207"
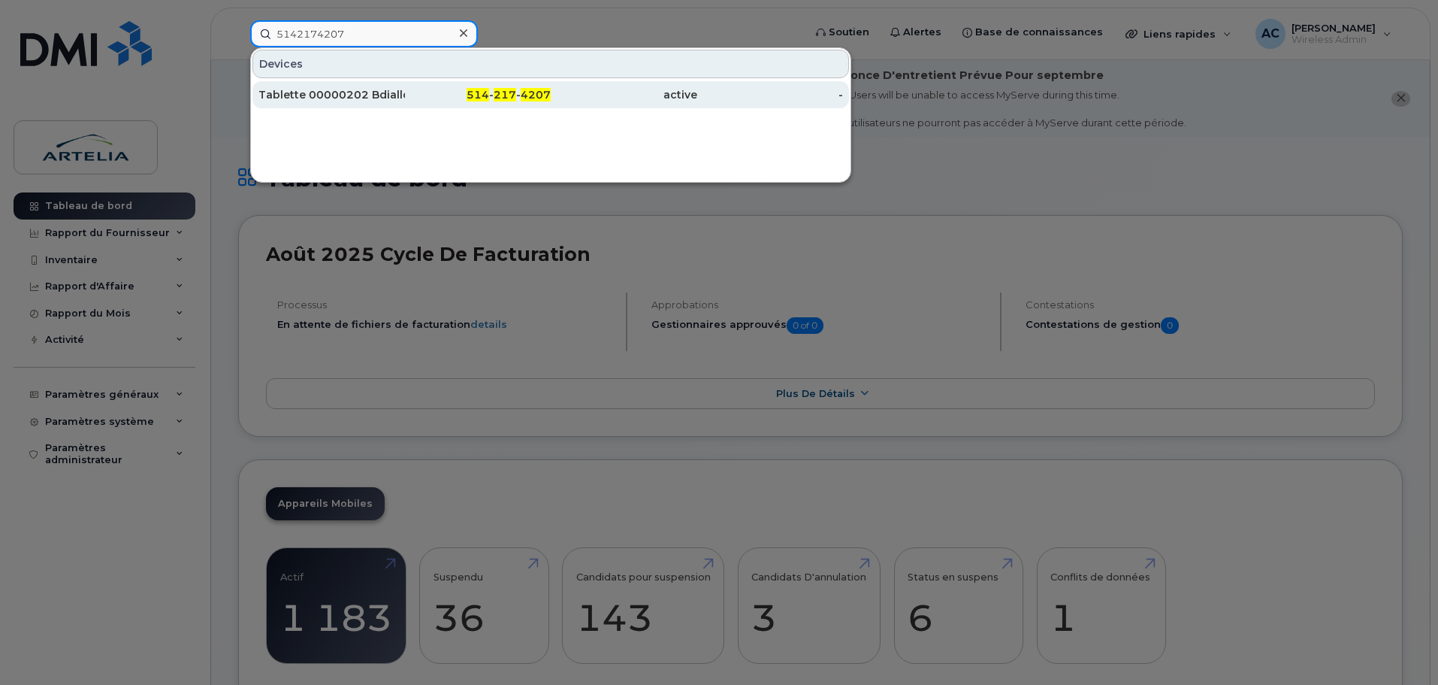
type input "5142174207"
click at [358, 97] on div "Tablette 00000202 Bdiallo" at bounding box center [332, 94] width 147 height 15
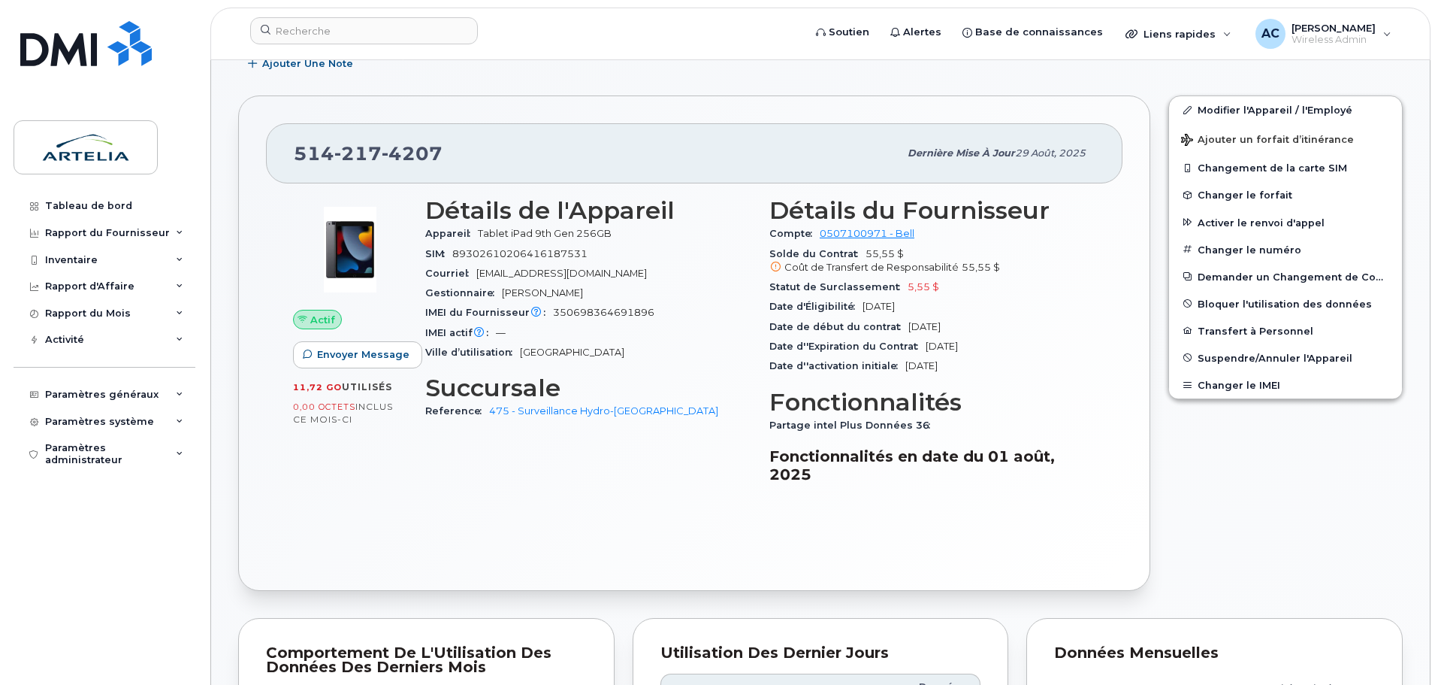
scroll to position [526, 0]
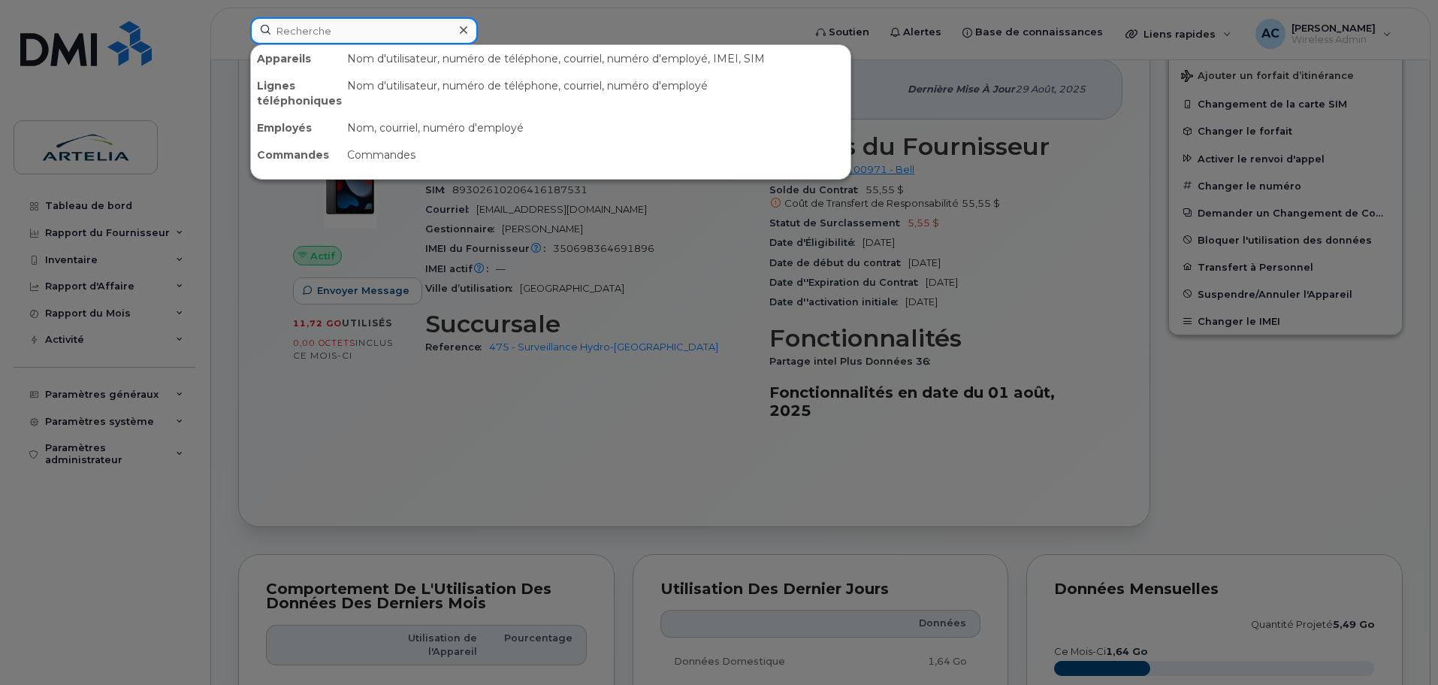
click at [314, 38] on input at bounding box center [364, 30] width 228 height 27
paste input "4384620335"
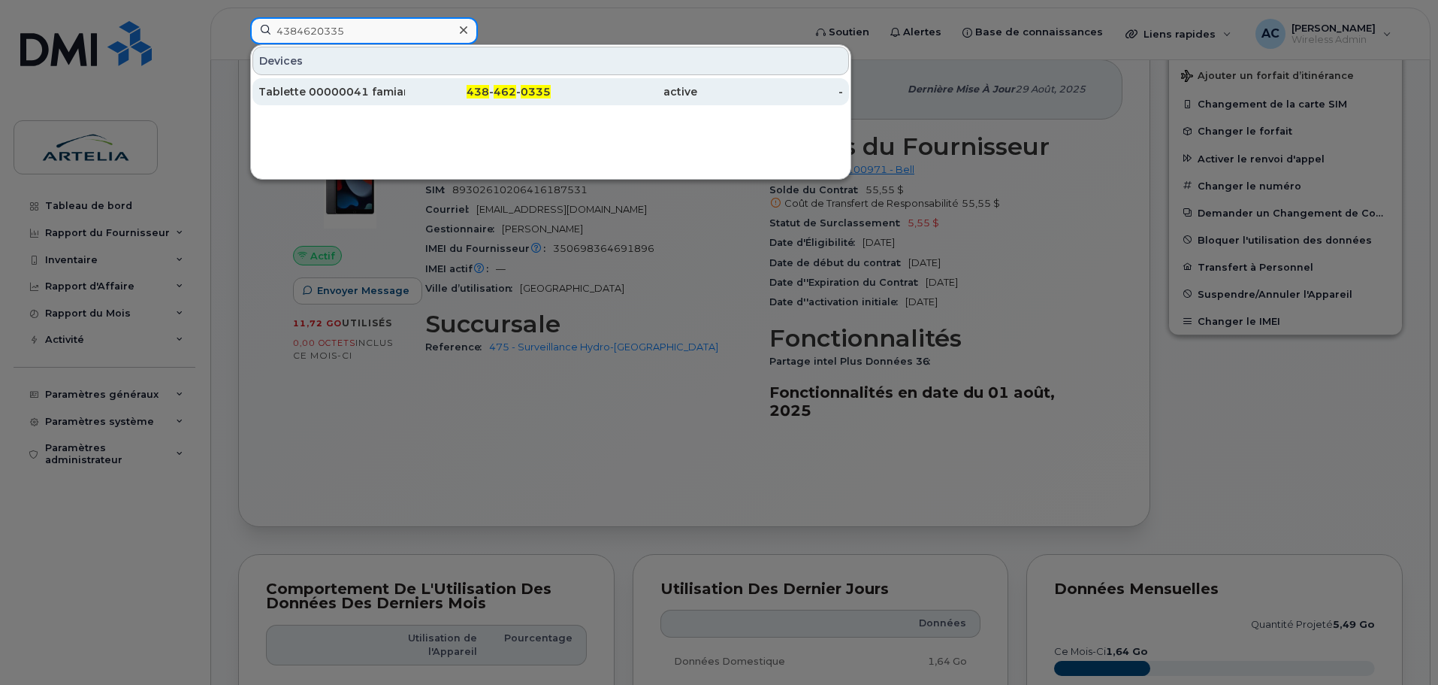
type input "4384620335"
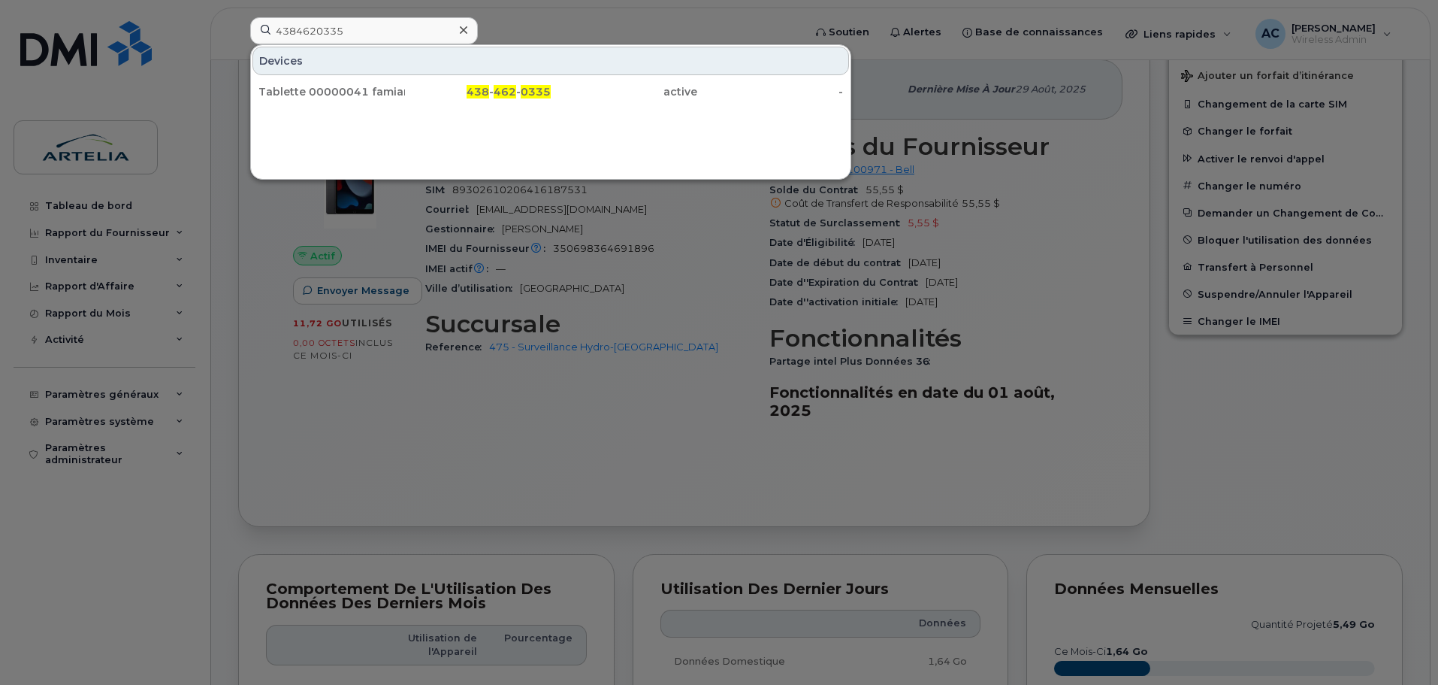
drag, startPoint x: 368, startPoint y: 88, endPoint x: 399, endPoint y: 62, distance: 40.0
click at [368, 88] on div "Tablette 00000041 famian" at bounding box center [332, 91] width 147 height 15
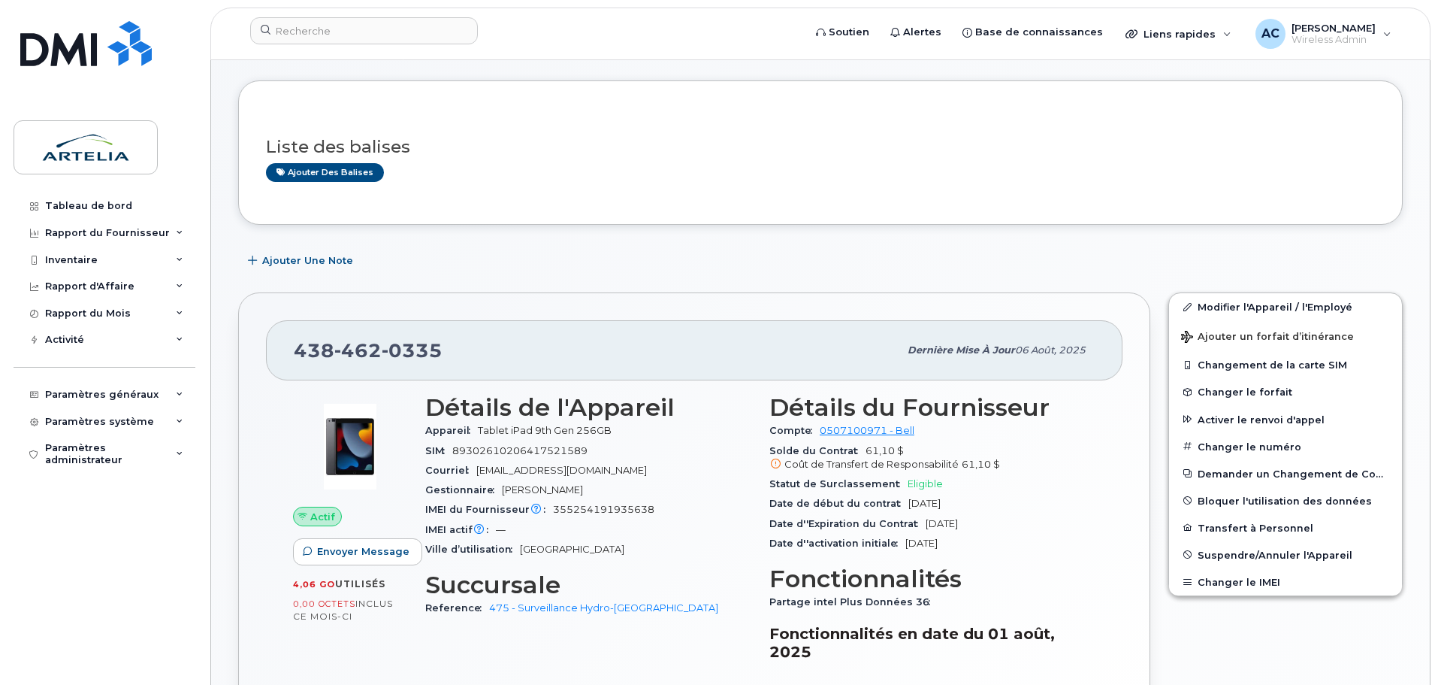
scroll to position [150, 0]
